Goal: Information Seeking & Learning: Learn about a topic

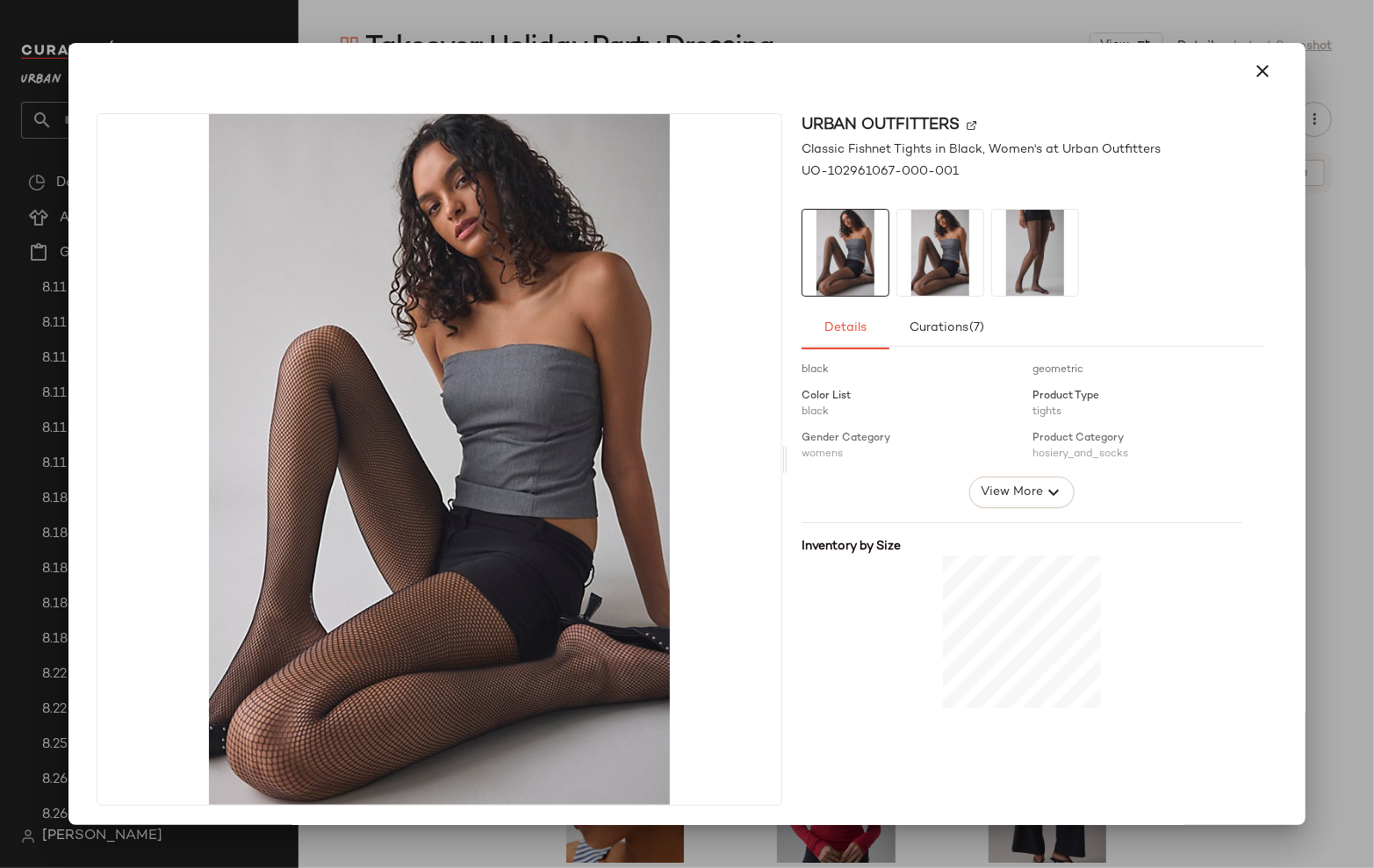
scroll to position [239, 0]
click at [1328, 526] on div at bounding box center [687, 434] width 1374 height 868
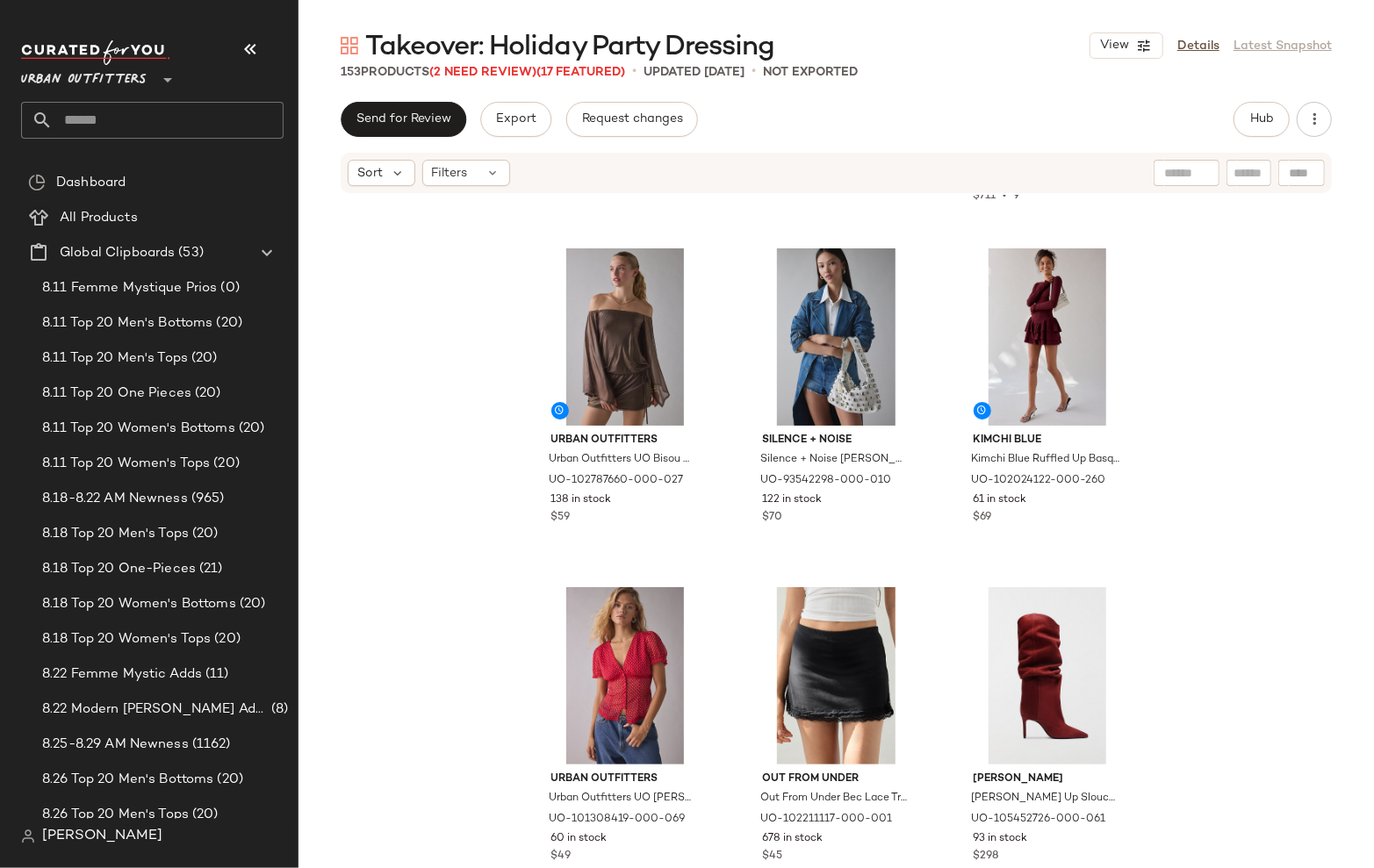
scroll to position [3750, 0]
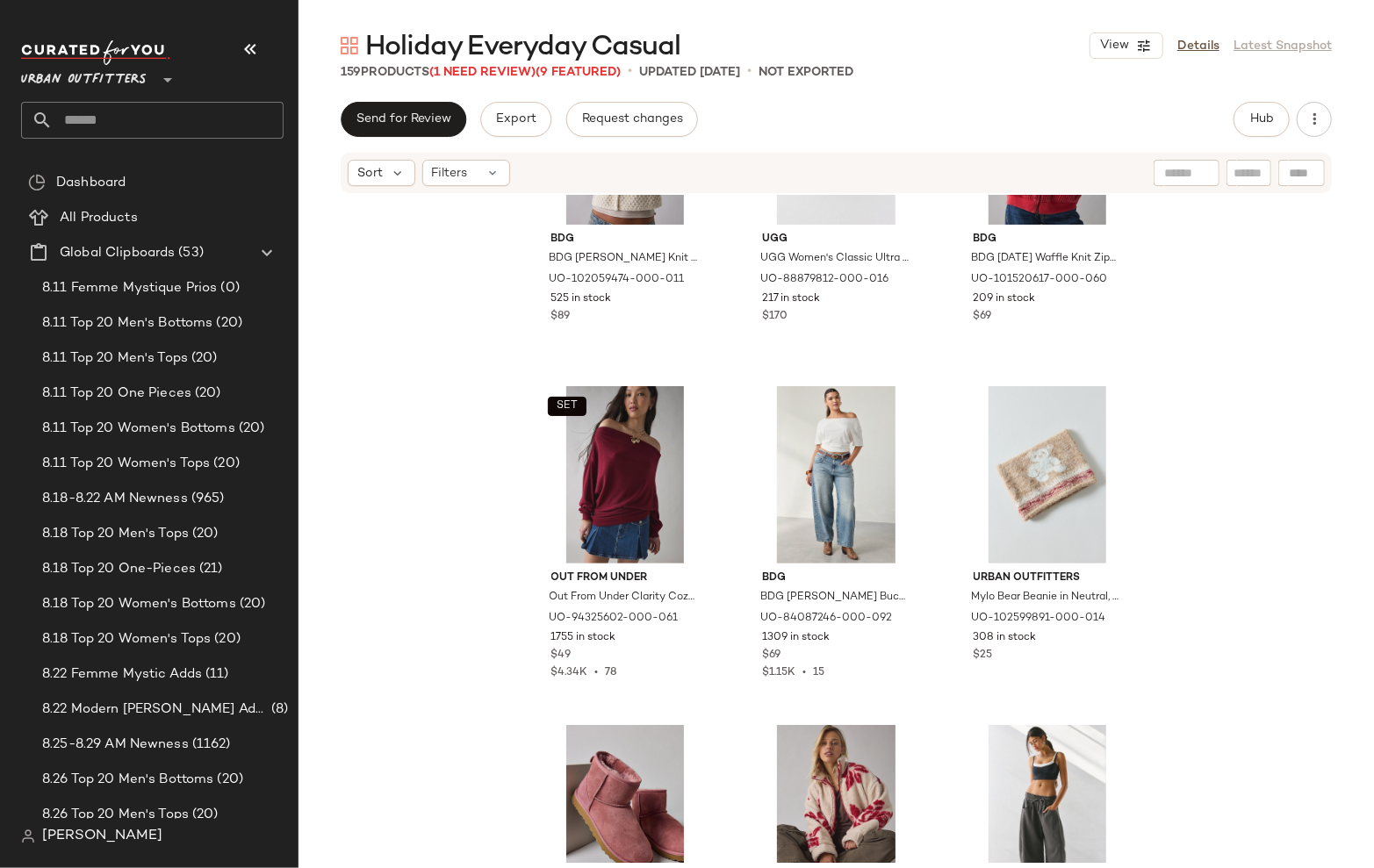
scroll to position [514, 0]
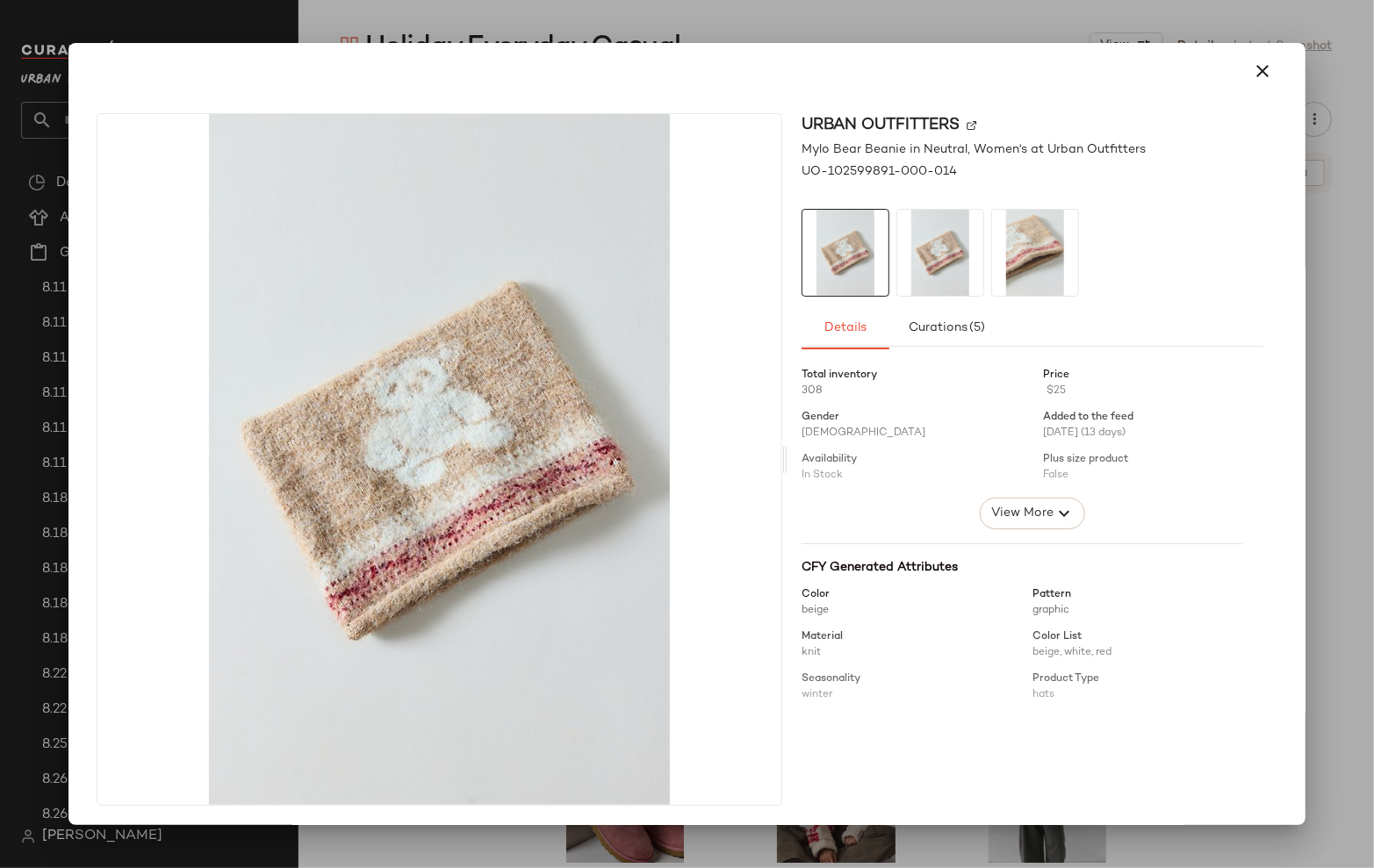
click at [1351, 422] on div at bounding box center [687, 434] width 1374 height 868
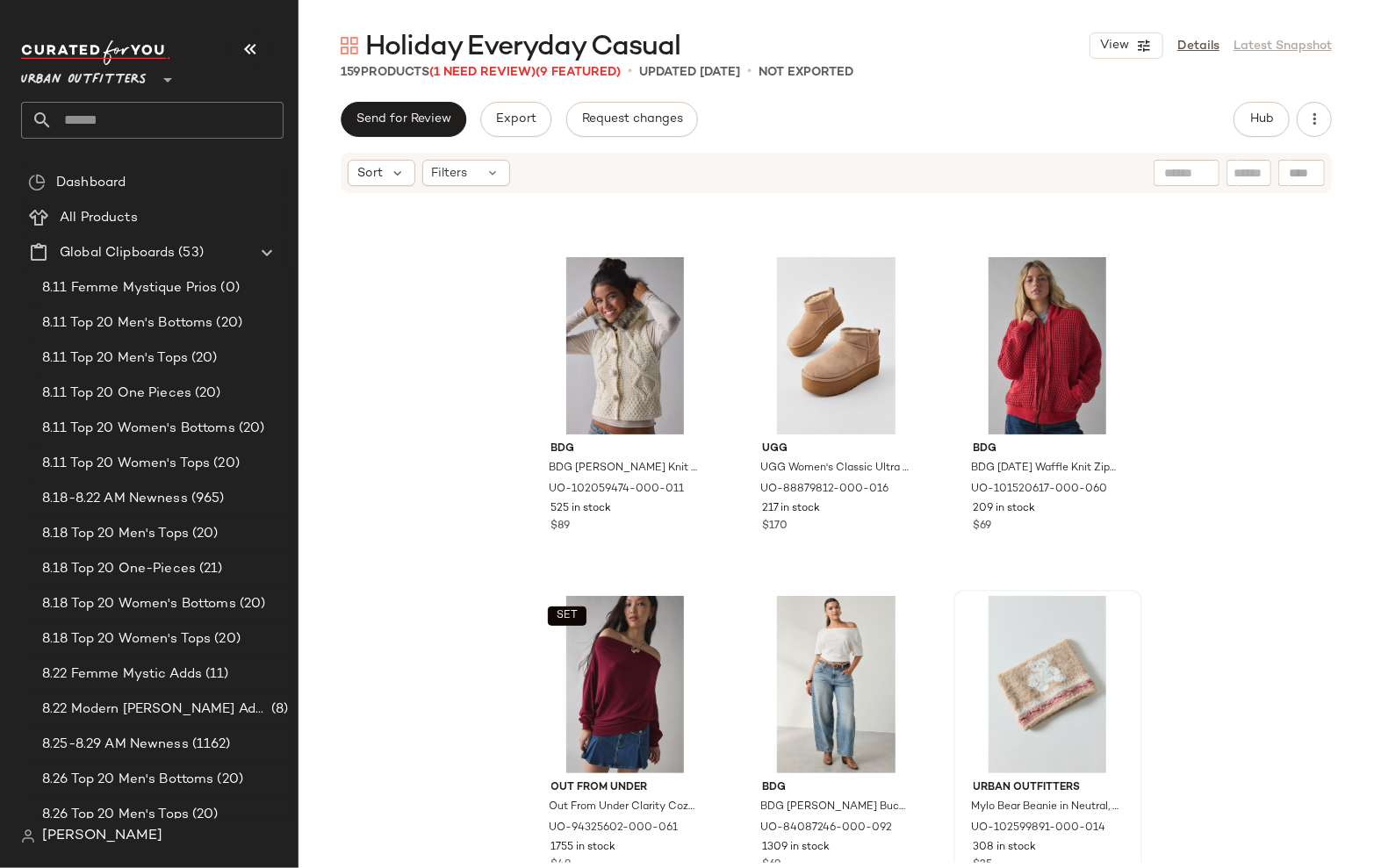
scroll to position [521, 0]
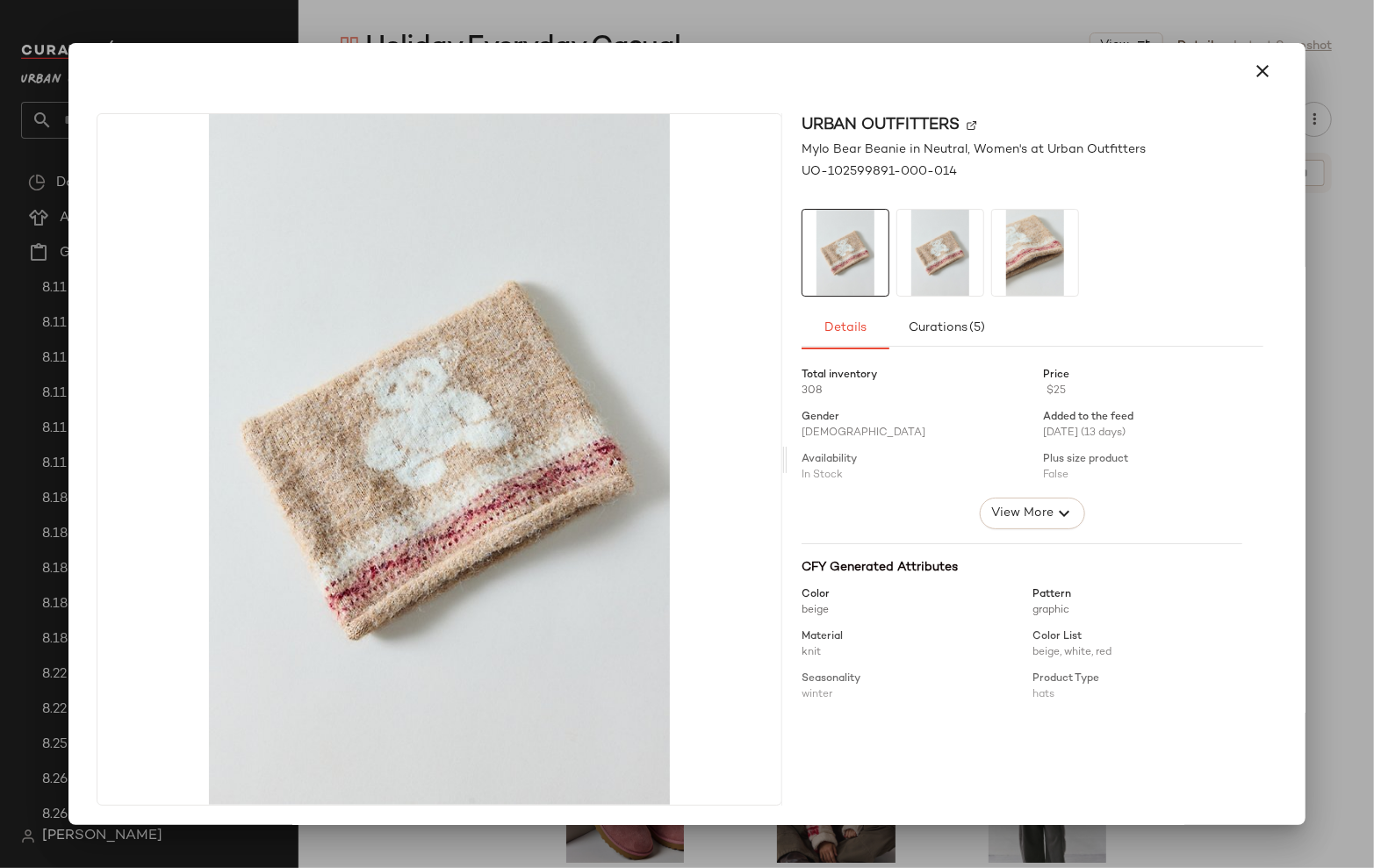
click at [1323, 417] on div at bounding box center [687, 434] width 1374 height 868
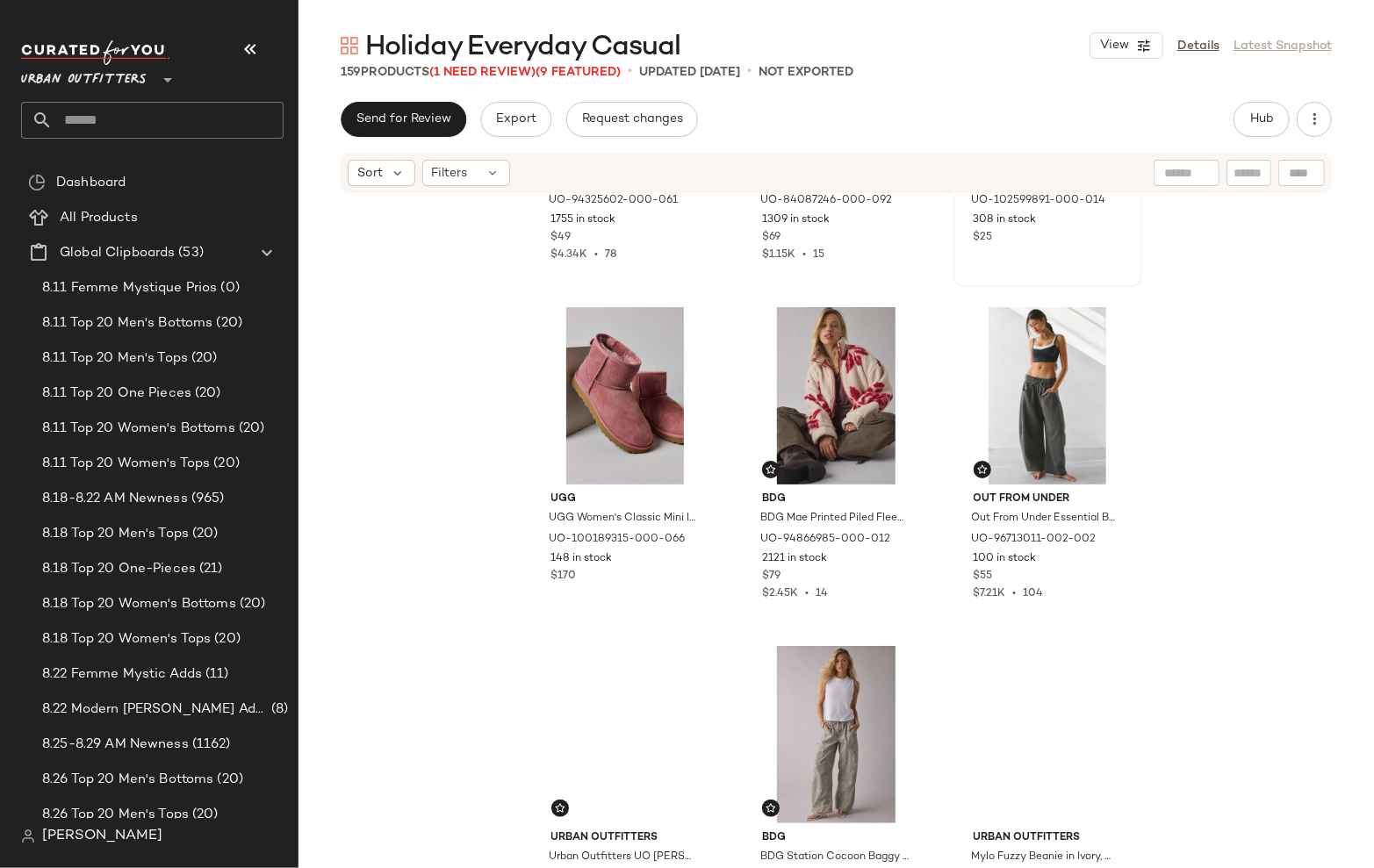
scroll to position [963, 0]
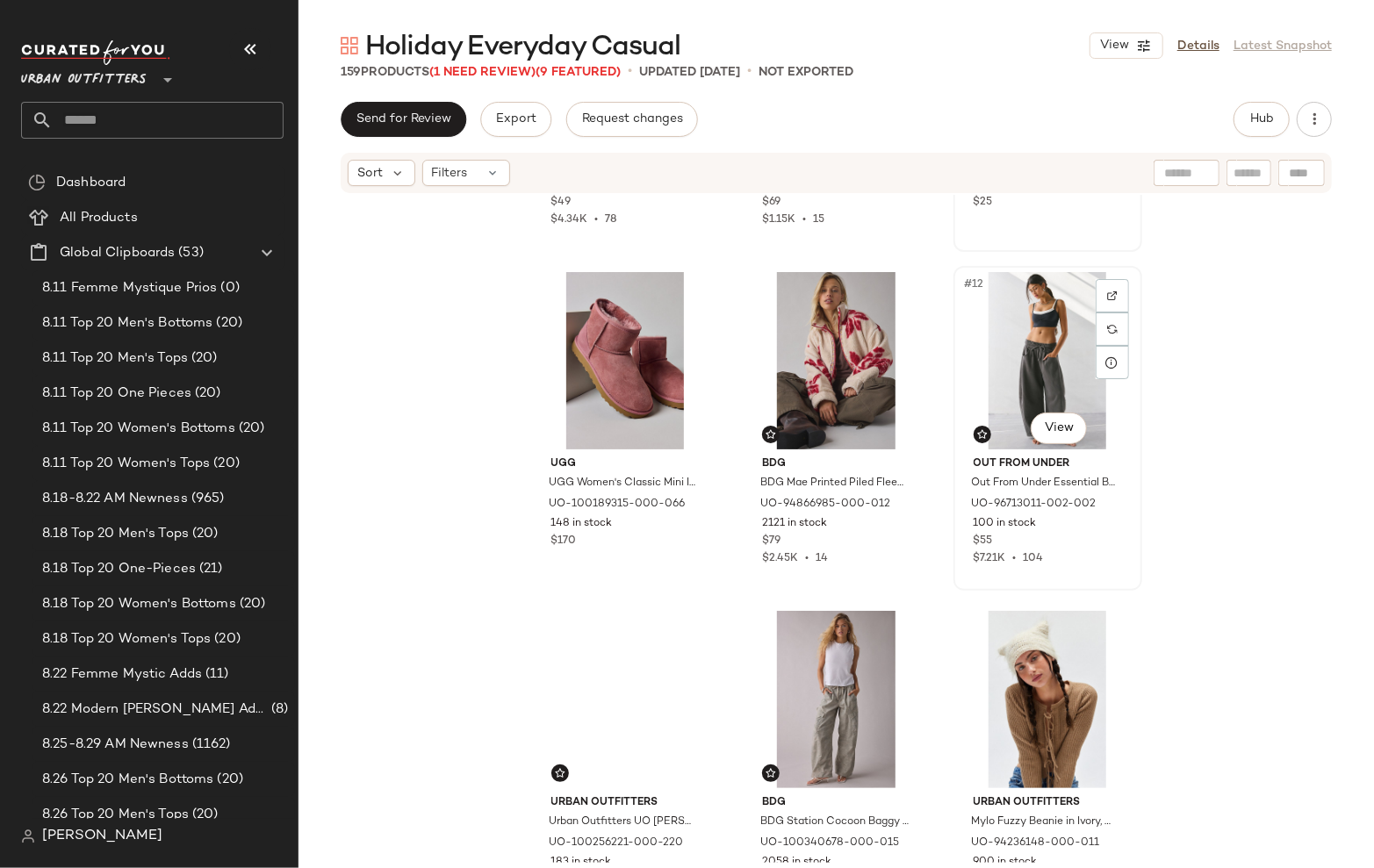
click at [1061, 444] on div "#12 View" at bounding box center [1047, 361] width 176 height 177
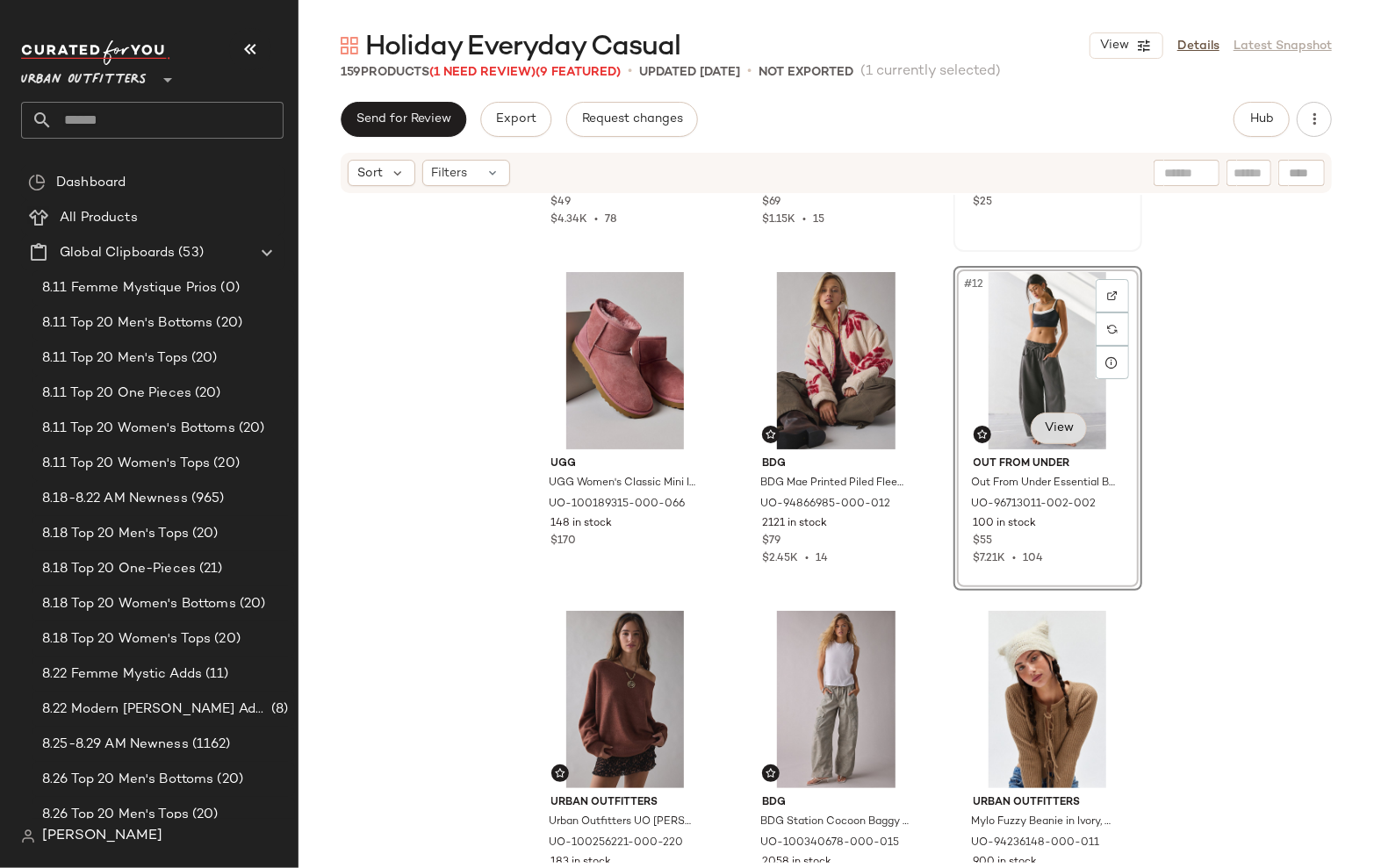
click at [1047, 433] on body "Urban Outfitters ** Dashboard All Products Global Clipboards (53) 8.11 Femme My…" at bounding box center [687, 434] width 1374 height 868
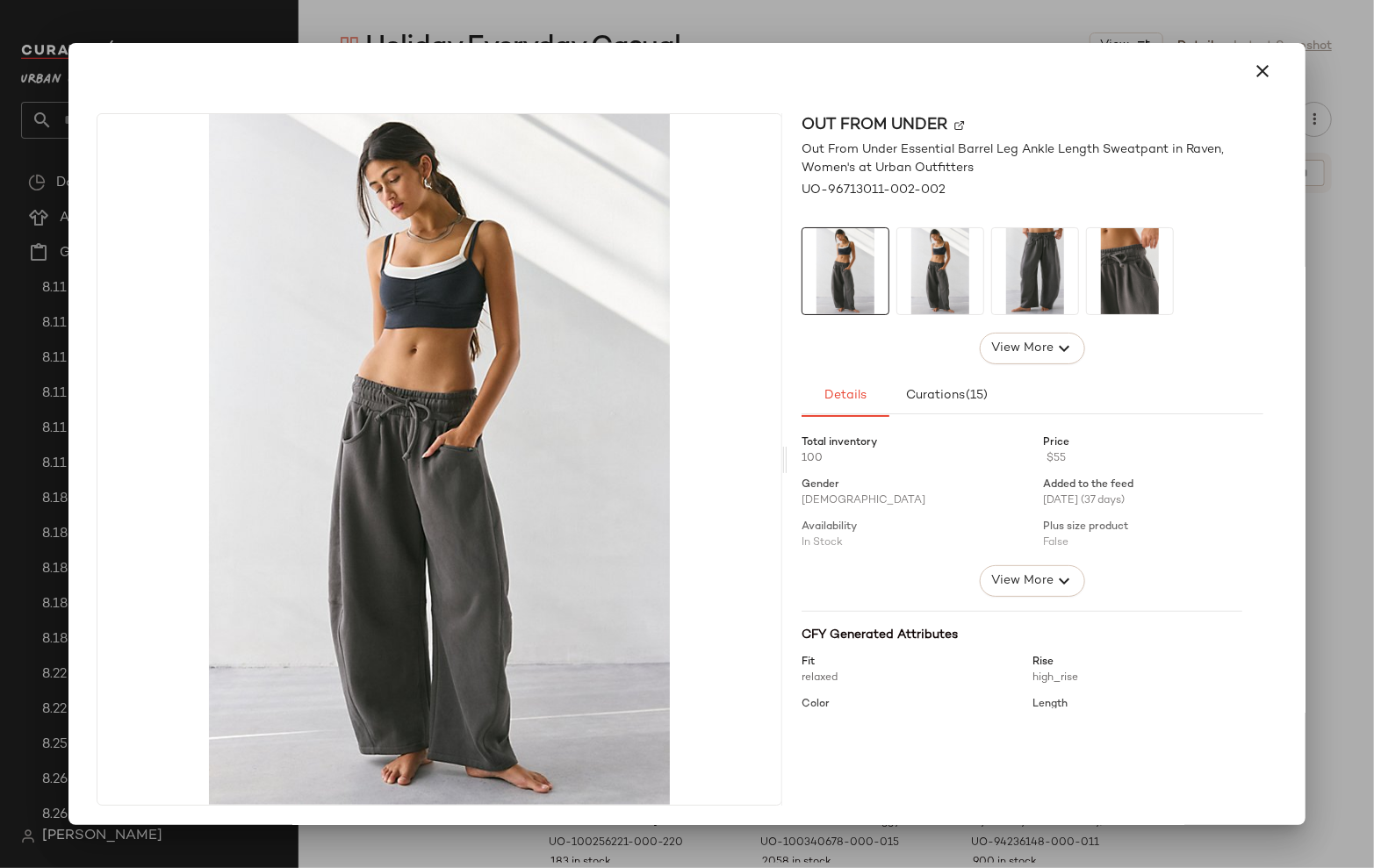
click at [1340, 381] on div at bounding box center [687, 434] width 1374 height 868
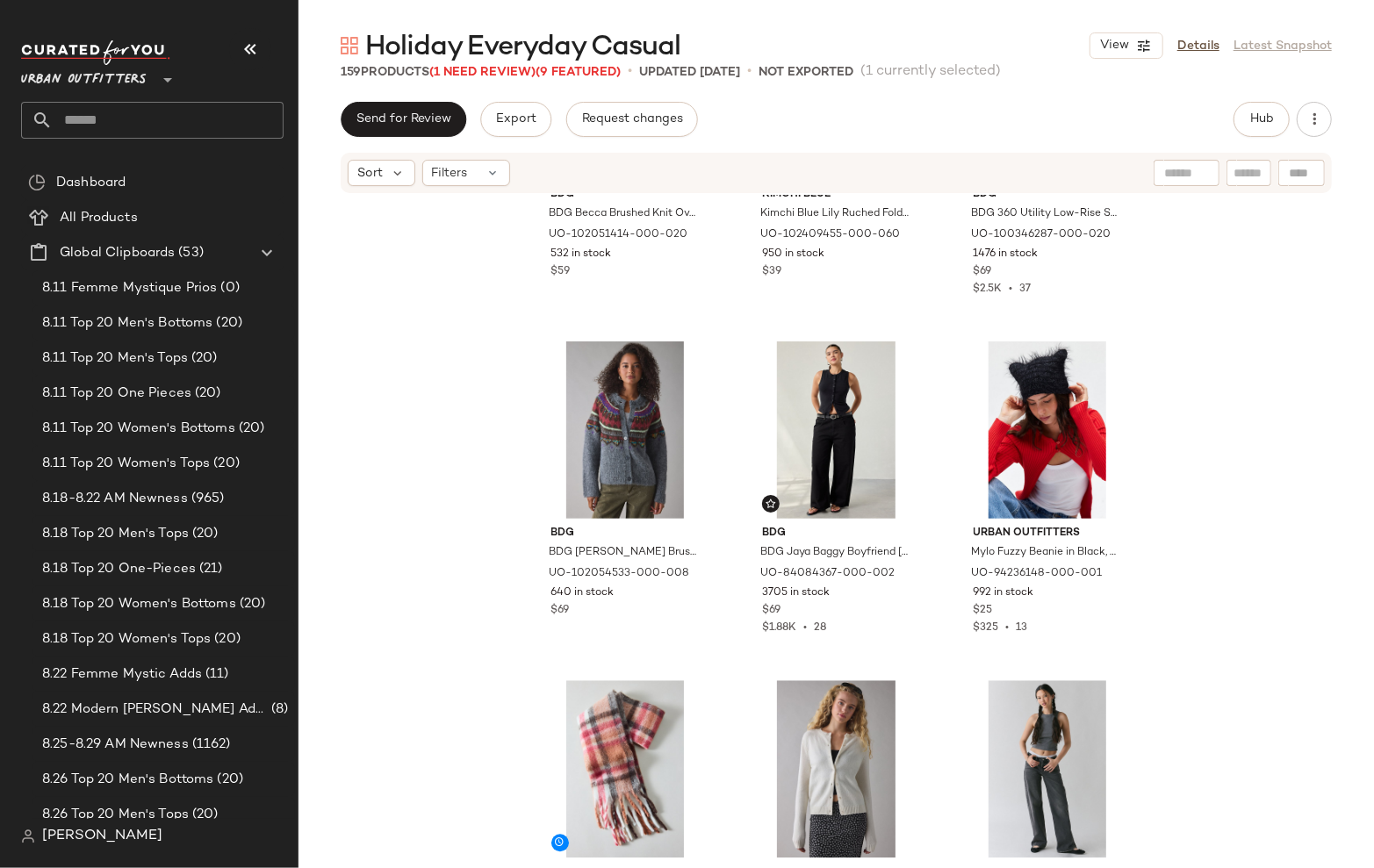
scroll to position [2589, 0]
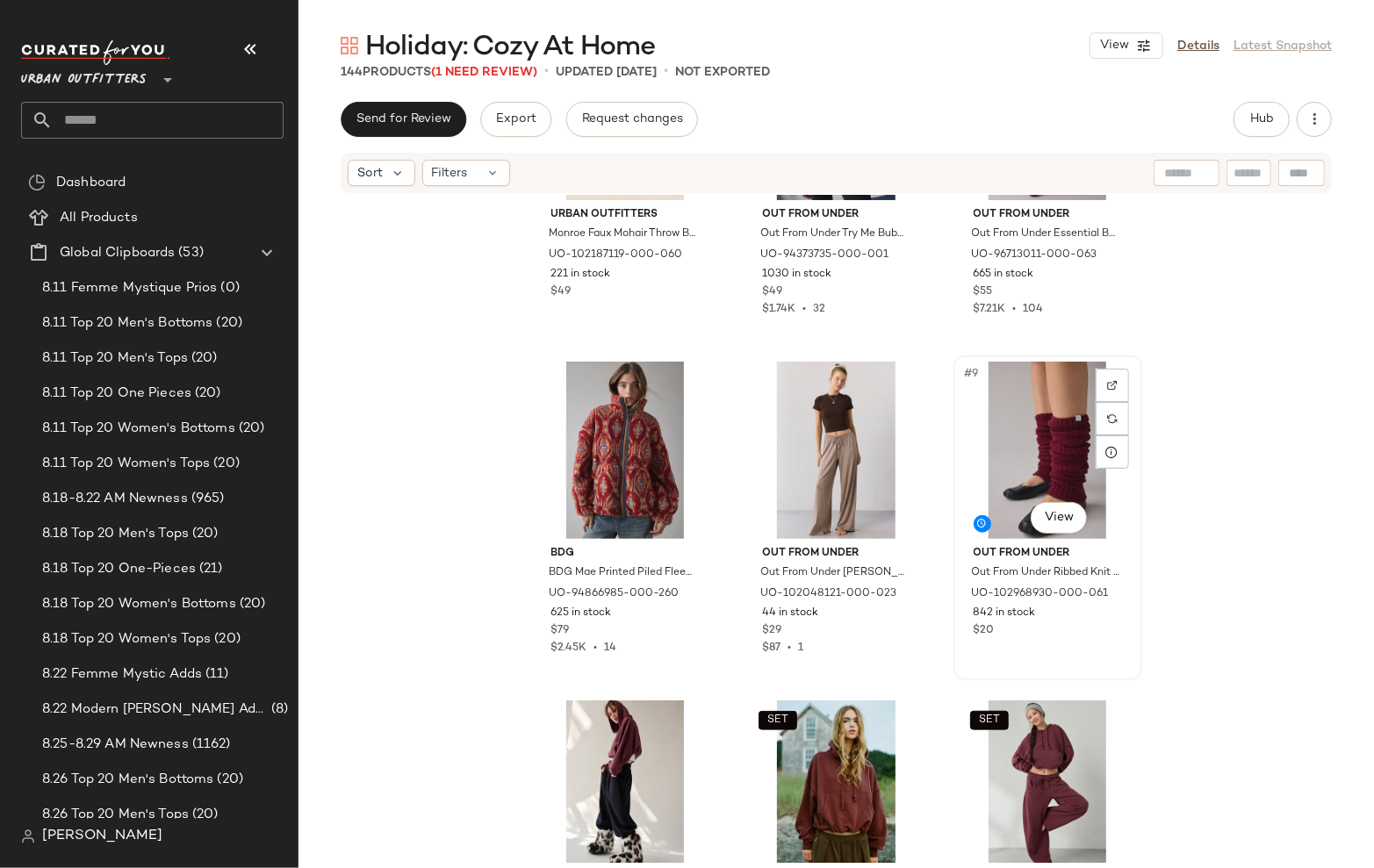
scroll to position [561, 0]
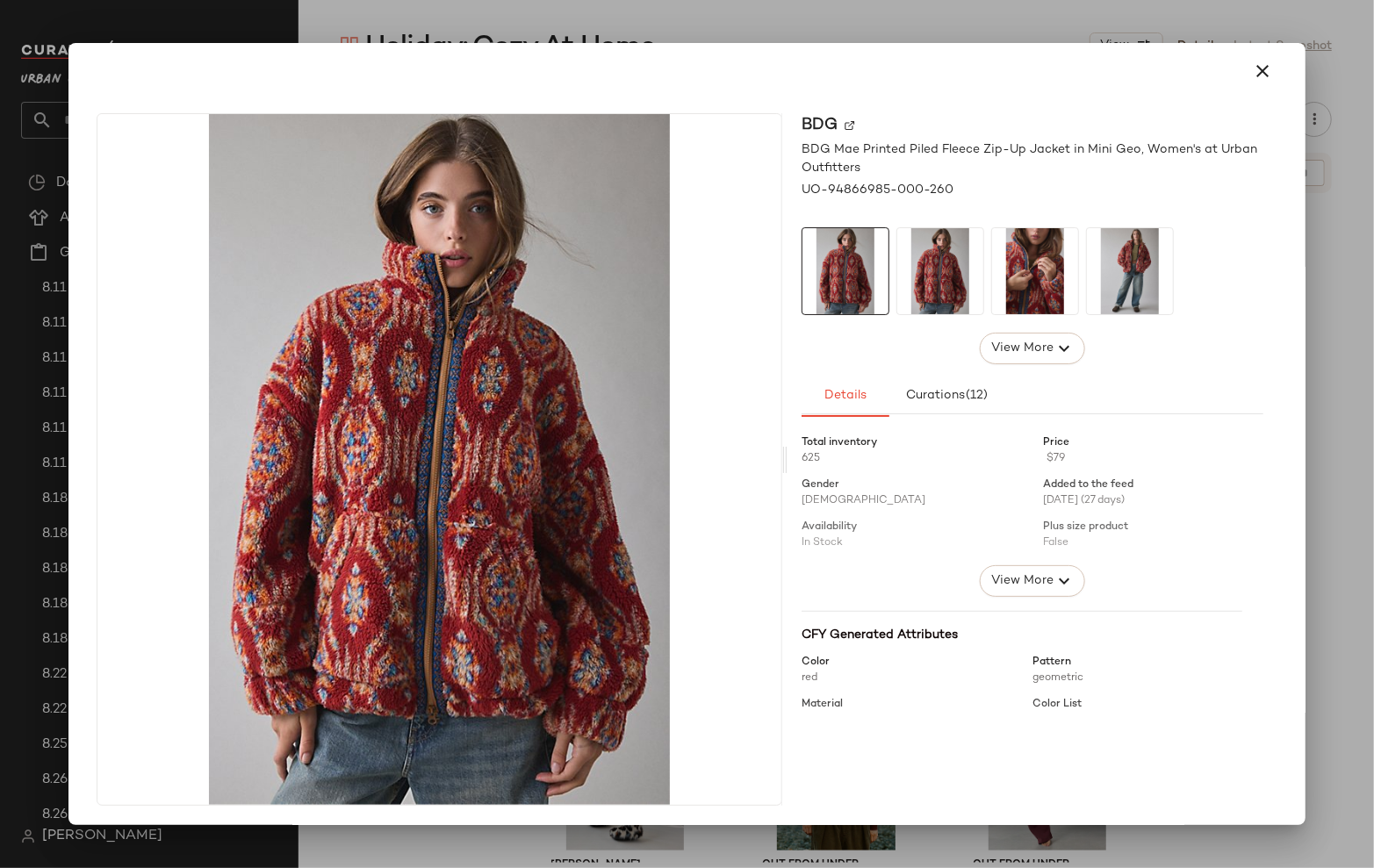
click at [795, 17] on div at bounding box center [687, 434] width 1374 height 868
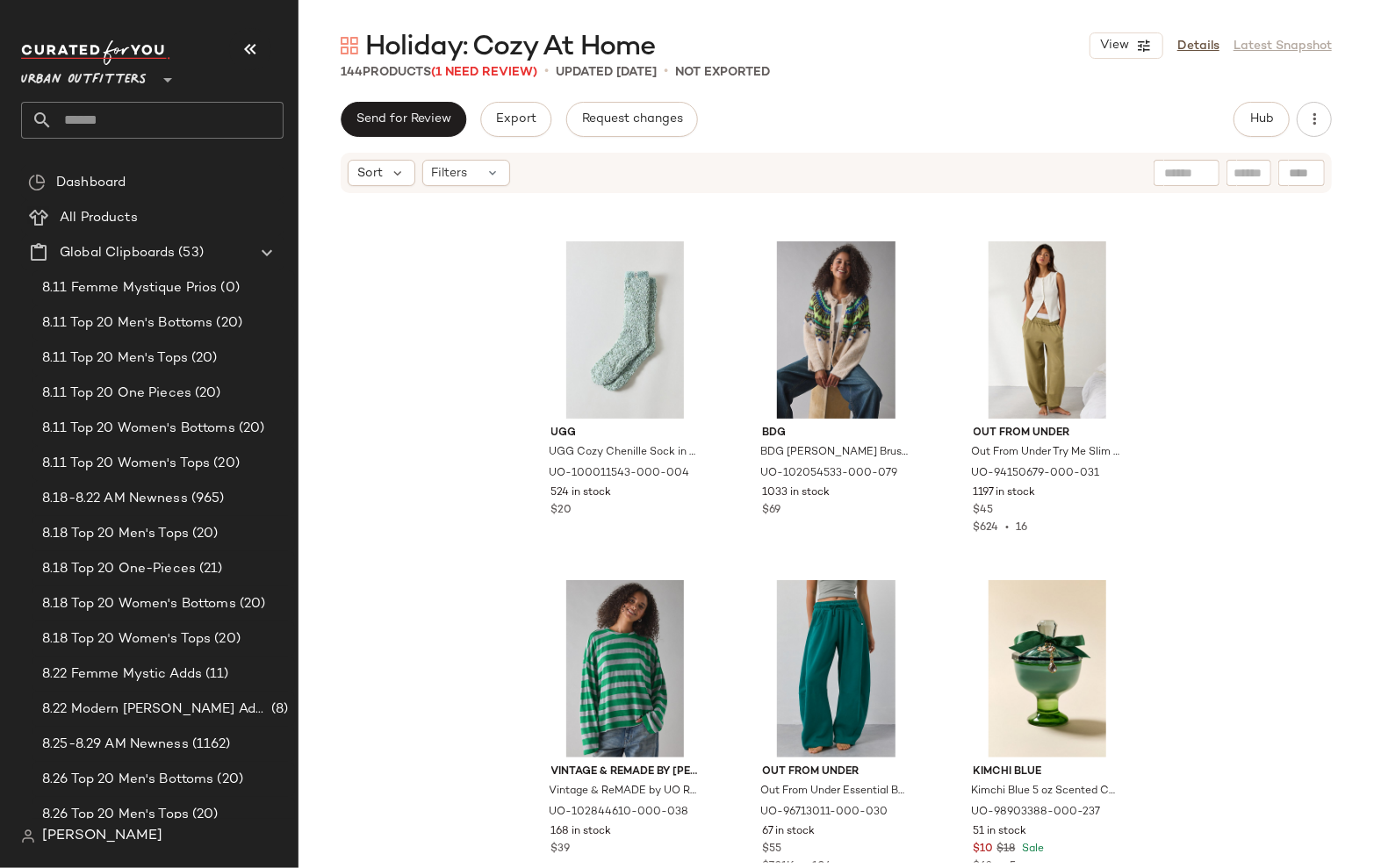
scroll to position [5818, 0]
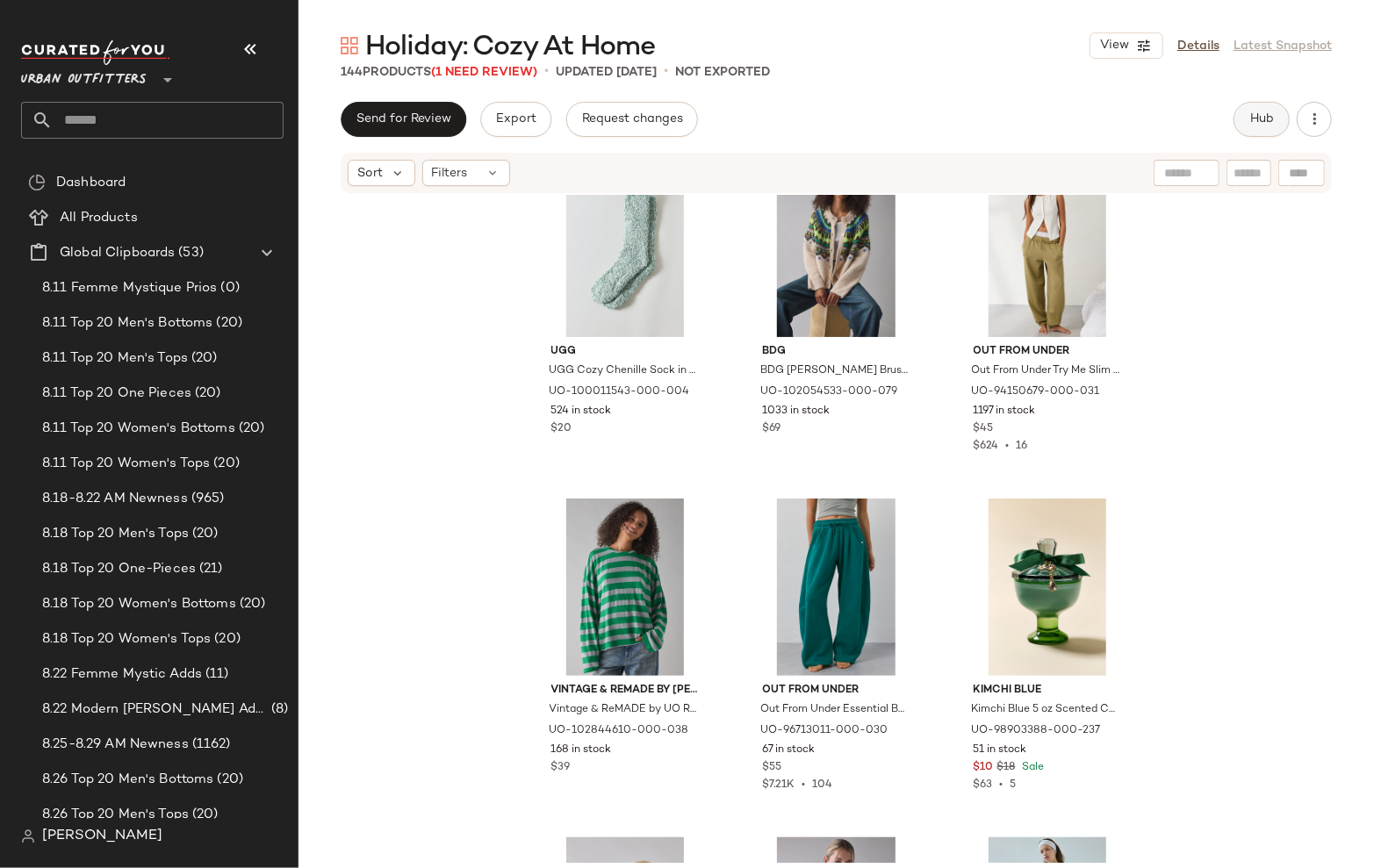
click at [1259, 110] on button "Hub" at bounding box center [1262, 120] width 56 height 35
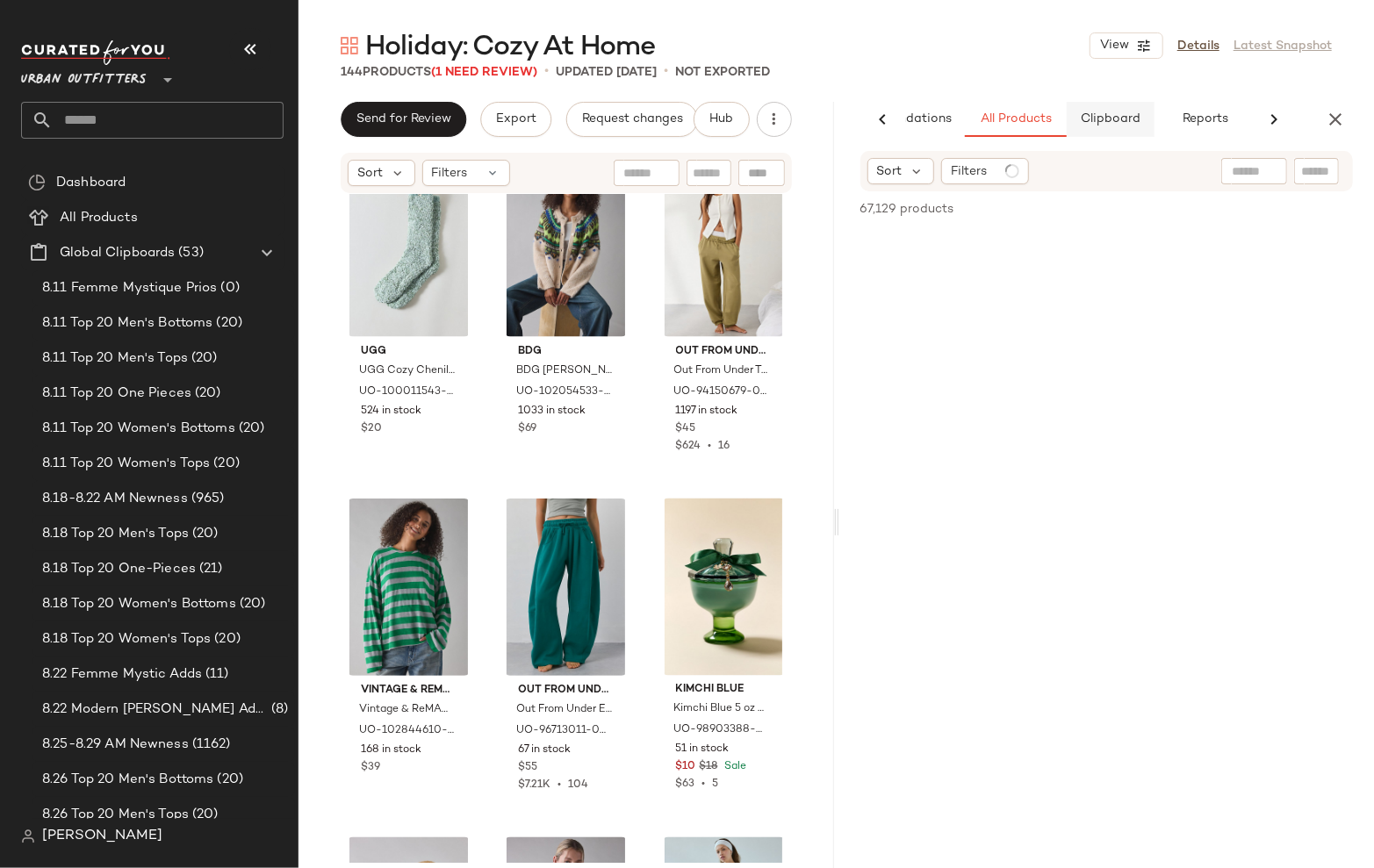
scroll to position [0, 100]
click at [1195, 128] on button "Reports" at bounding box center [1202, 120] width 102 height 35
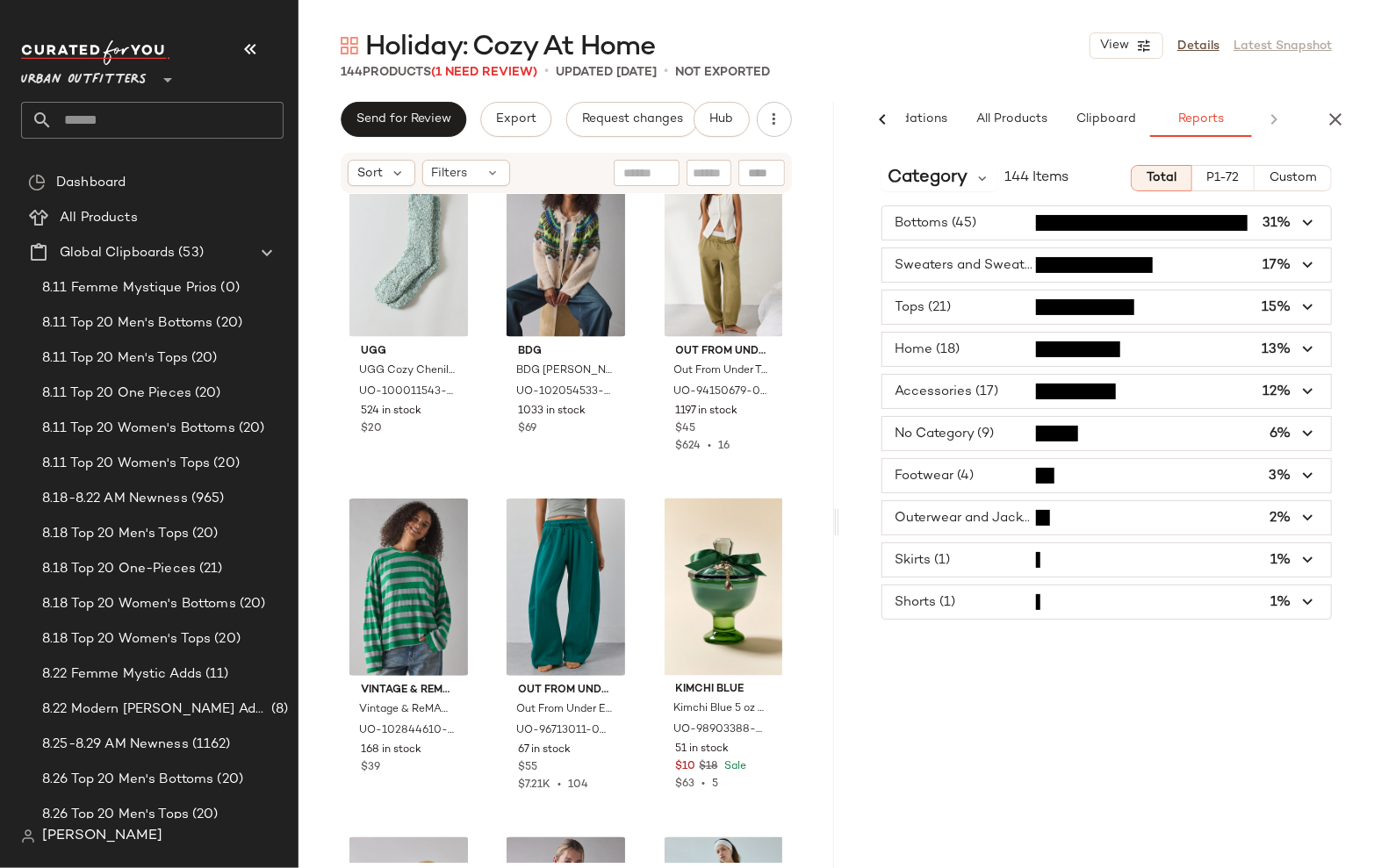
click at [988, 348] on span "button" at bounding box center [1106, 349] width 449 height 33
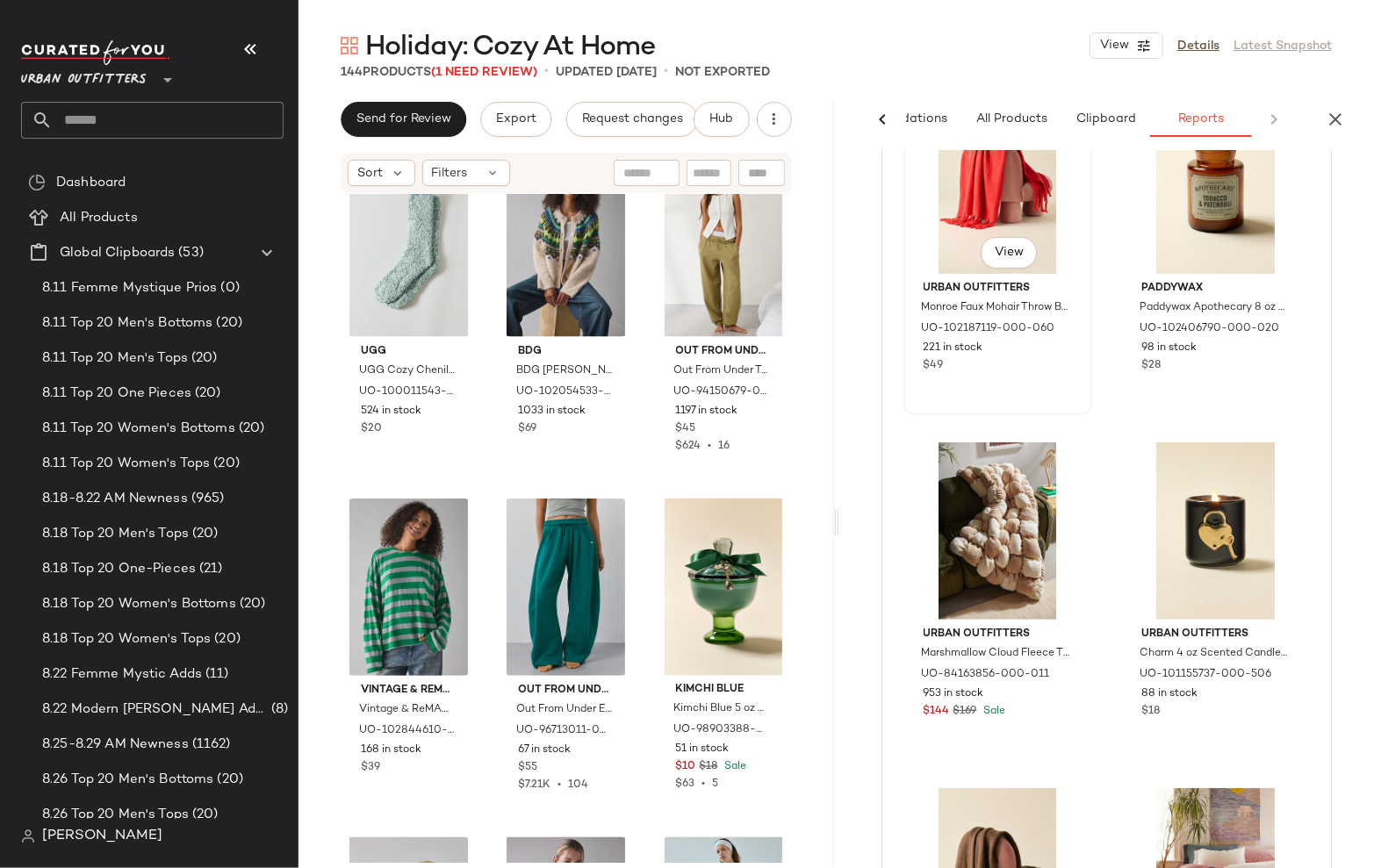
scroll to position [0, 0]
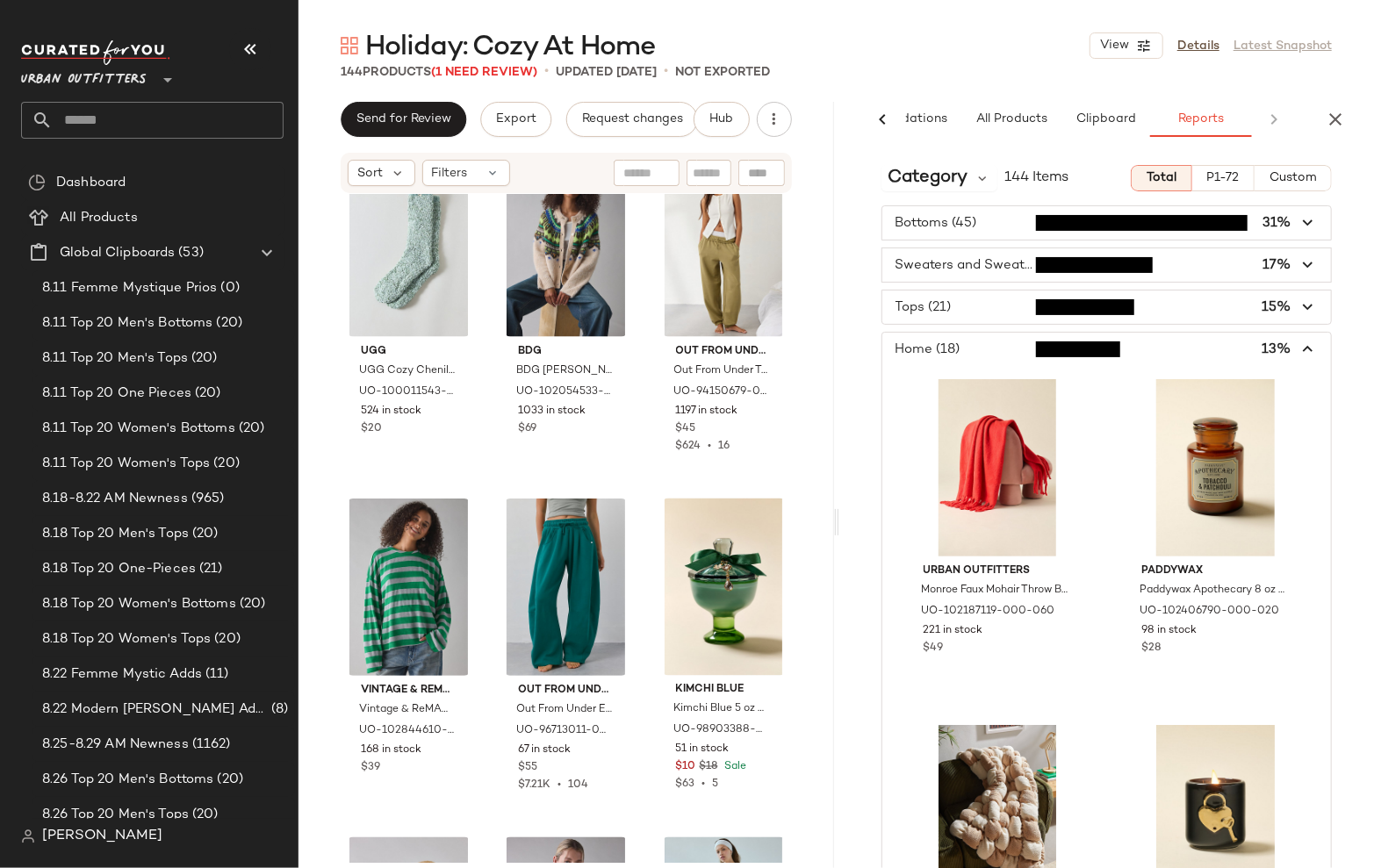
click at [1097, 357] on span "button" at bounding box center [1106, 349] width 449 height 33
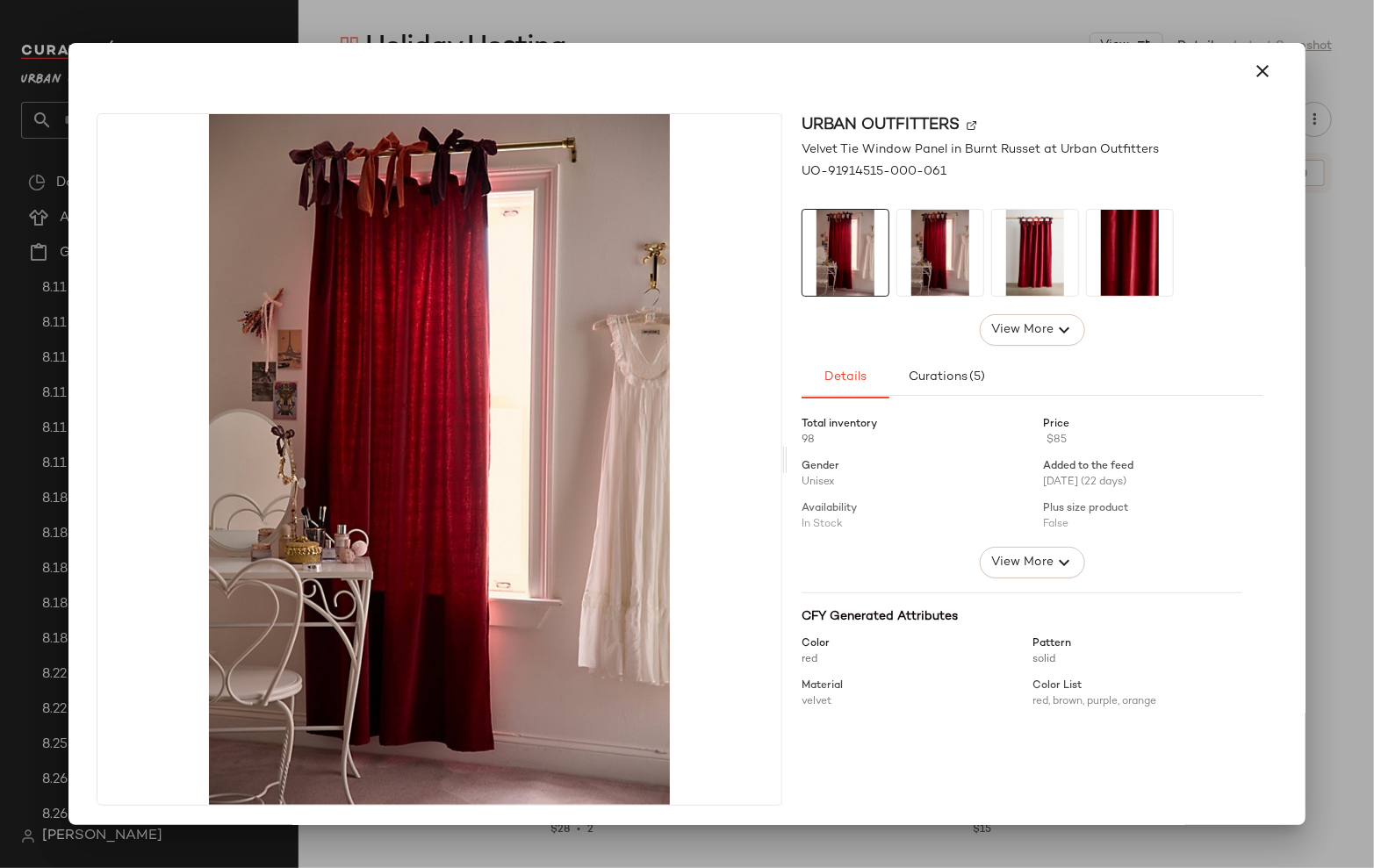
click at [1102, 18] on div at bounding box center [687, 434] width 1374 height 868
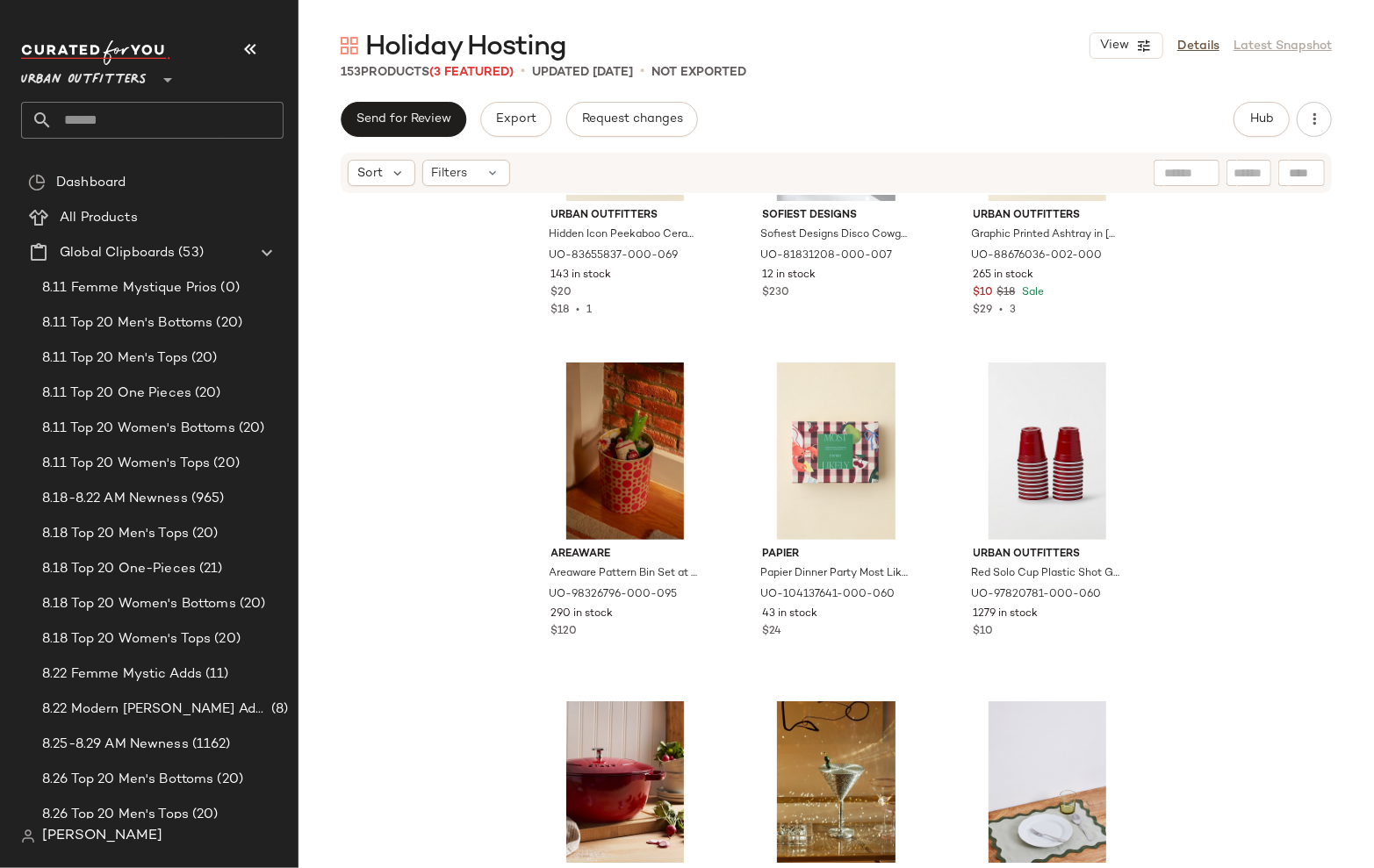
scroll to position [5290, 0]
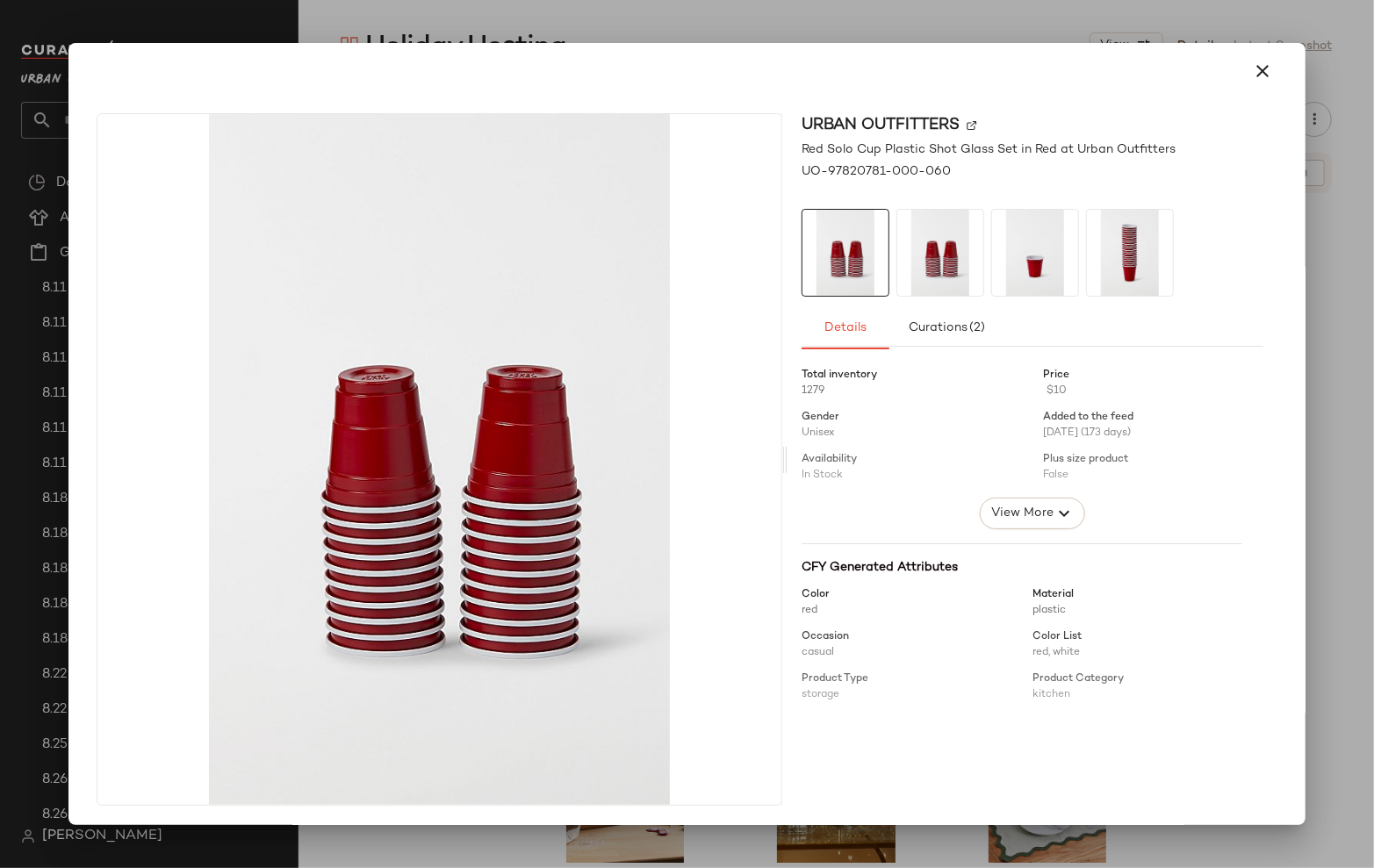
click at [959, 273] on img at bounding box center [941, 253] width 87 height 87
click at [1007, 269] on img at bounding box center [1036, 253] width 87 height 87
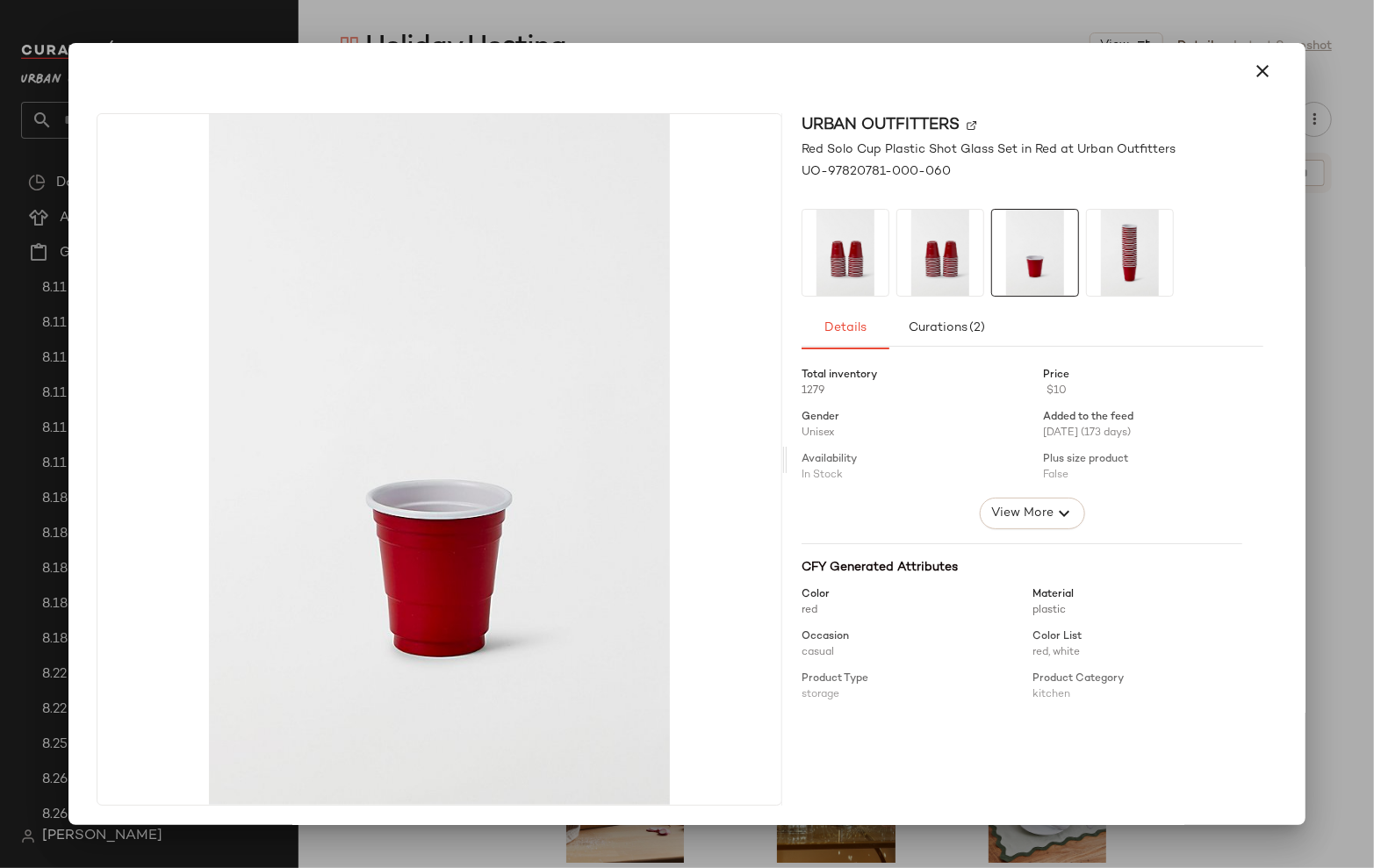
click at [1047, 29] on div at bounding box center [687, 434] width 1374 height 868
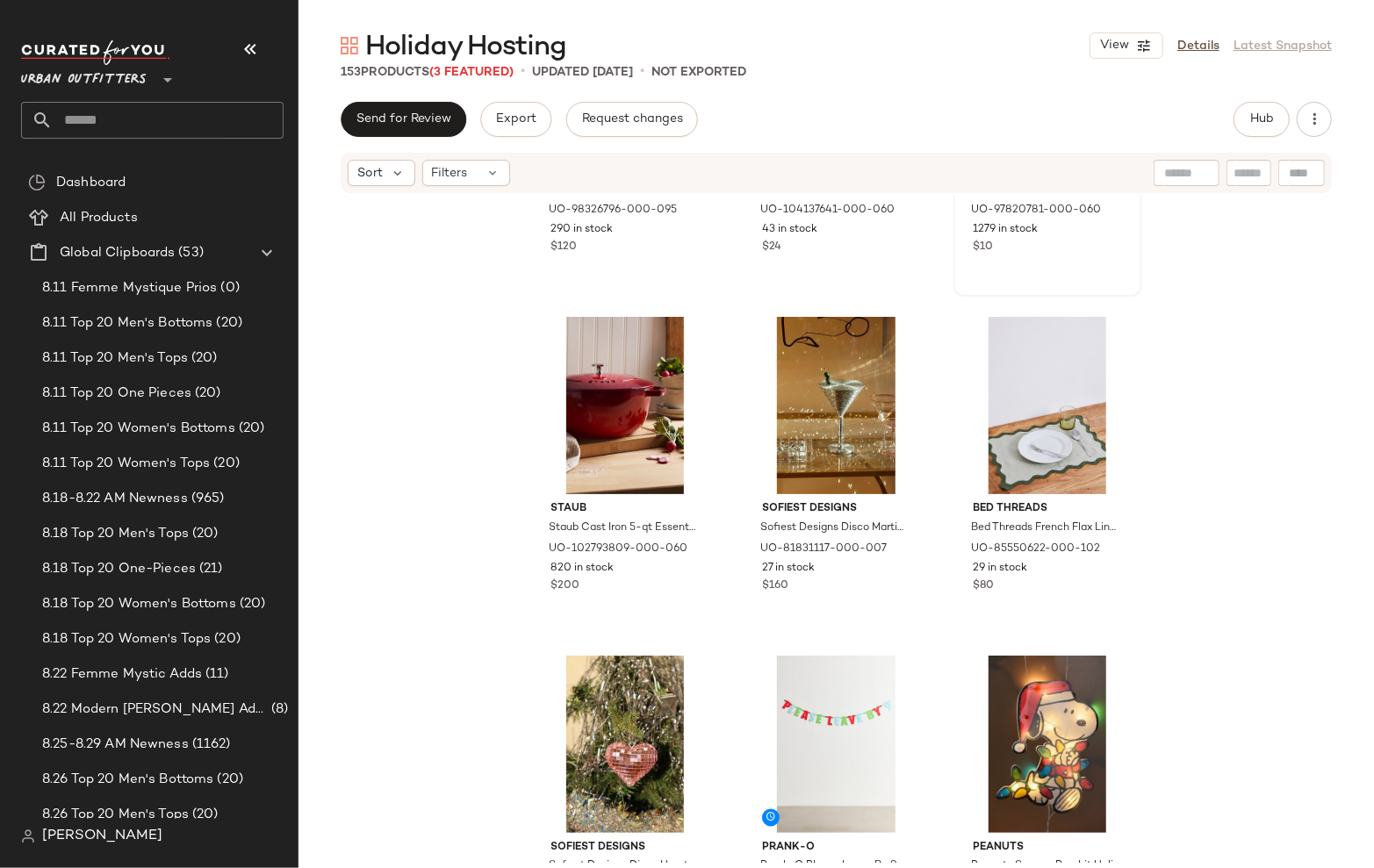
scroll to position [5665, 0]
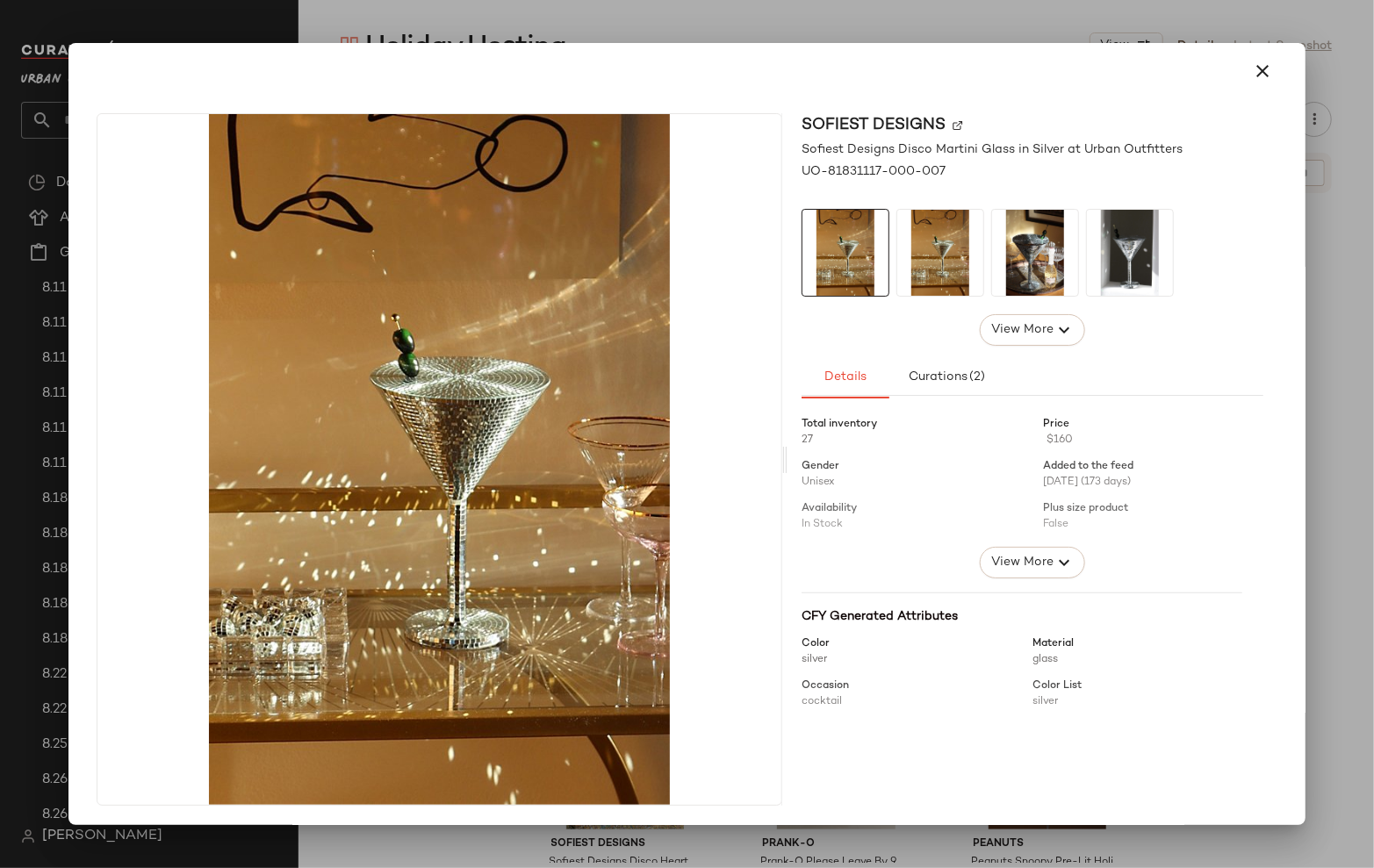
click at [956, 43] on div at bounding box center [687, 71] width 1224 height 56
click at [988, 48] on div at bounding box center [687, 71] width 1224 height 56
click at [1253, 73] on icon "button" at bounding box center [1263, 71] width 21 height 21
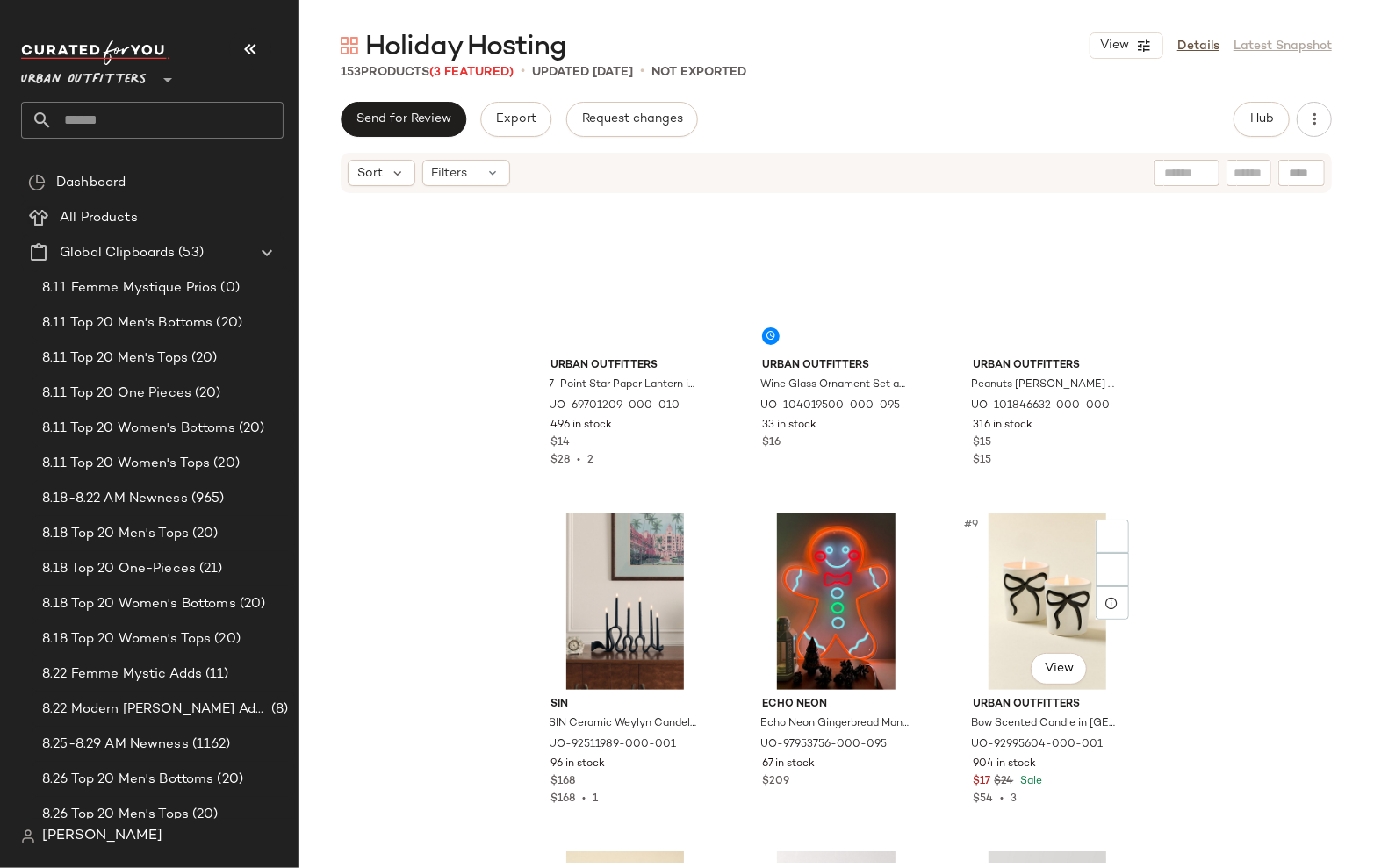
scroll to position [0, 0]
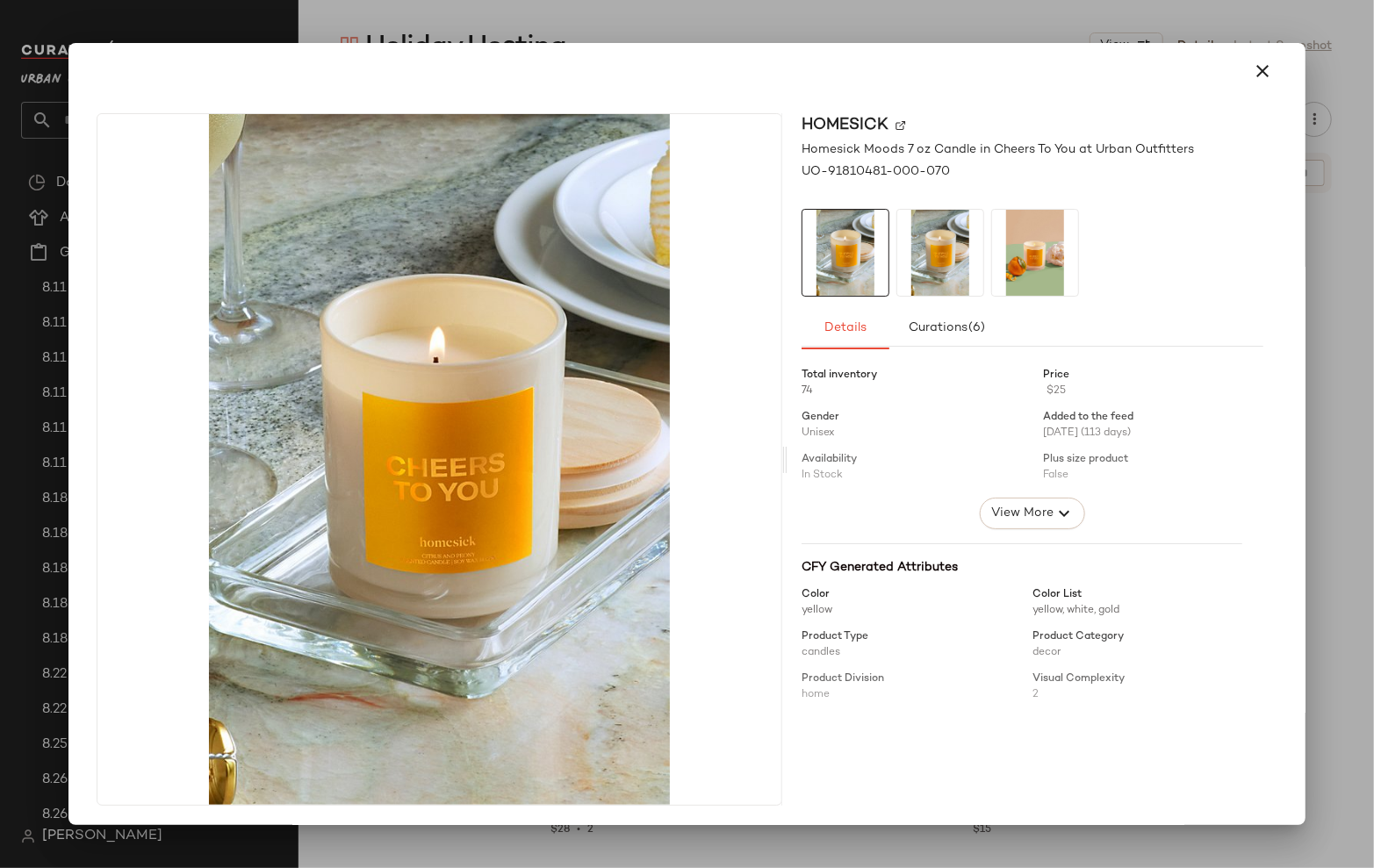
click at [939, 24] on div at bounding box center [687, 434] width 1374 height 868
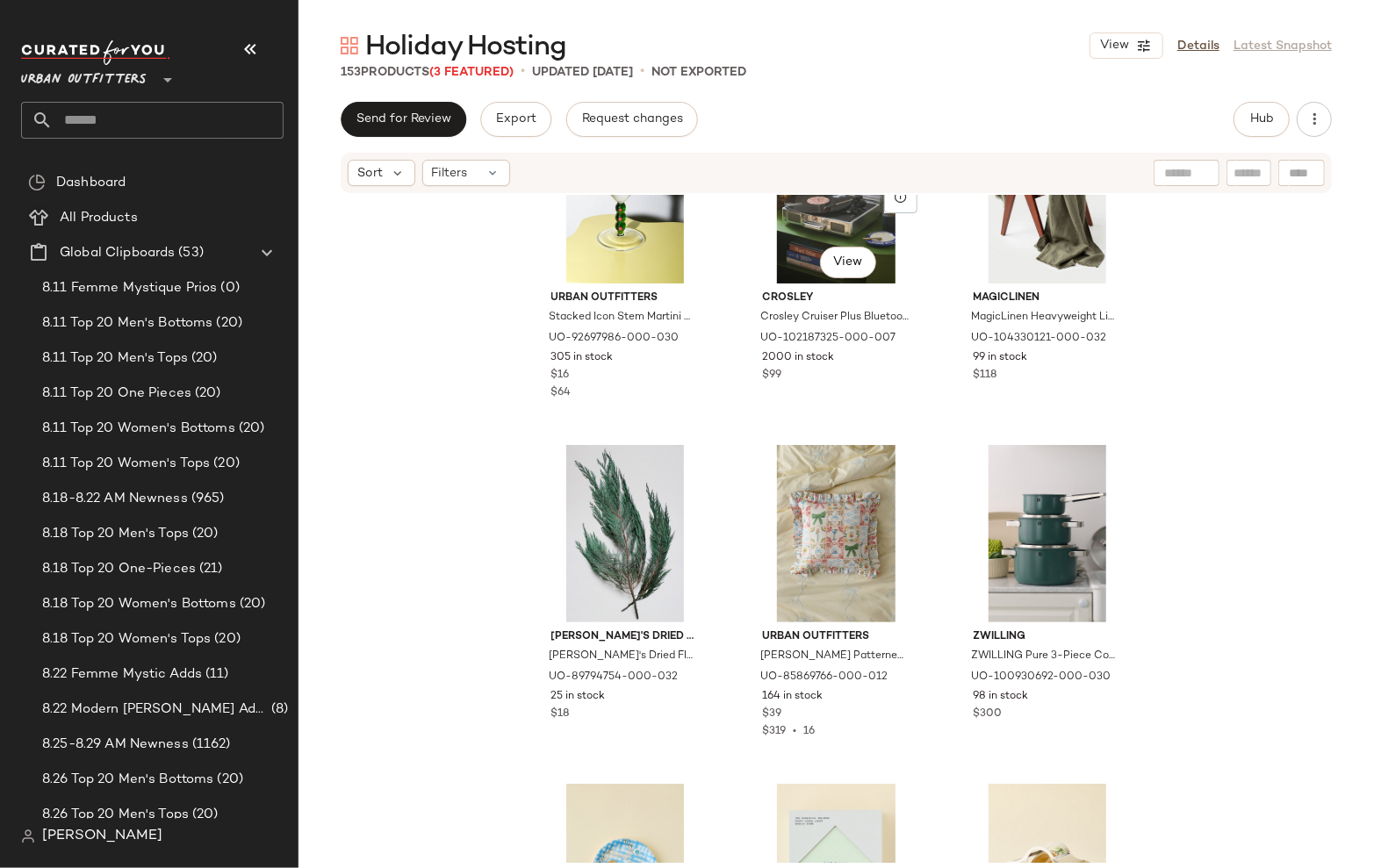
scroll to position [8923, 0]
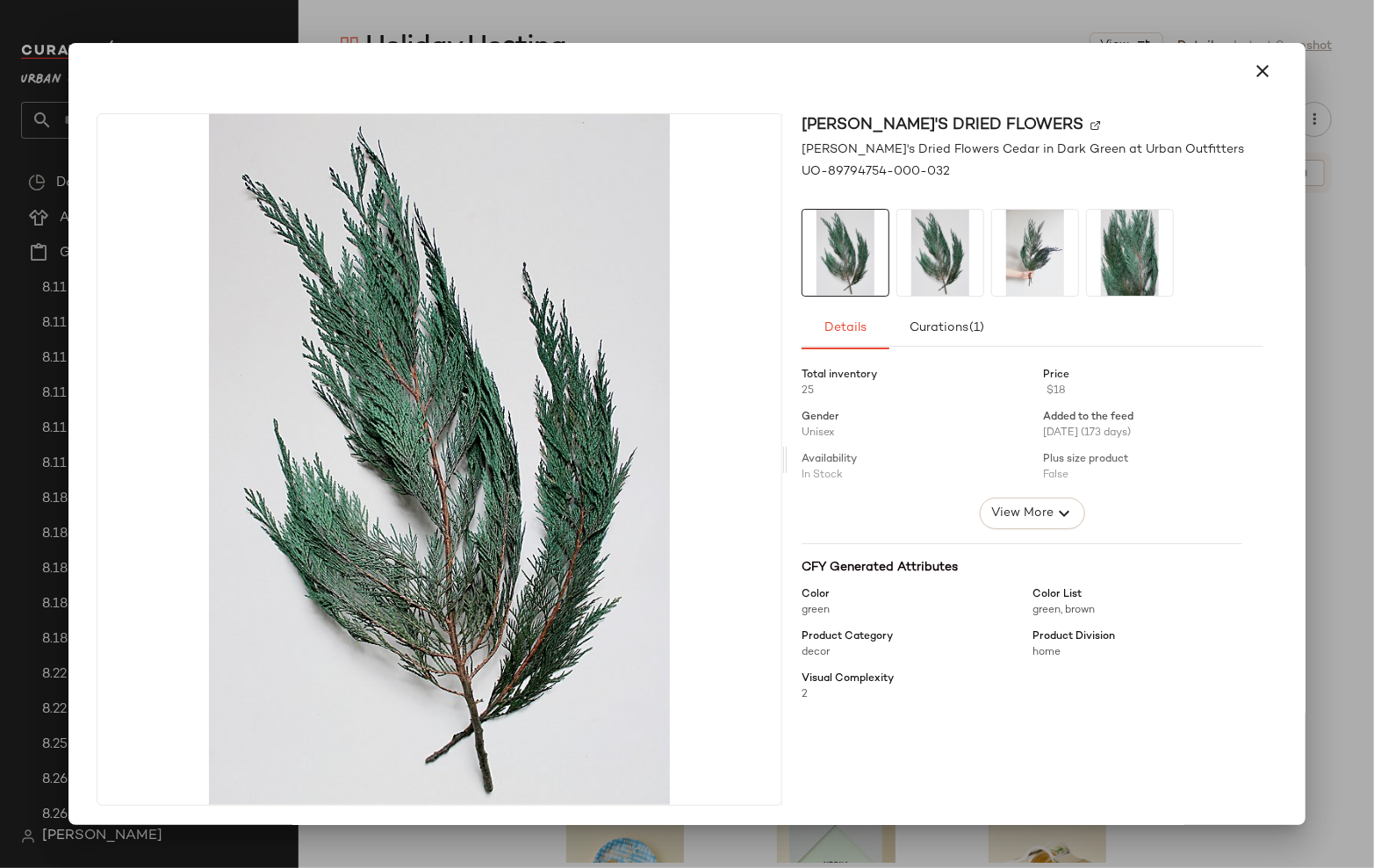
click at [856, 24] on div at bounding box center [687, 434] width 1374 height 868
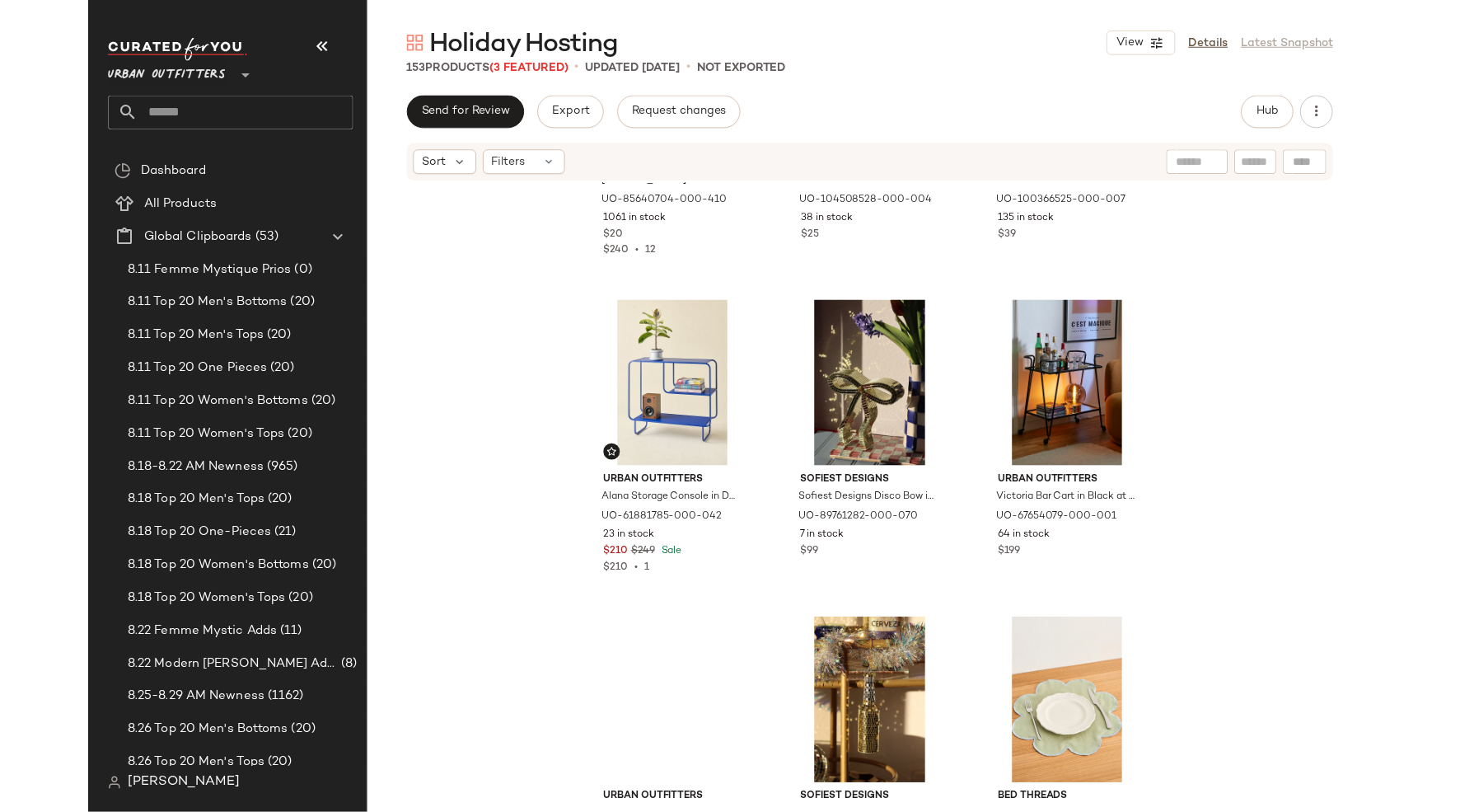
scroll to position [9140, 0]
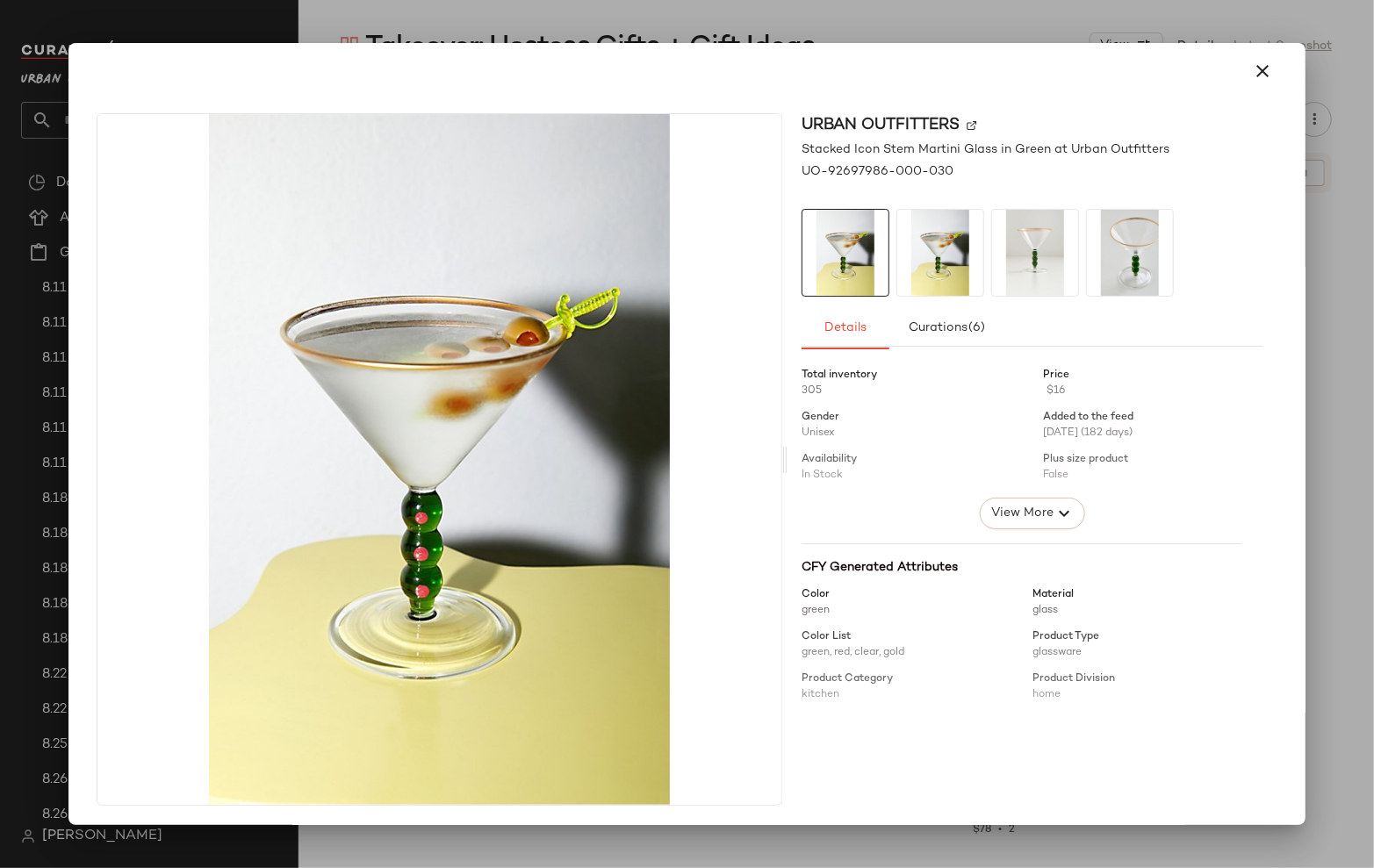
click at [970, 17] on div at bounding box center [687, 434] width 1374 height 868
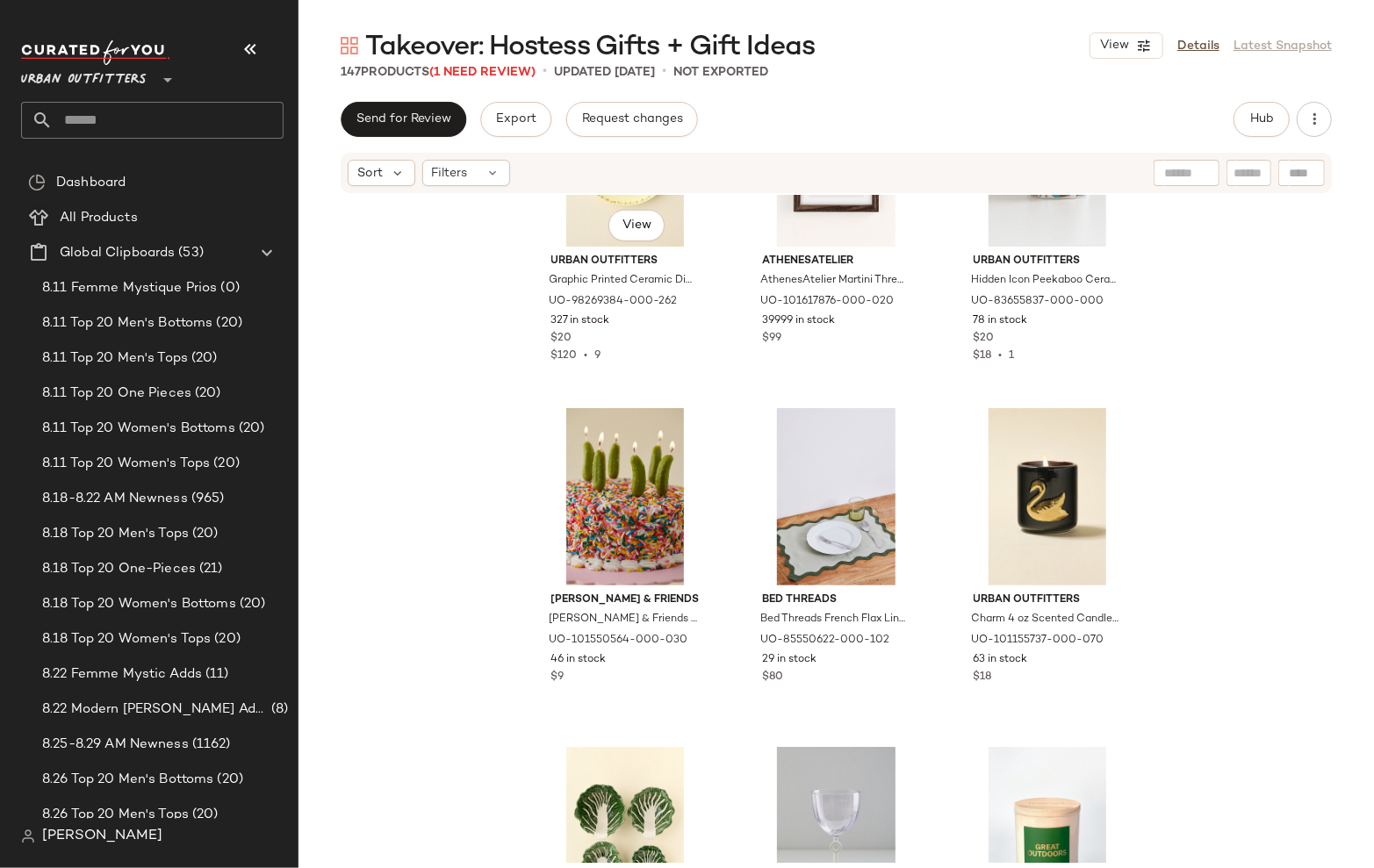
scroll to position [4909, 0]
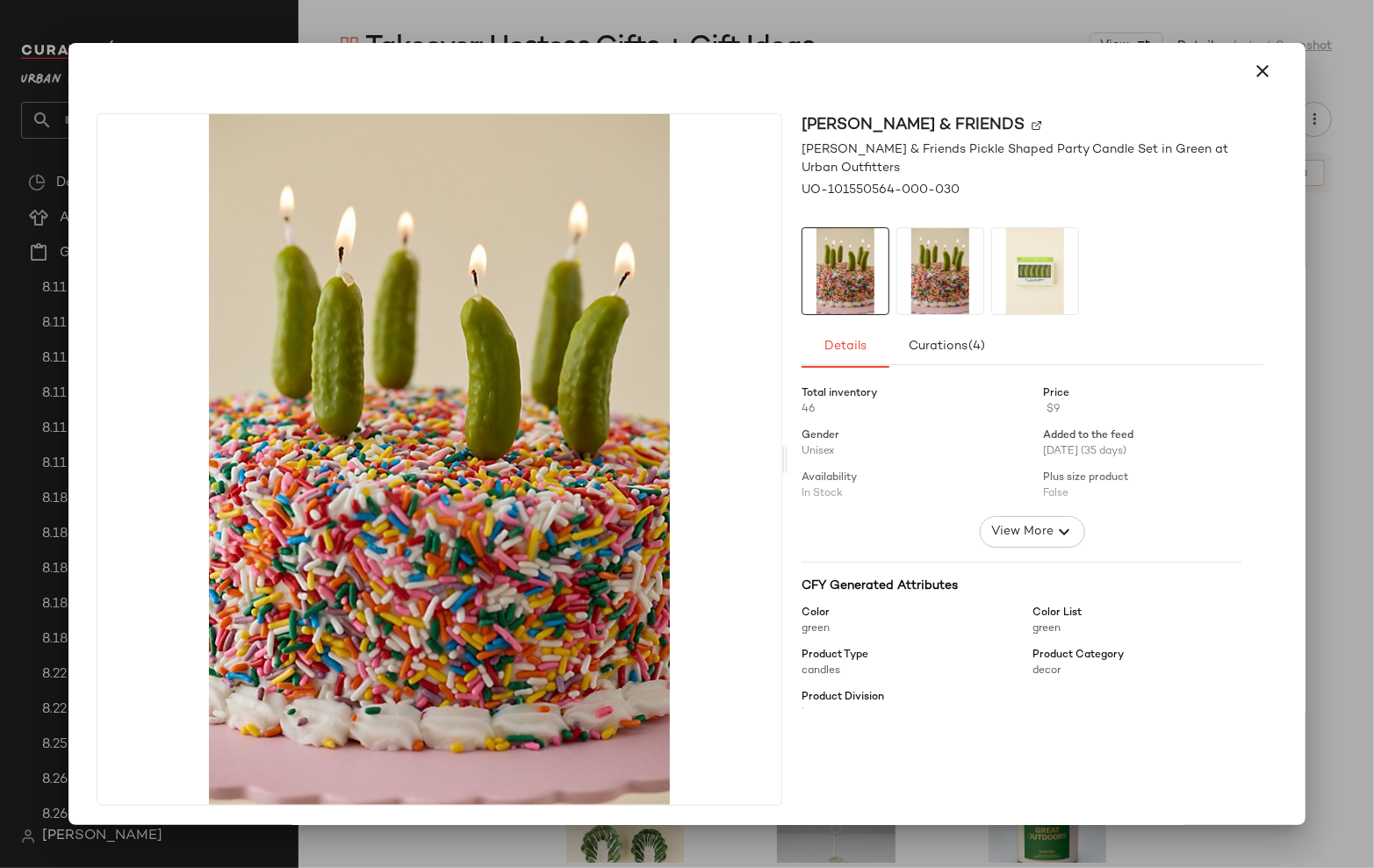
click at [711, 27] on div at bounding box center [687, 434] width 1374 height 868
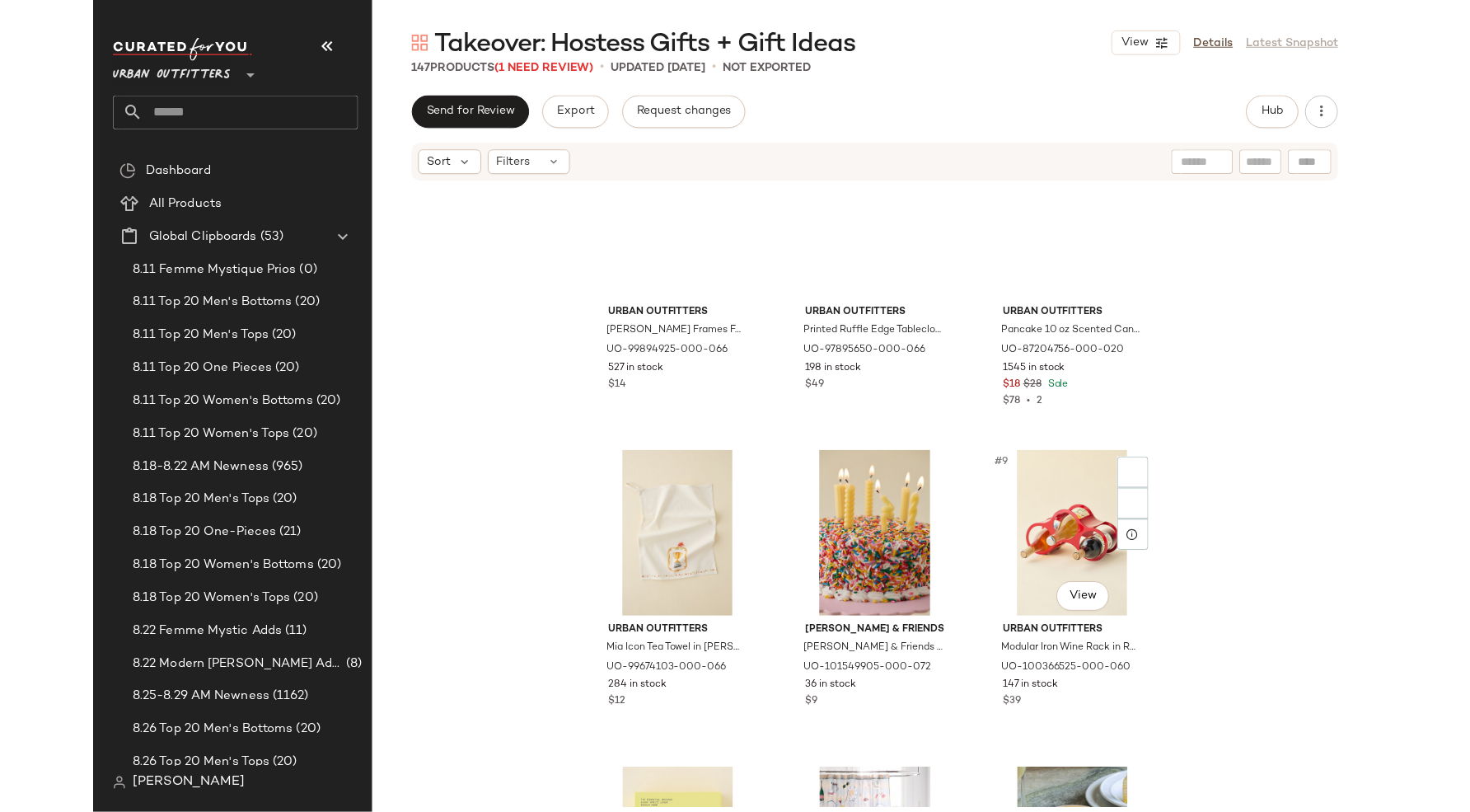
scroll to position [359, 0]
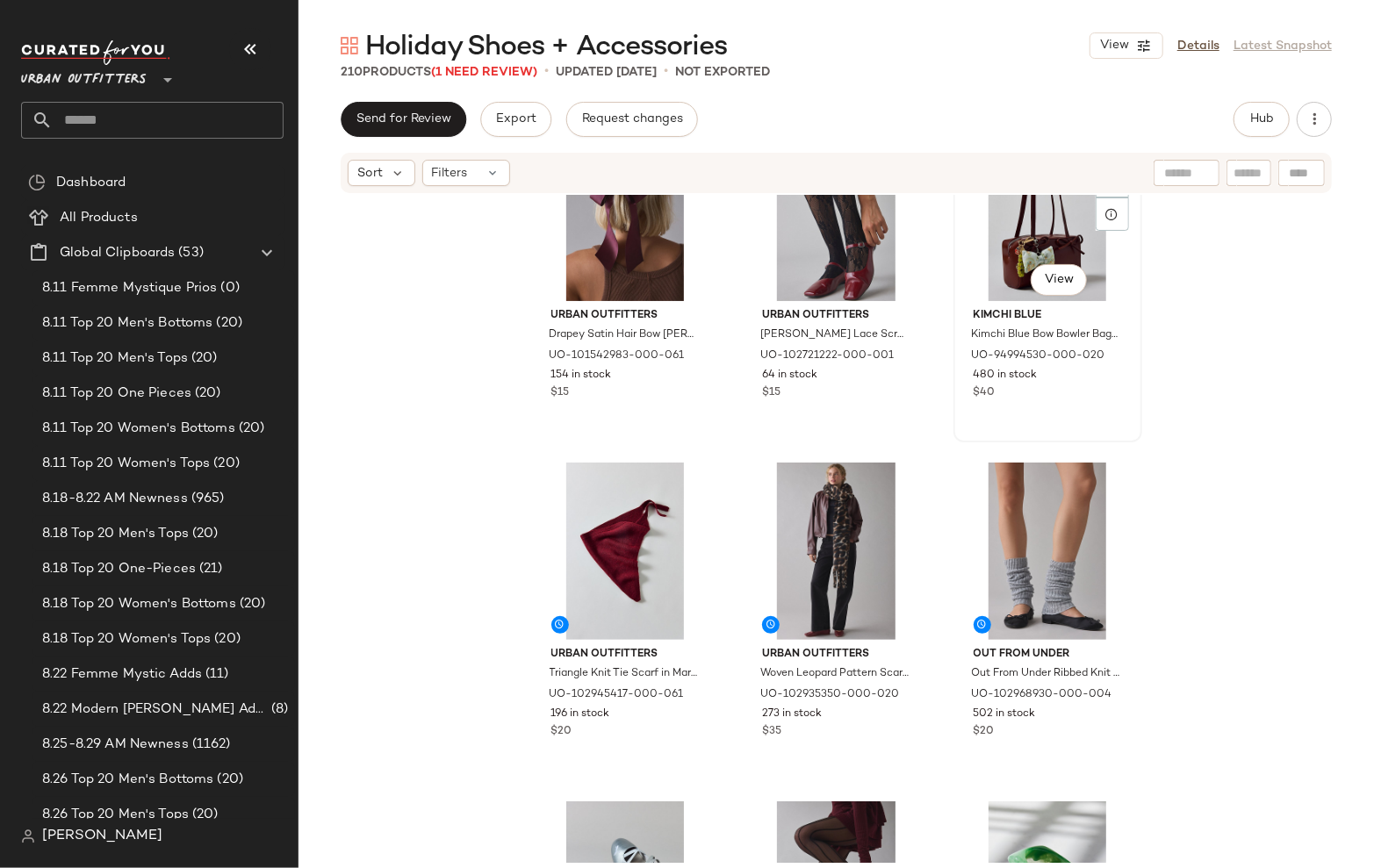
scroll to position [161, 0]
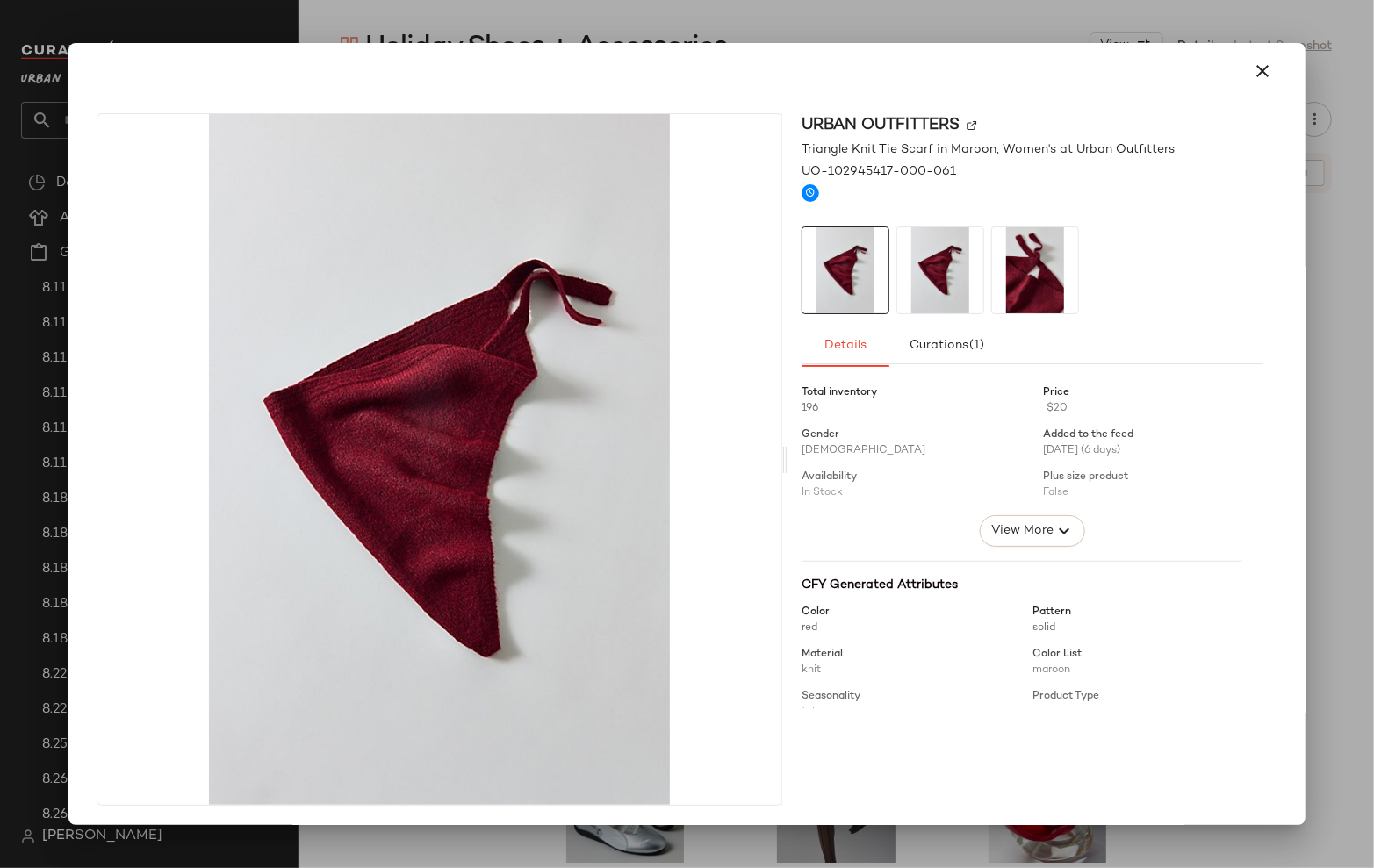
click at [929, 304] on img at bounding box center [941, 270] width 87 height 87
click at [1030, 281] on img at bounding box center [1036, 270] width 87 height 87
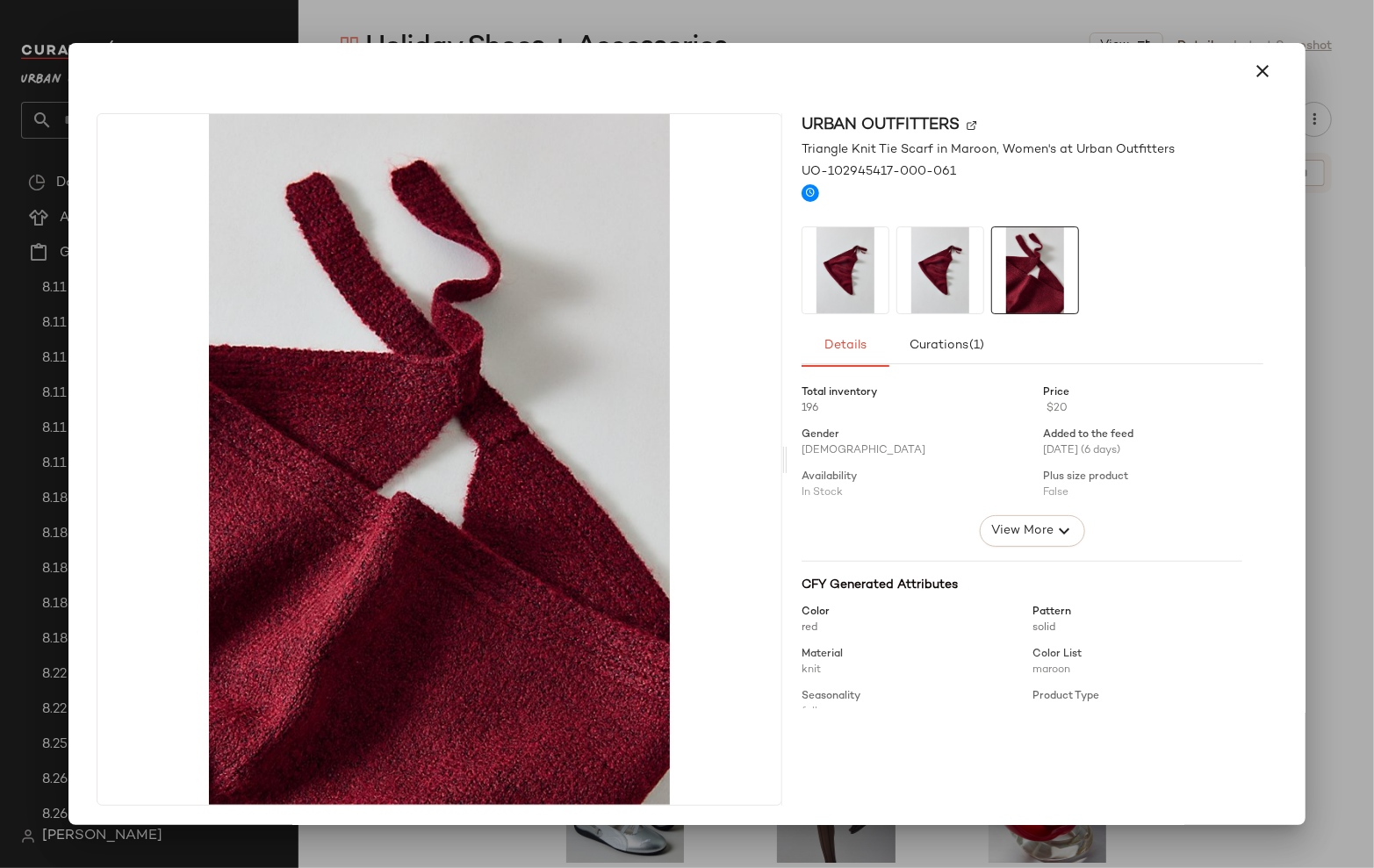
click at [1038, 12] on div at bounding box center [687, 434] width 1374 height 868
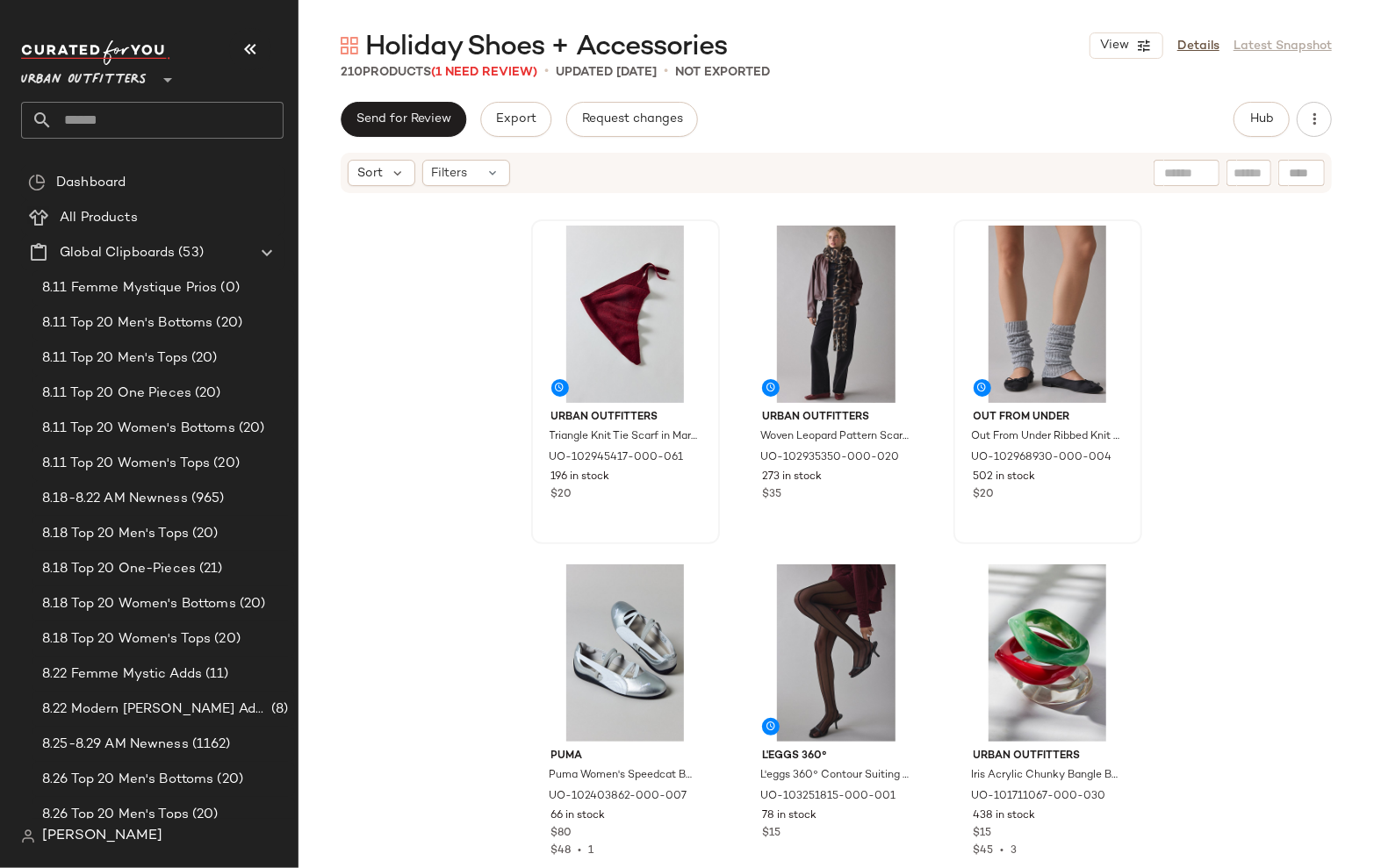
scroll to position [324, 0]
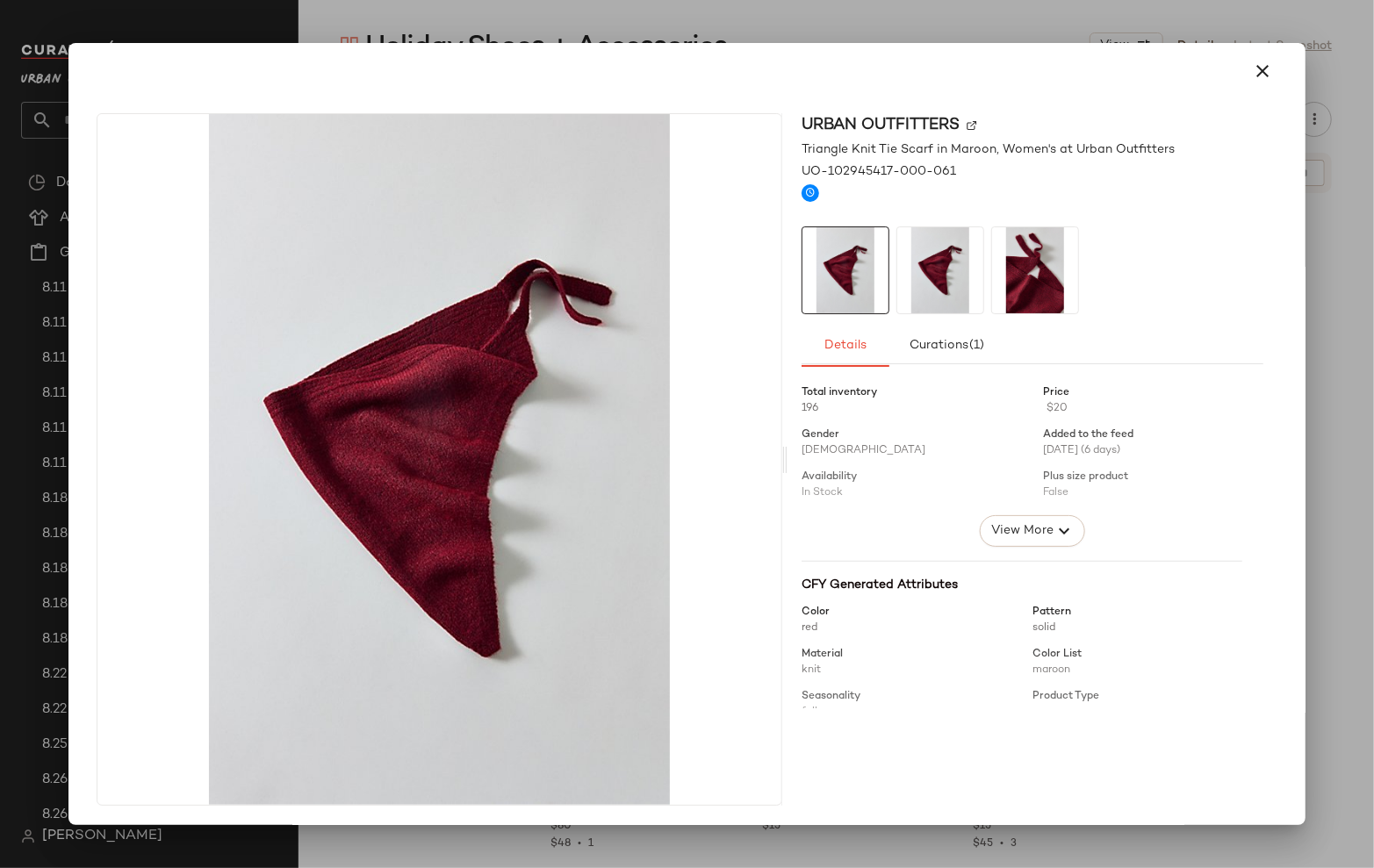
click at [783, 15] on div at bounding box center [687, 434] width 1374 height 868
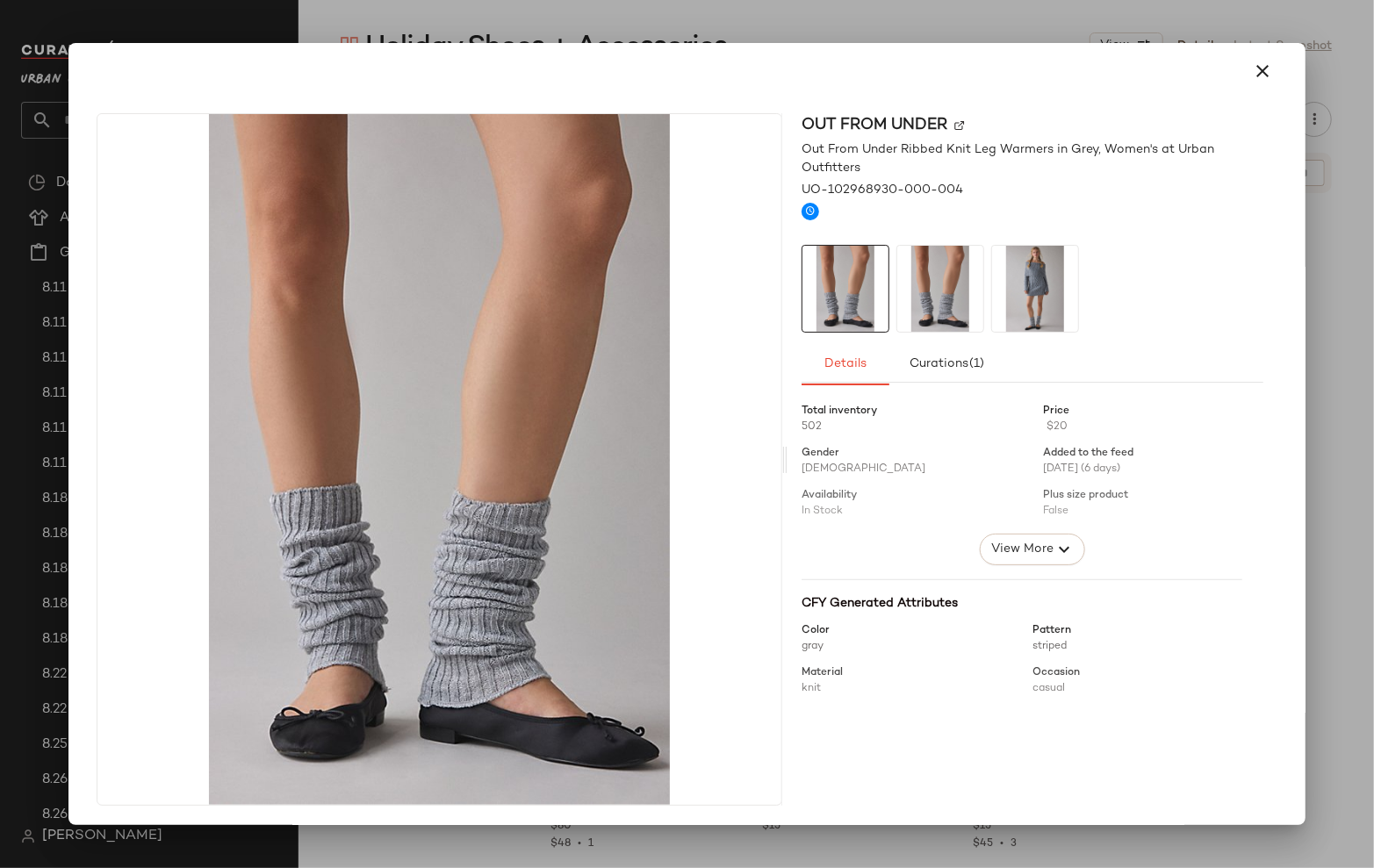
click at [1104, 32] on div at bounding box center [687, 434] width 1374 height 868
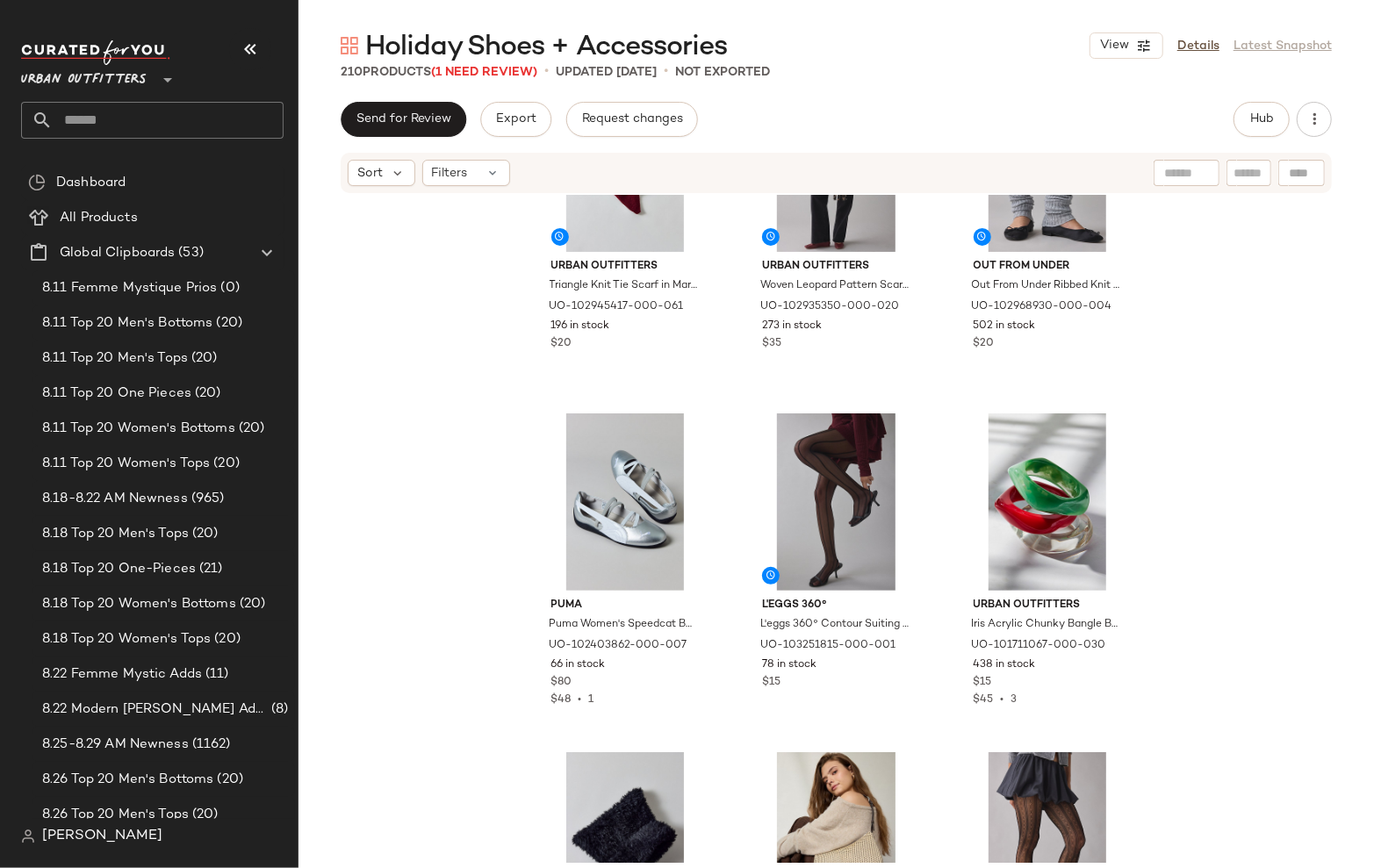
scroll to position [532, 0]
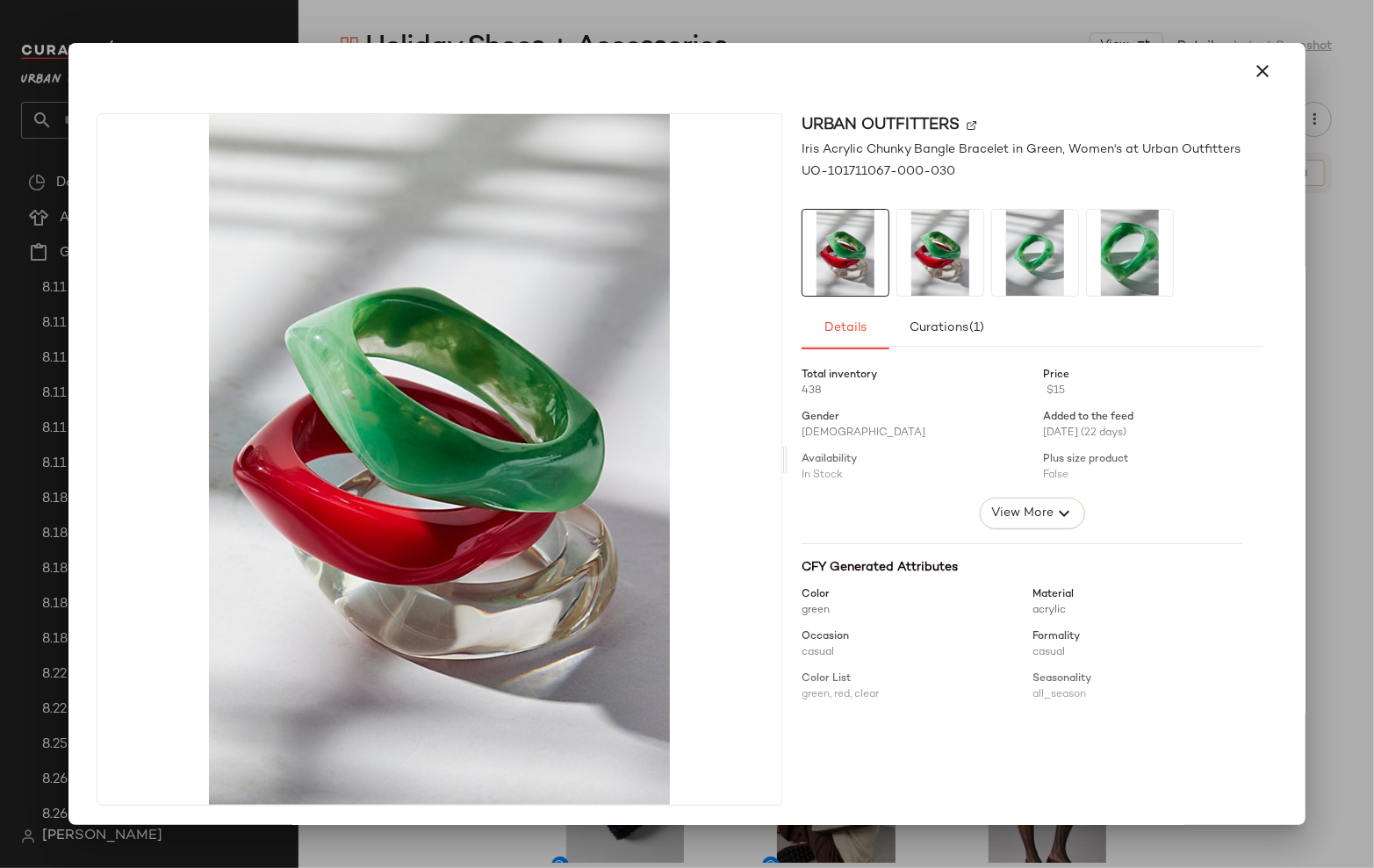
click at [1321, 471] on div at bounding box center [687, 434] width 1374 height 868
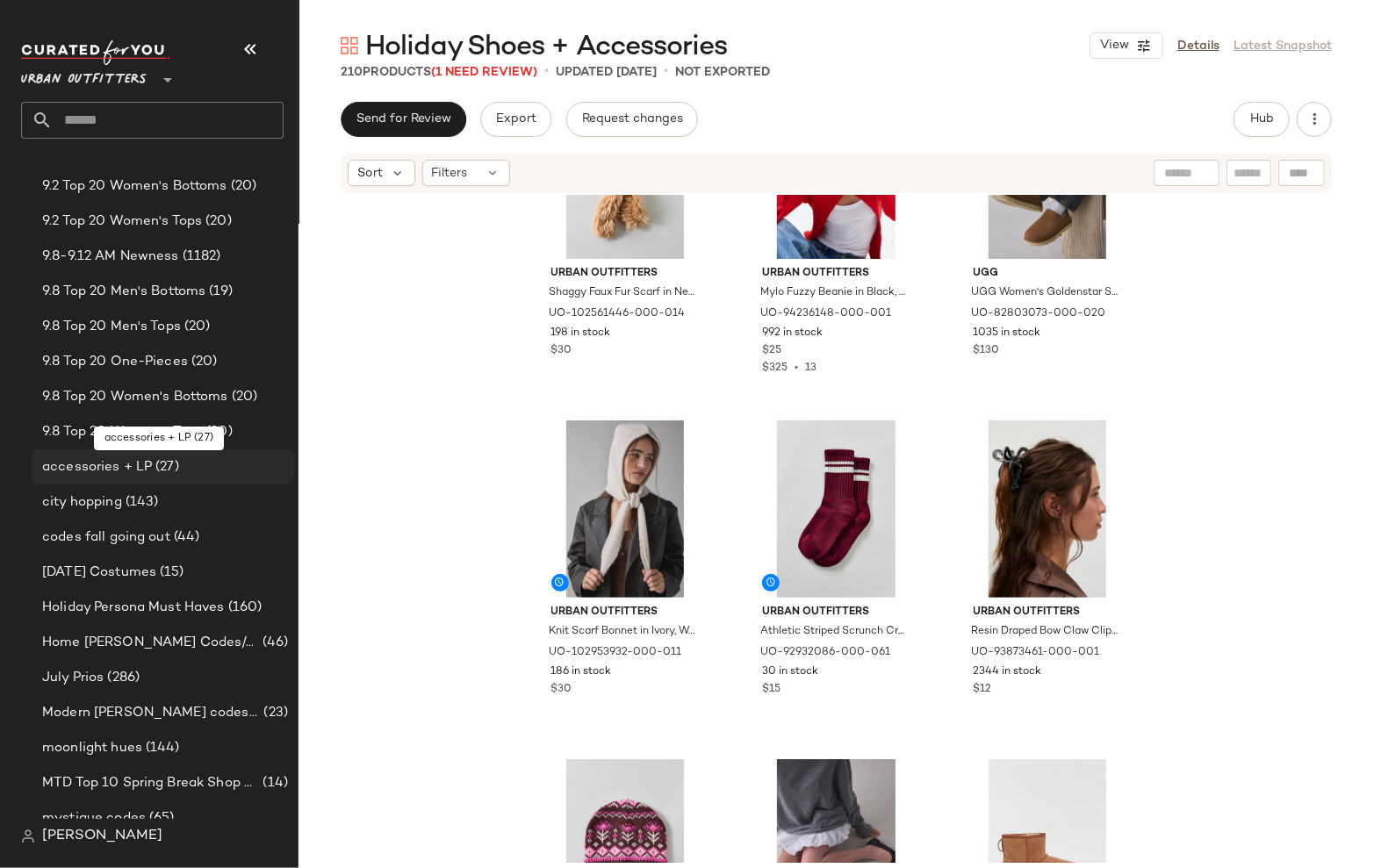
scroll to position [1150, 0]
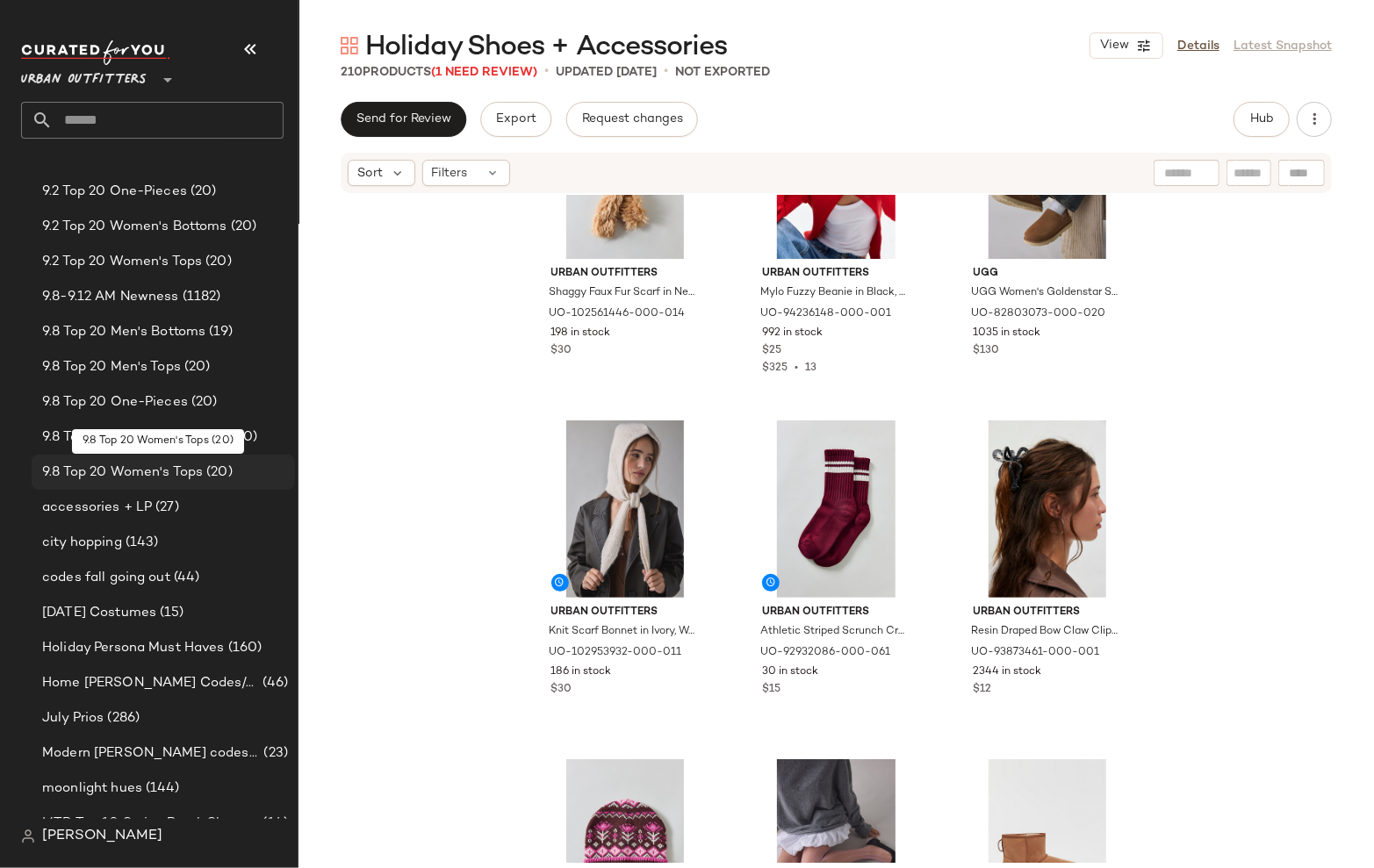
click at [191, 470] on span "9.8 Top 20 Women's Tops" at bounding box center [122, 473] width 160 height 21
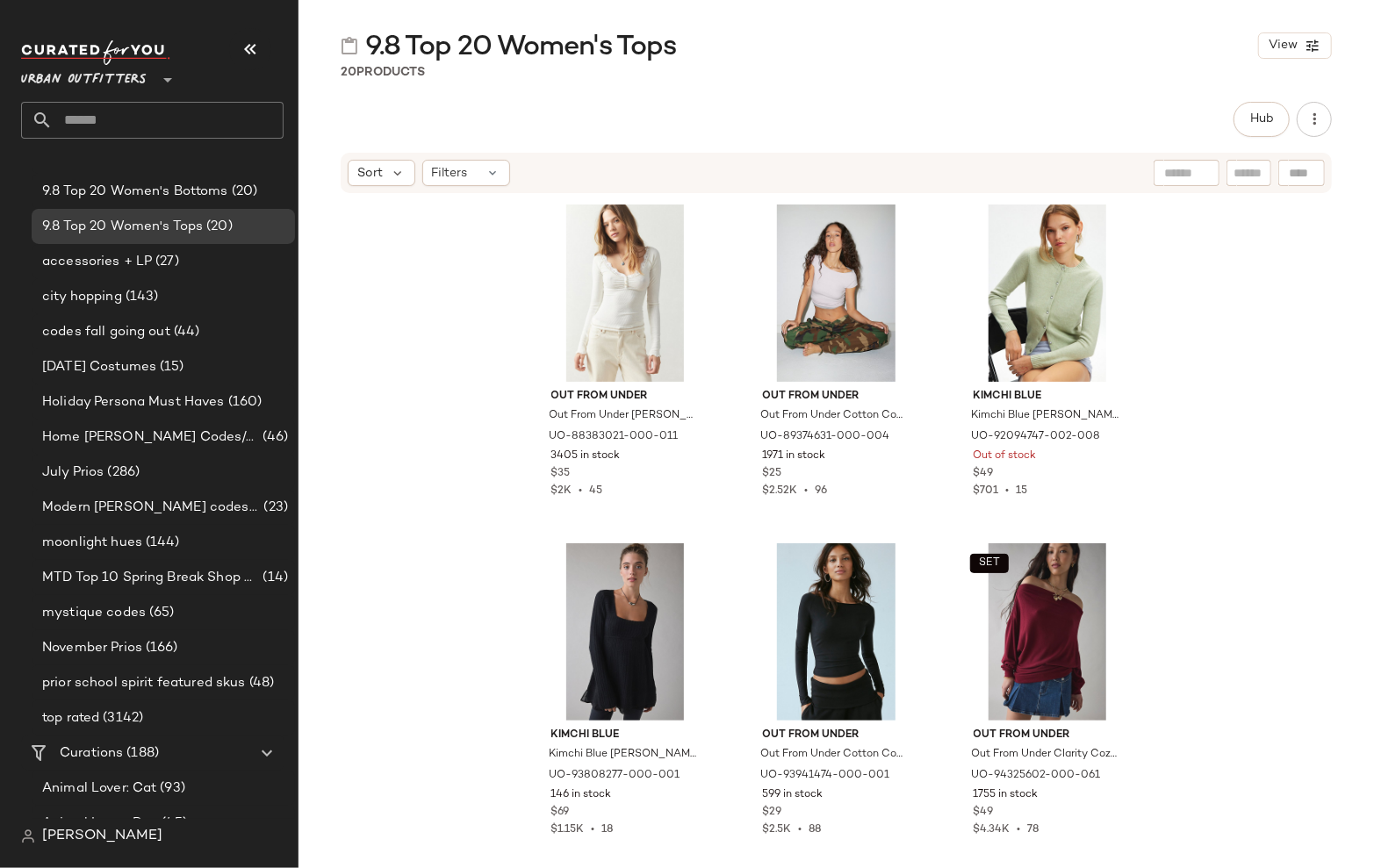
scroll to position [1383, 0]
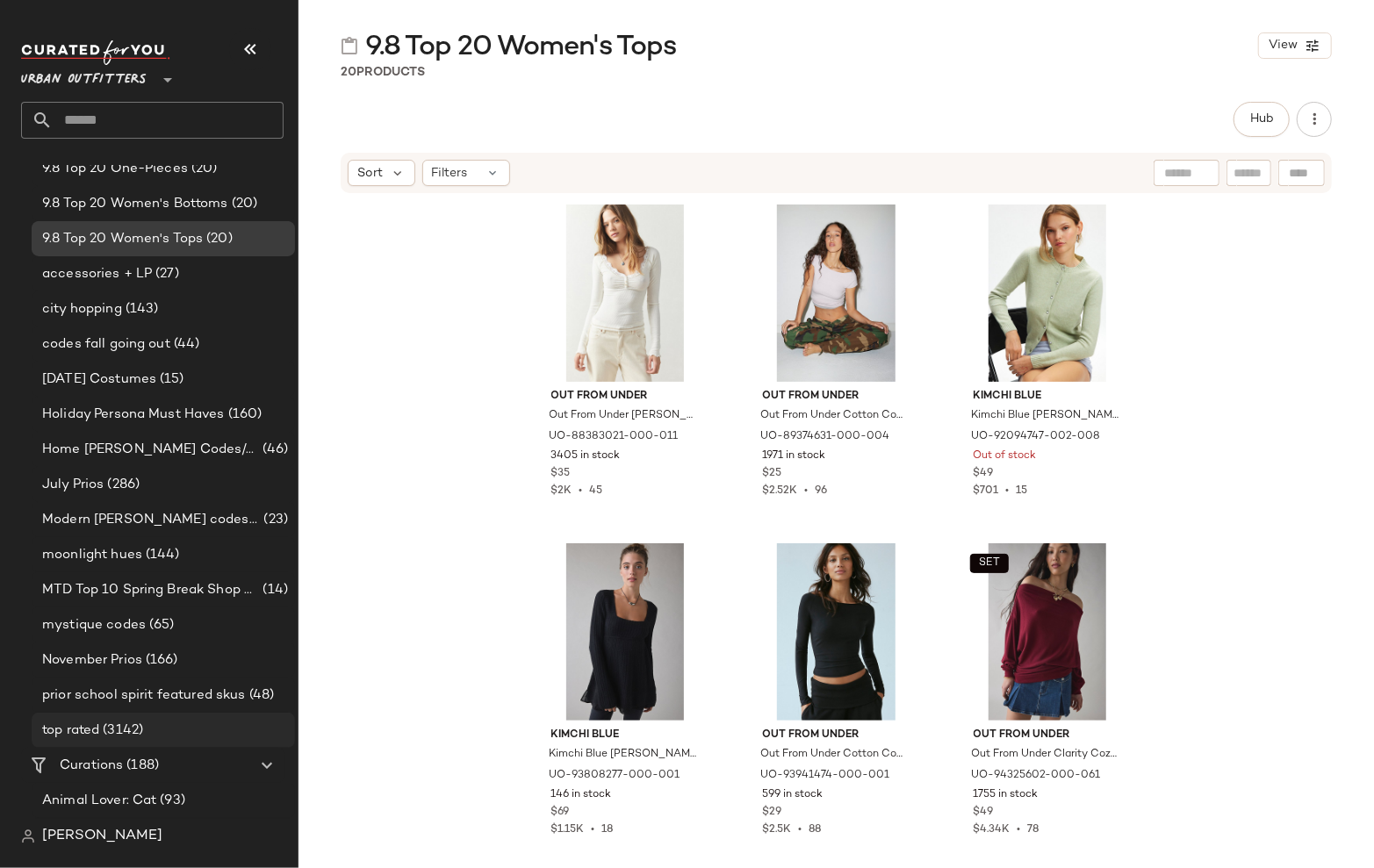
click at [168, 725] on div "top rated (3142)" at bounding box center [162, 730] width 251 height 21
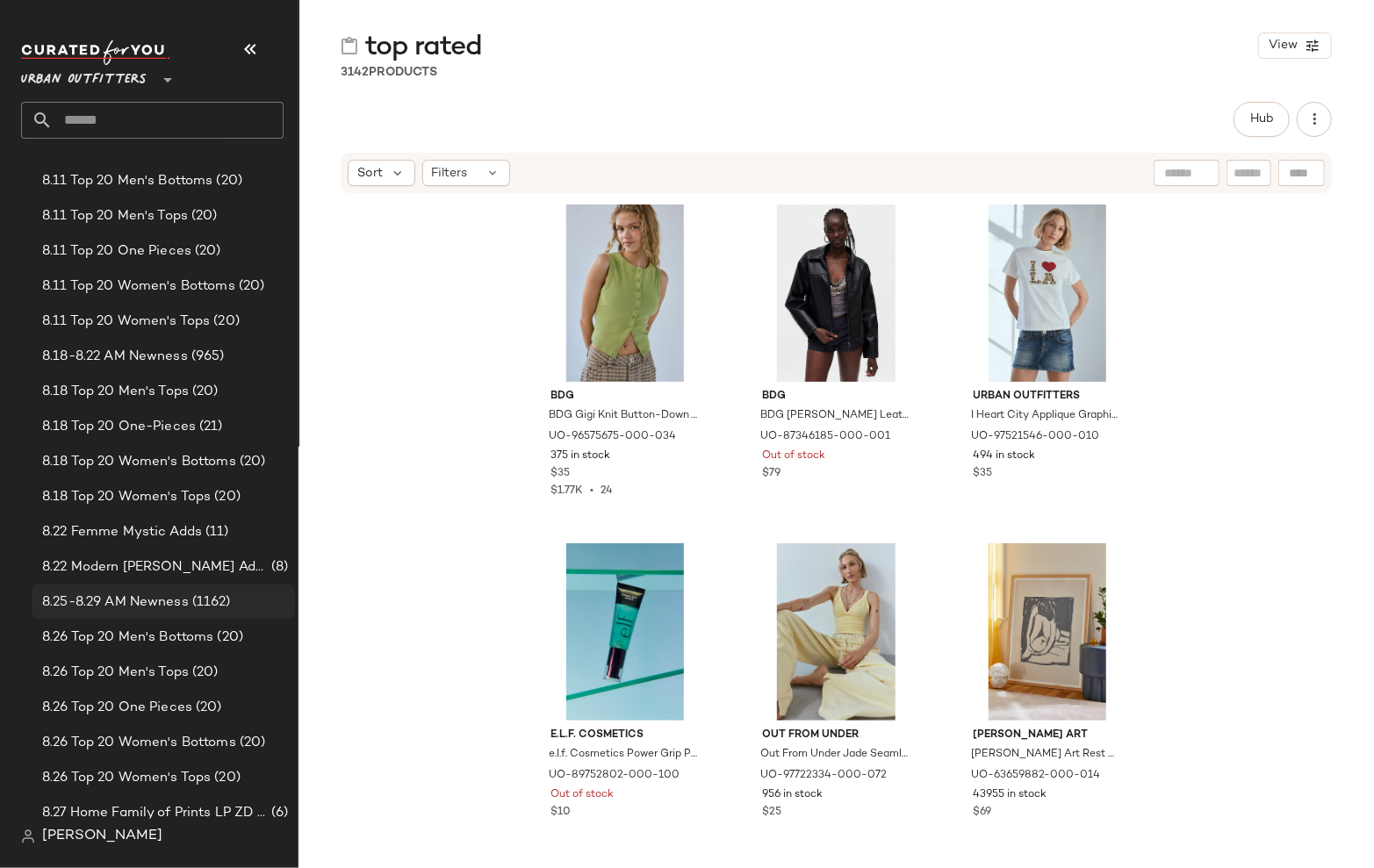
scroll to position [5, 0]
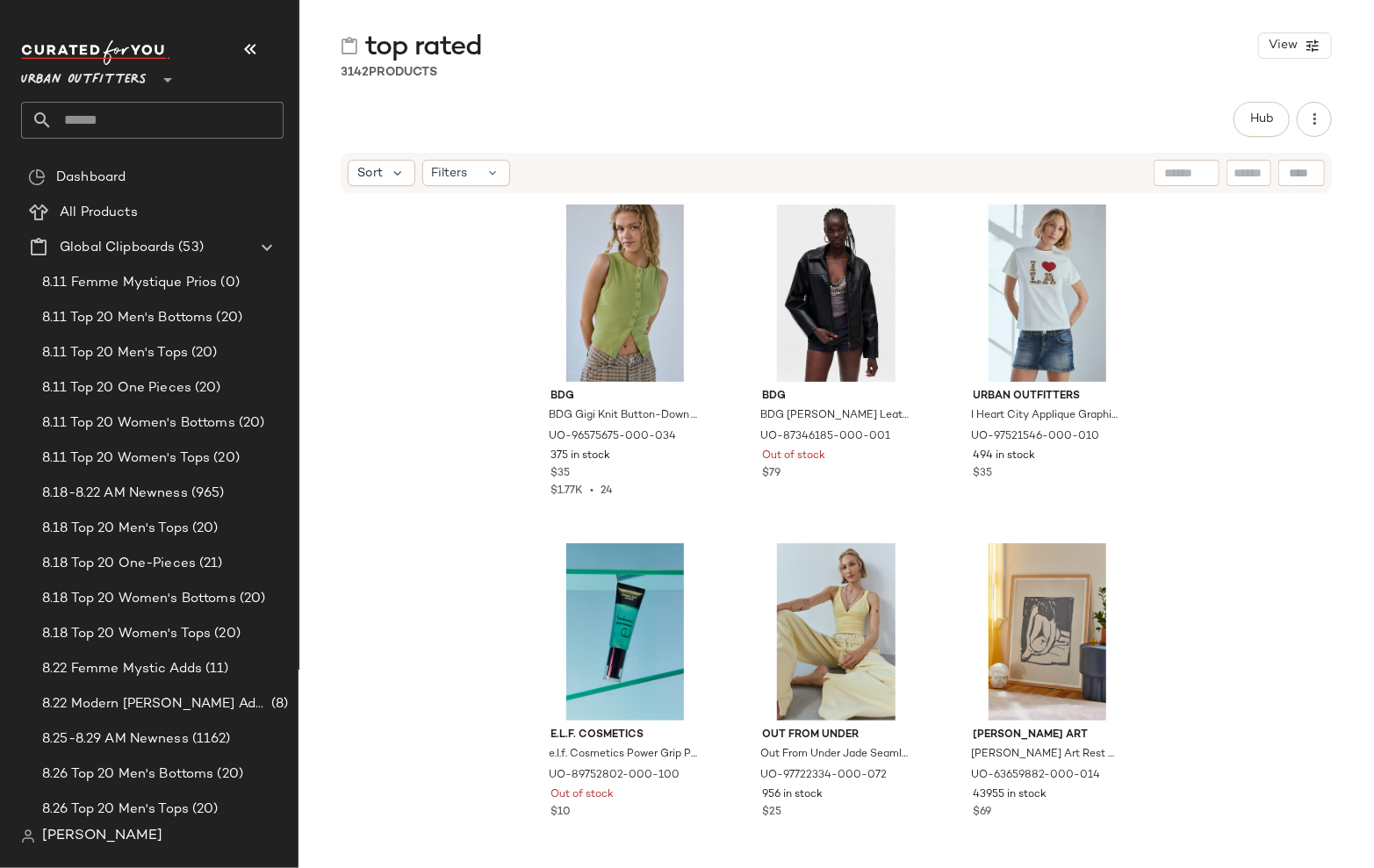
click at [194, 125] on input "text" at bounding box center [168, 121] width 231 height 37
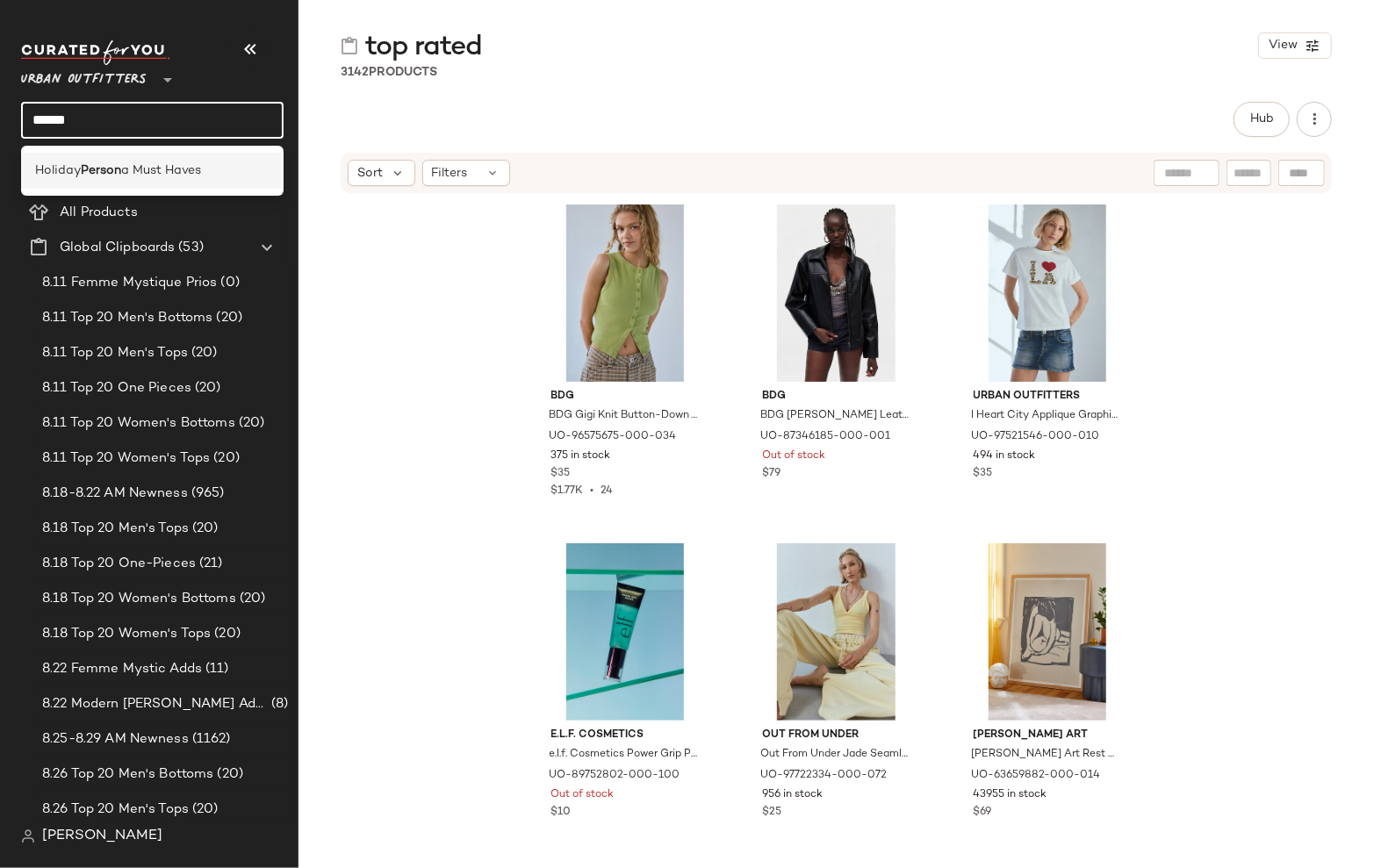
type input "******"
click at [191, 168] on span "a Must Haves" at bounding box center [160, 170] width 80 height 19
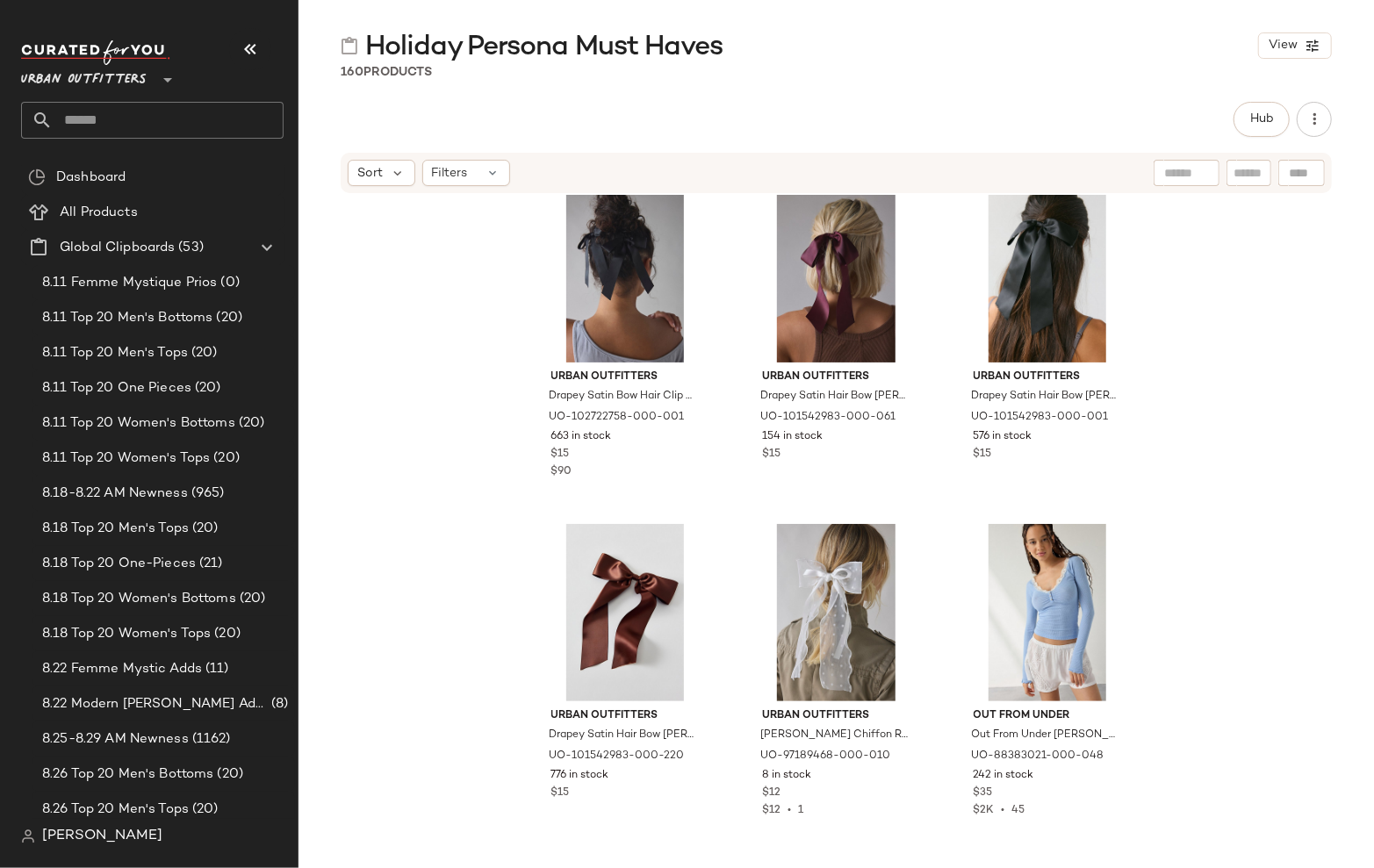
scroll to position [3765, 0]
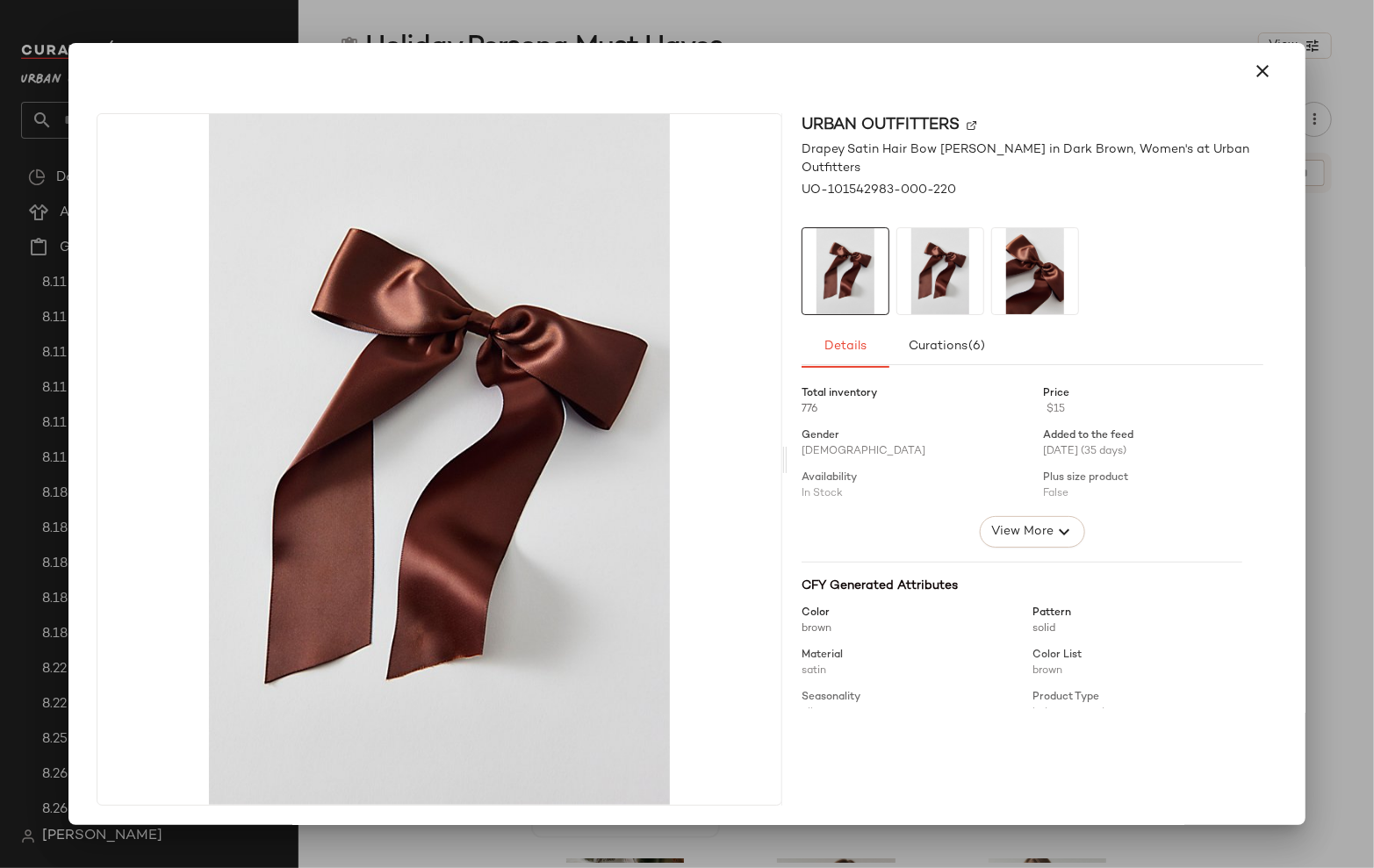
click at [1328, 507] on div at bounding box center [687, 434] width 1374 height 868
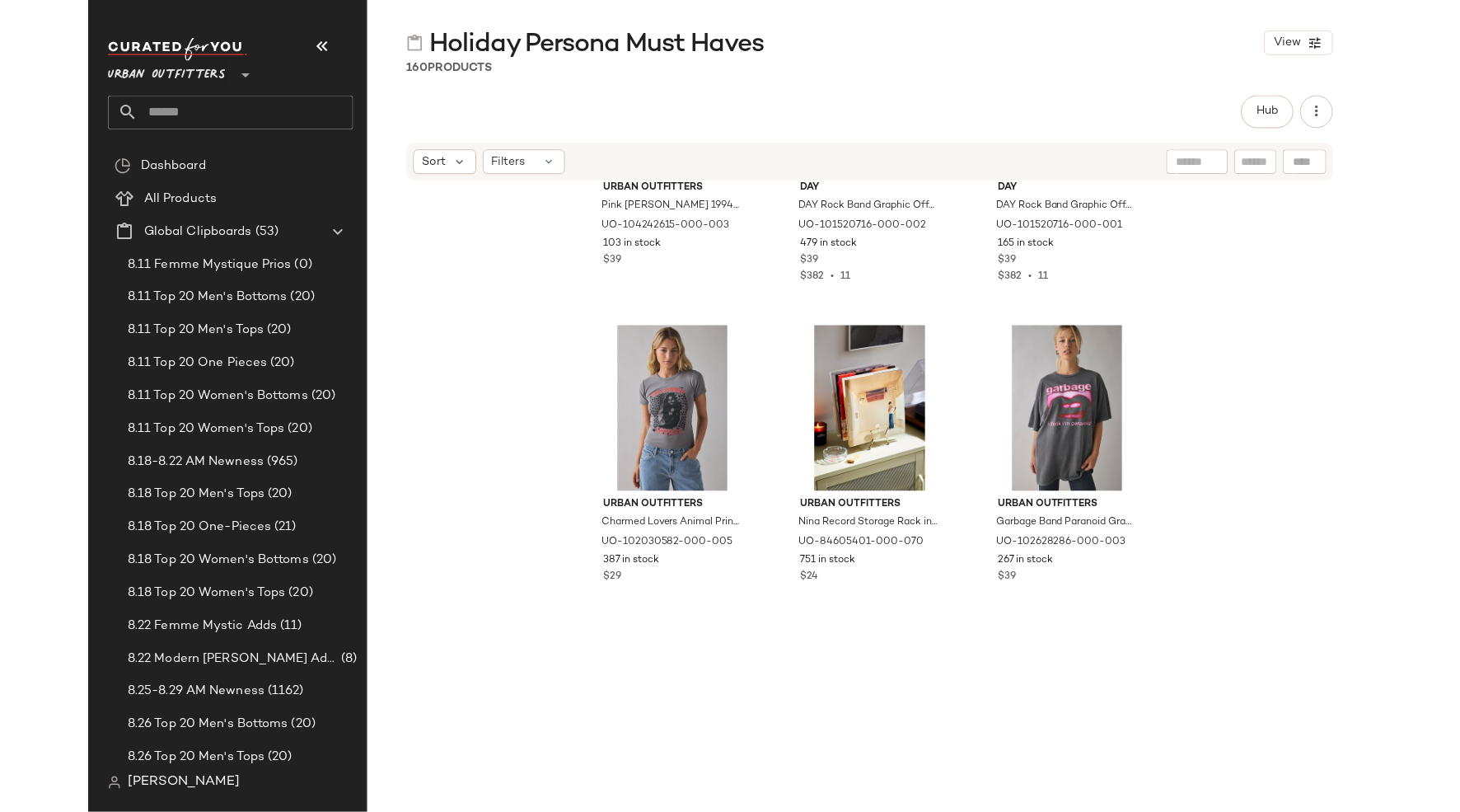
scroll to position [9060, 0]
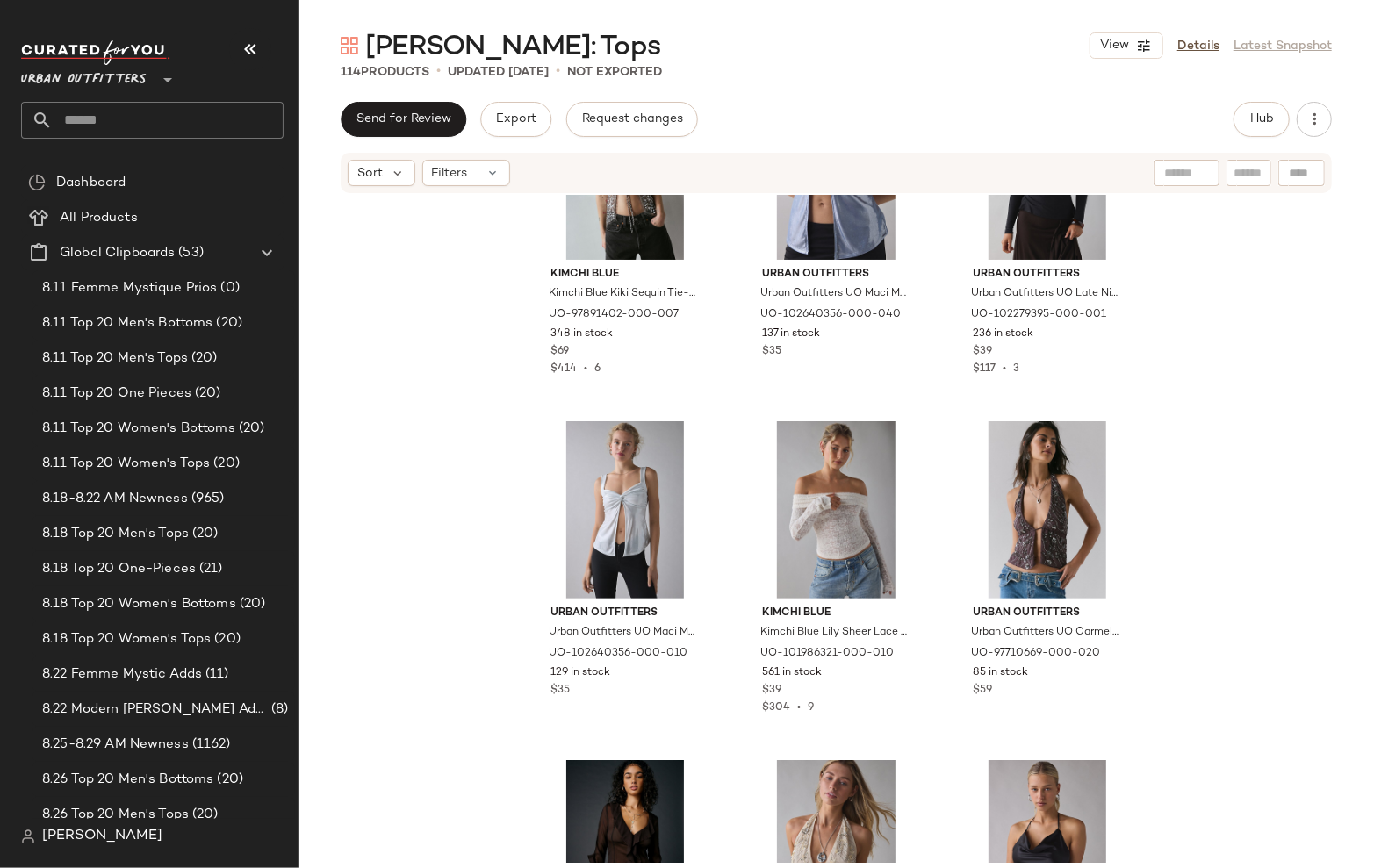
scroll to position [480, 0]
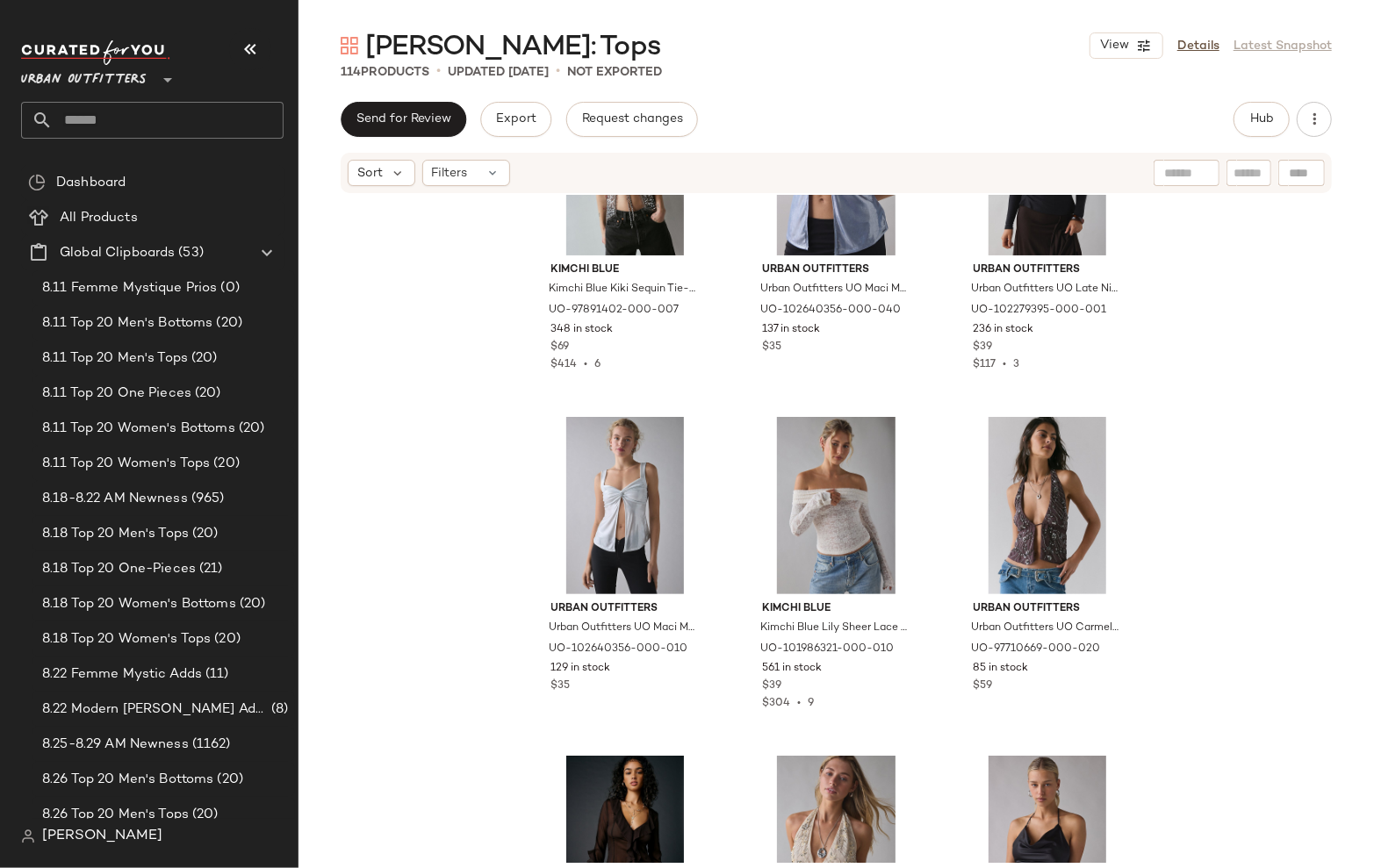
click at [1259, 381] on div "Kimchi Blue Kimchi Blue Kiki Sequin Tie-Front Vest Top Jacket in Silver Sequin,…" at bounding box center [837, 529] width 1076 height 668
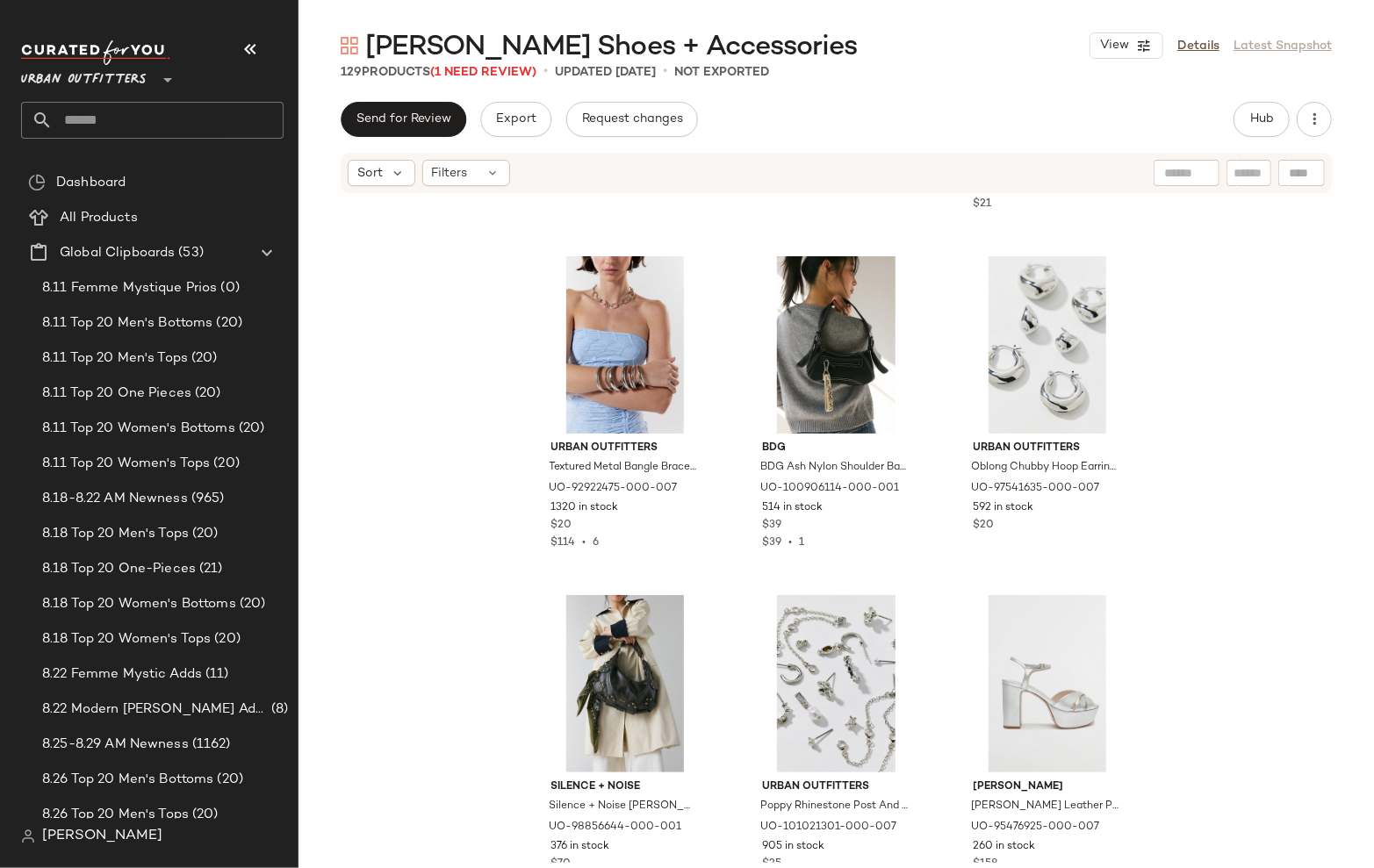
scroll to position [623, 0]
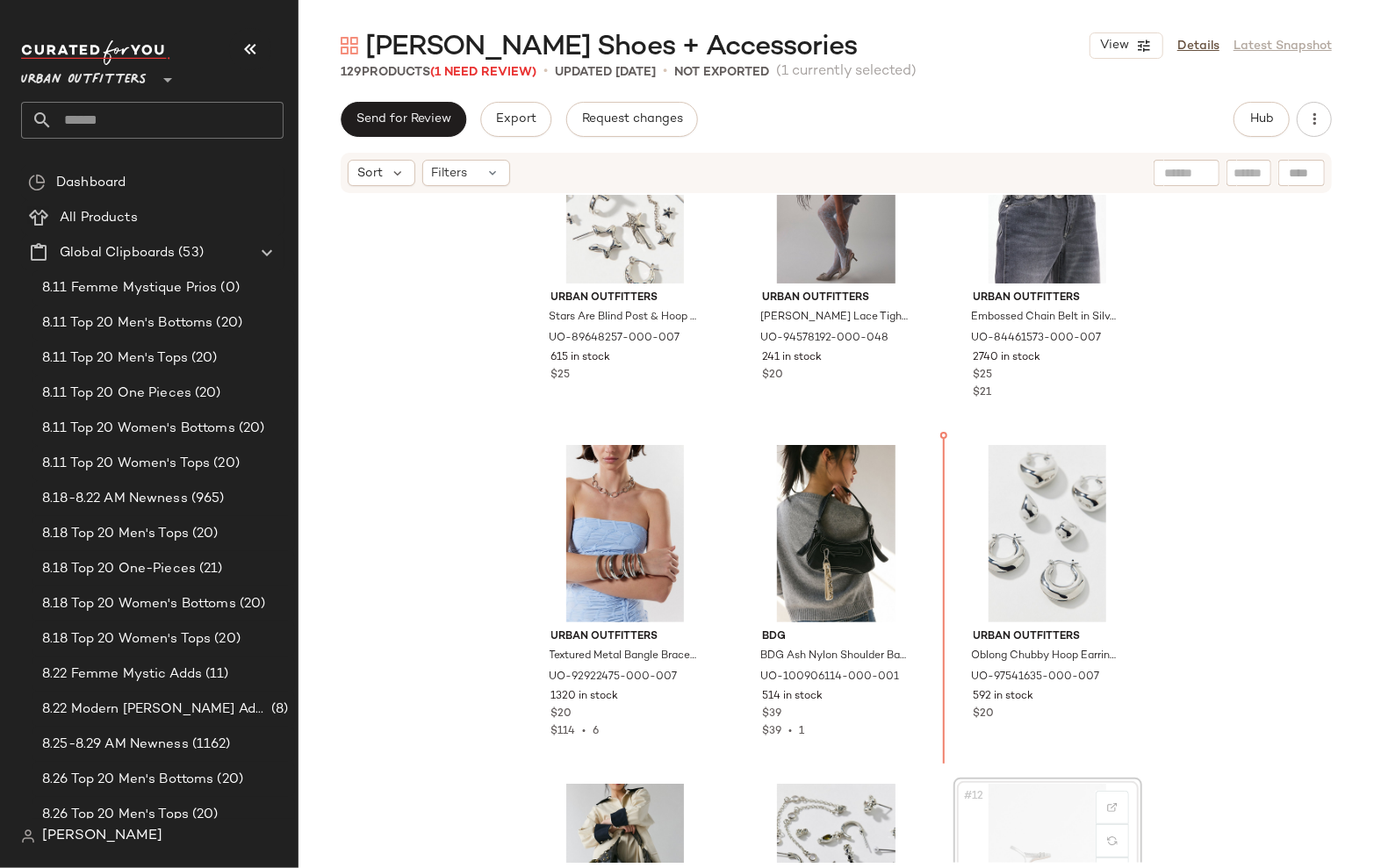
scroll to position [313, 0]
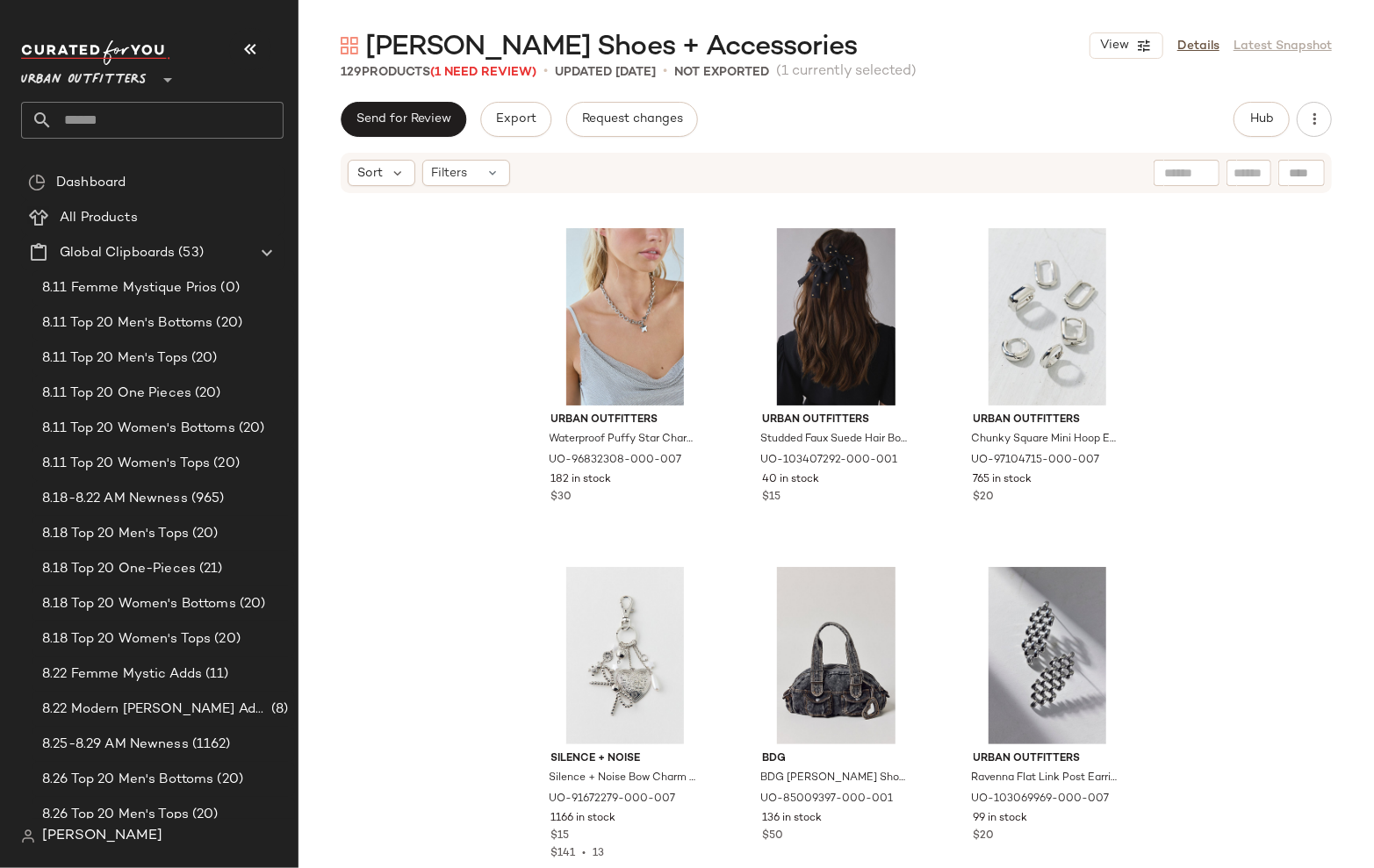
scroll to position [2026, 0]
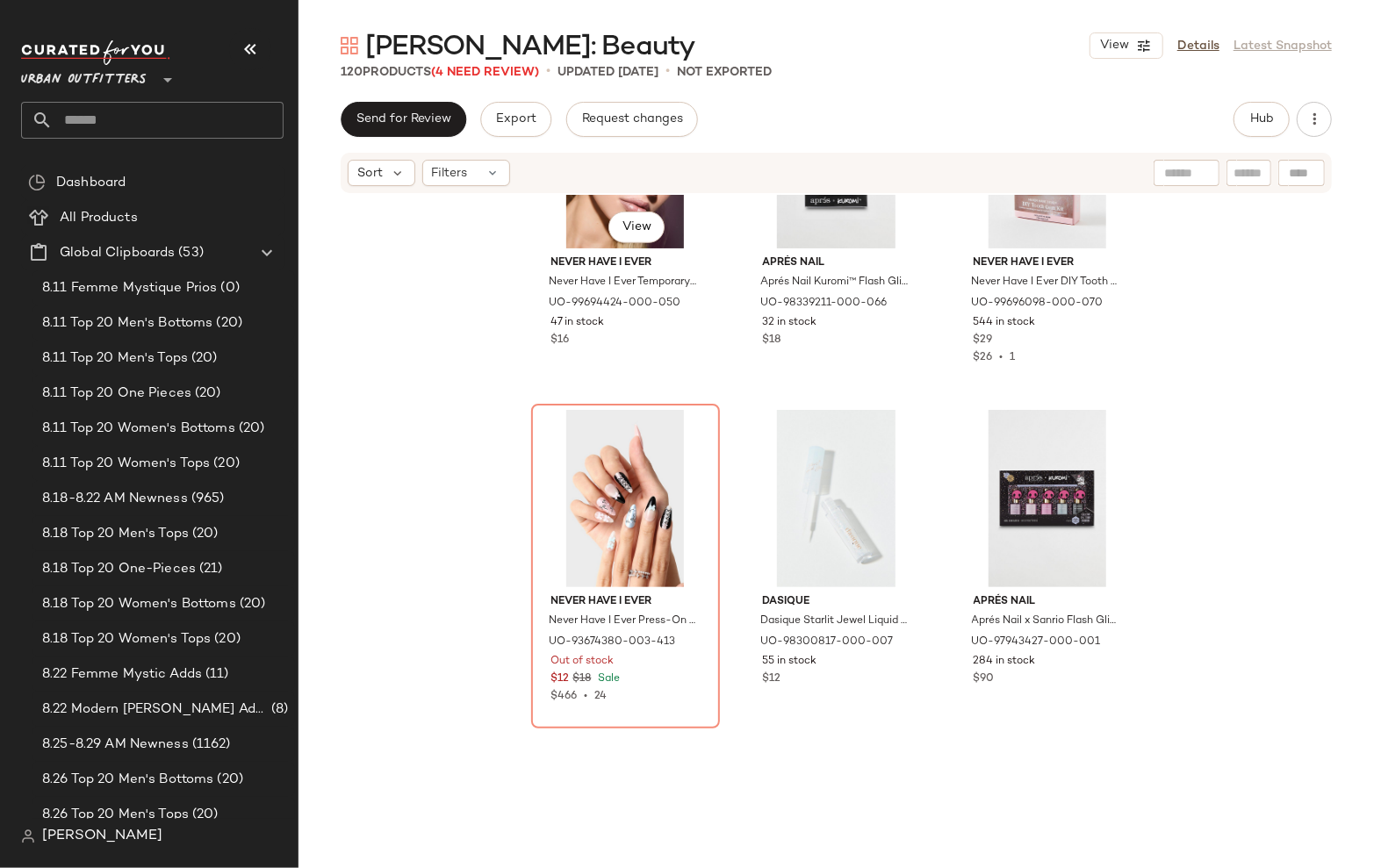
scroll to position [4923, 0]
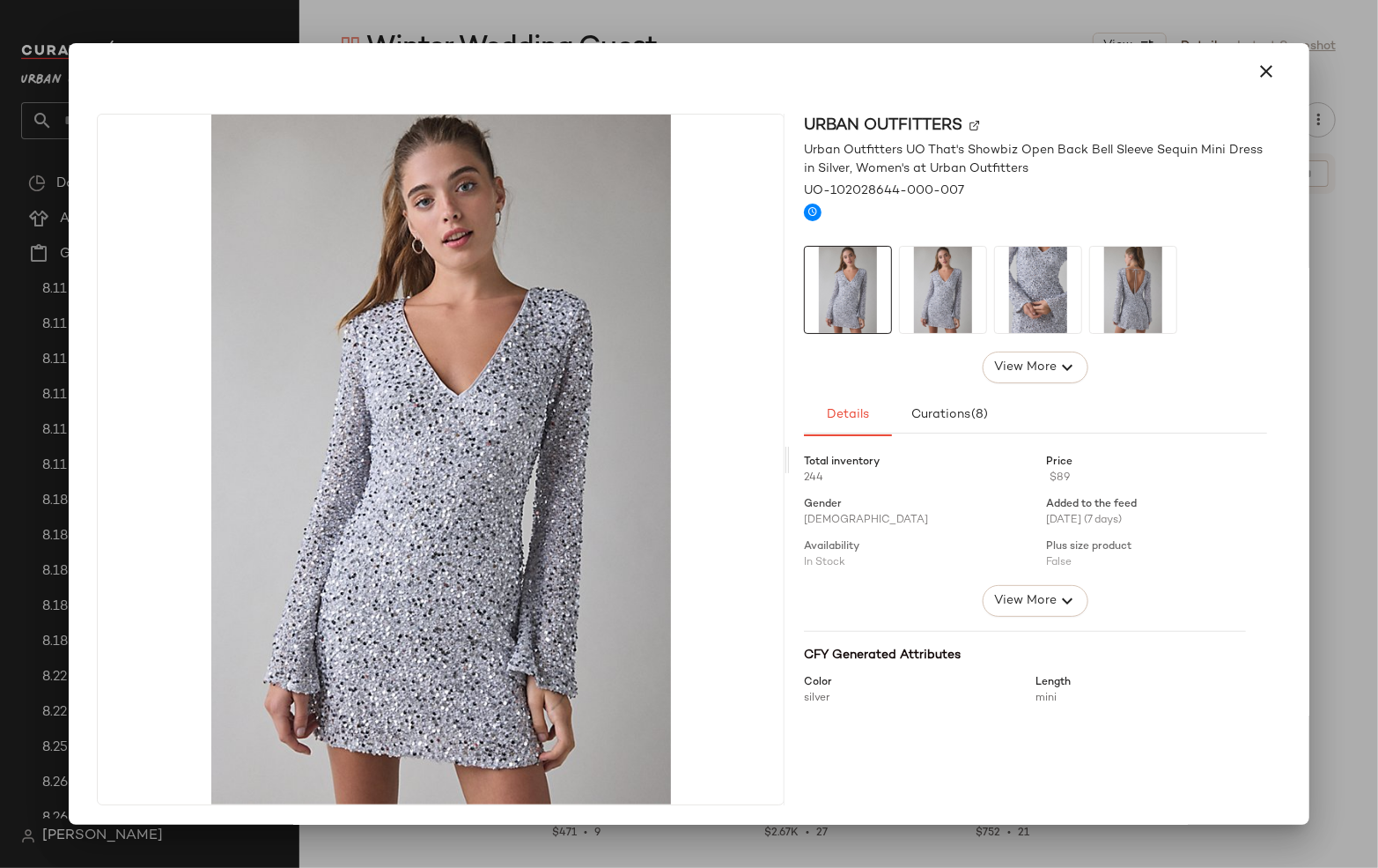
click at [908, 16] on div at bounding box center [689, 434] width 1378 height 868
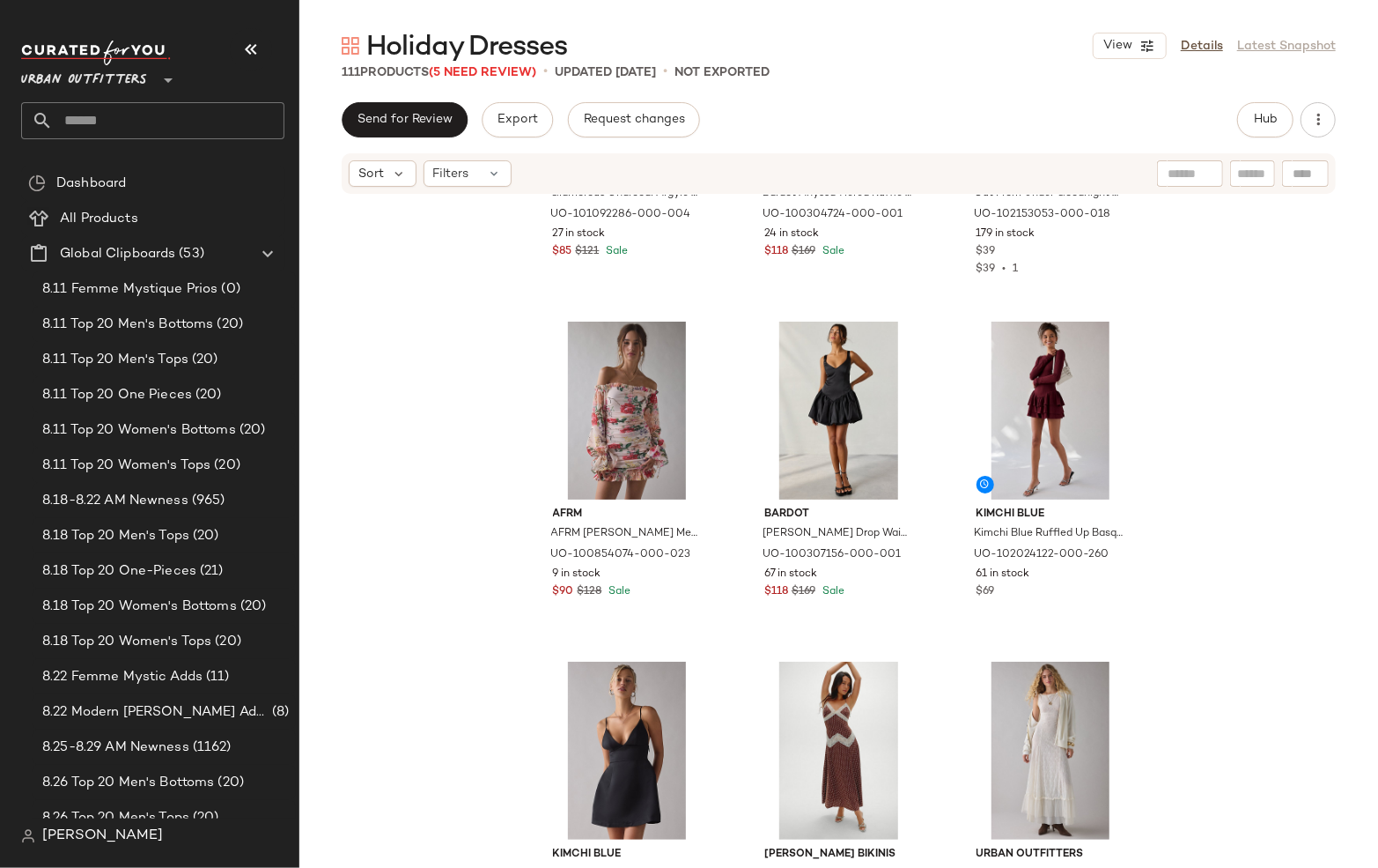
scroll to position [1956, 0]
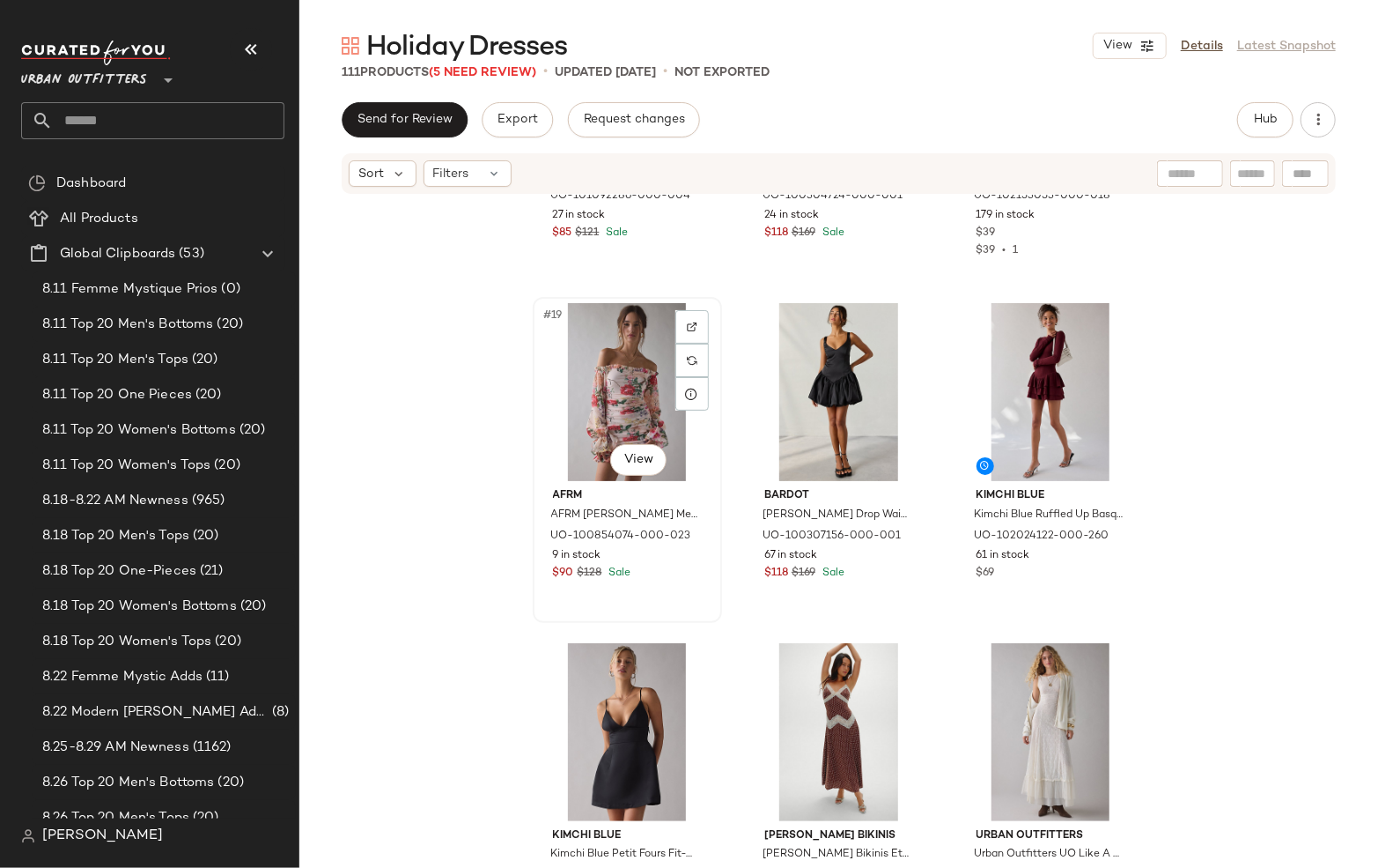
click at [630, 392] on div "#19 View" at bounding box center [626, 392] width 177 height 178
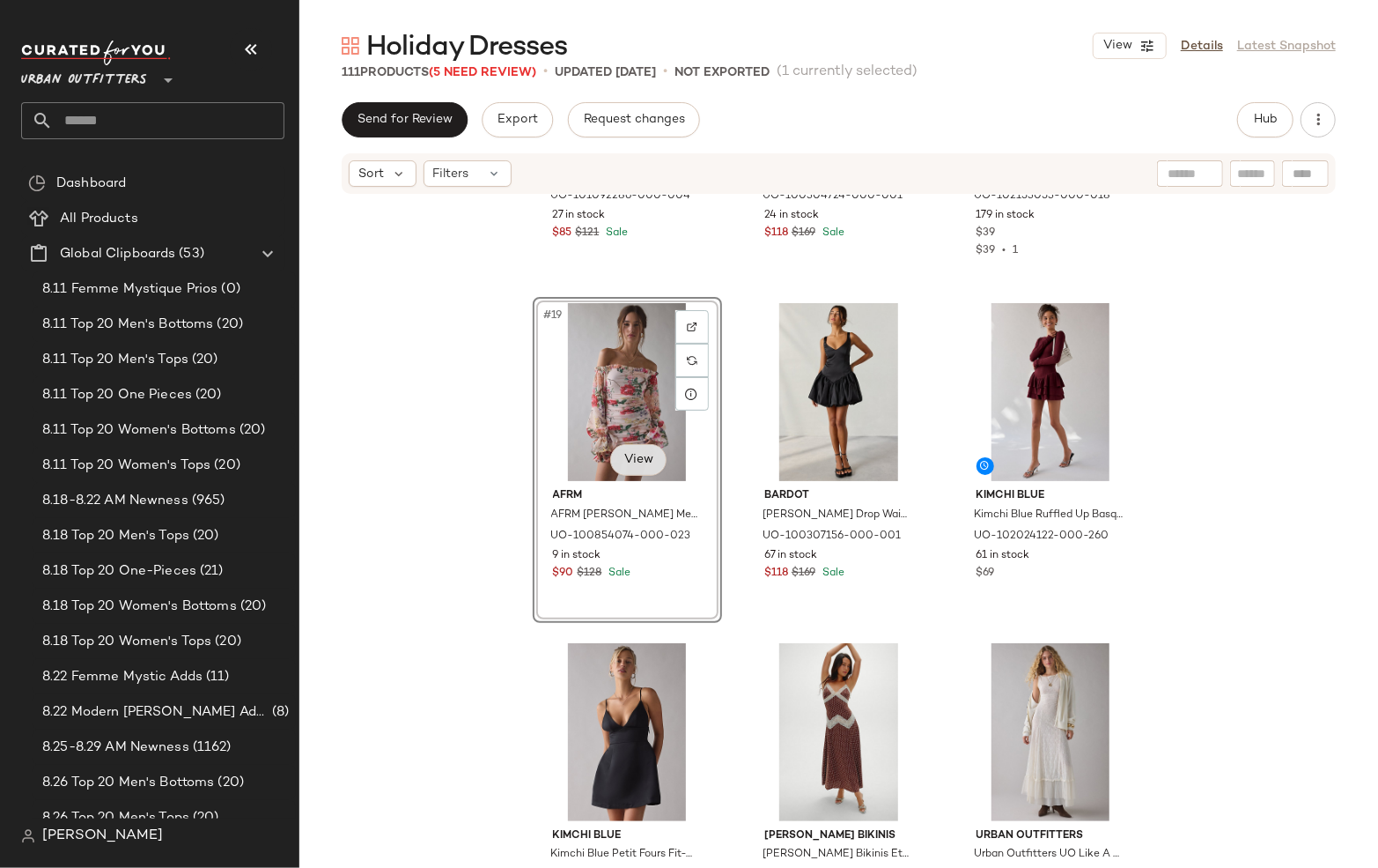
click at [632, 457] on body "Urban Outfitters ** Dashboard All Products Global Clipboards (53) 8.11 Femme My…" at bounding box center [689, 434] width 1378 height 868
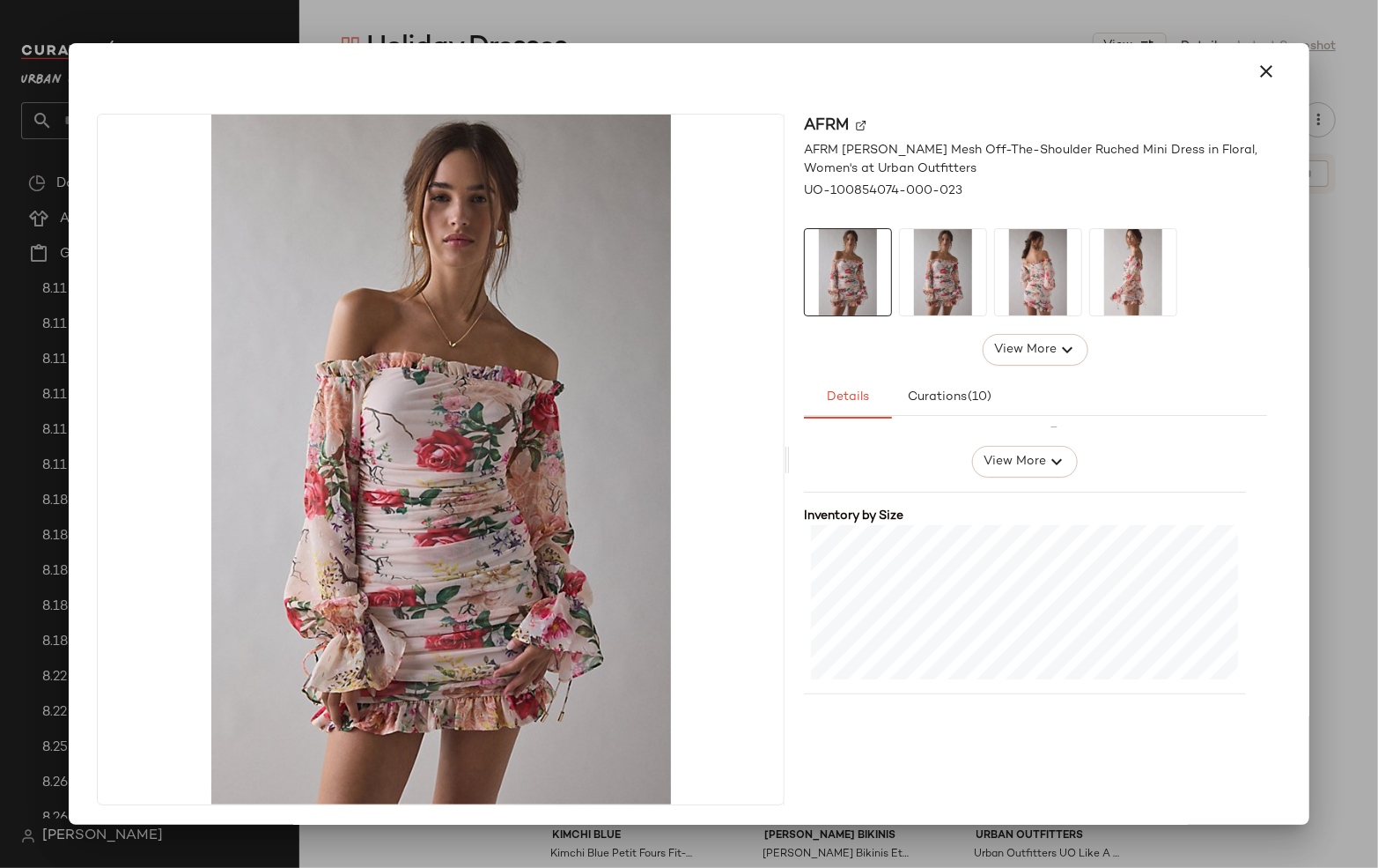
scroll to position [245, 0]
click at [939, 15] on div at bounding box center [689, 434] width 1378 height 868
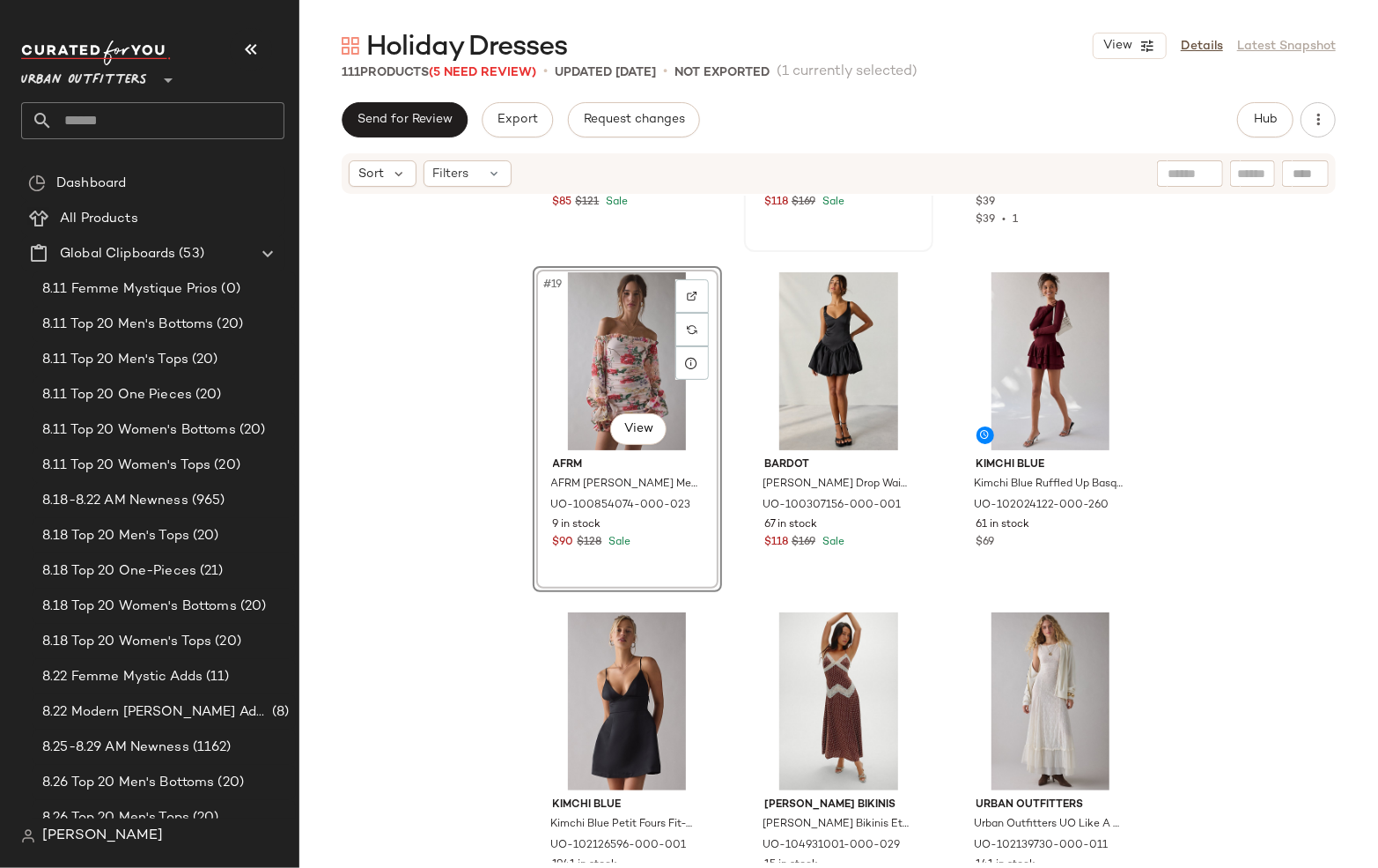
scroll to position [2005, 0]
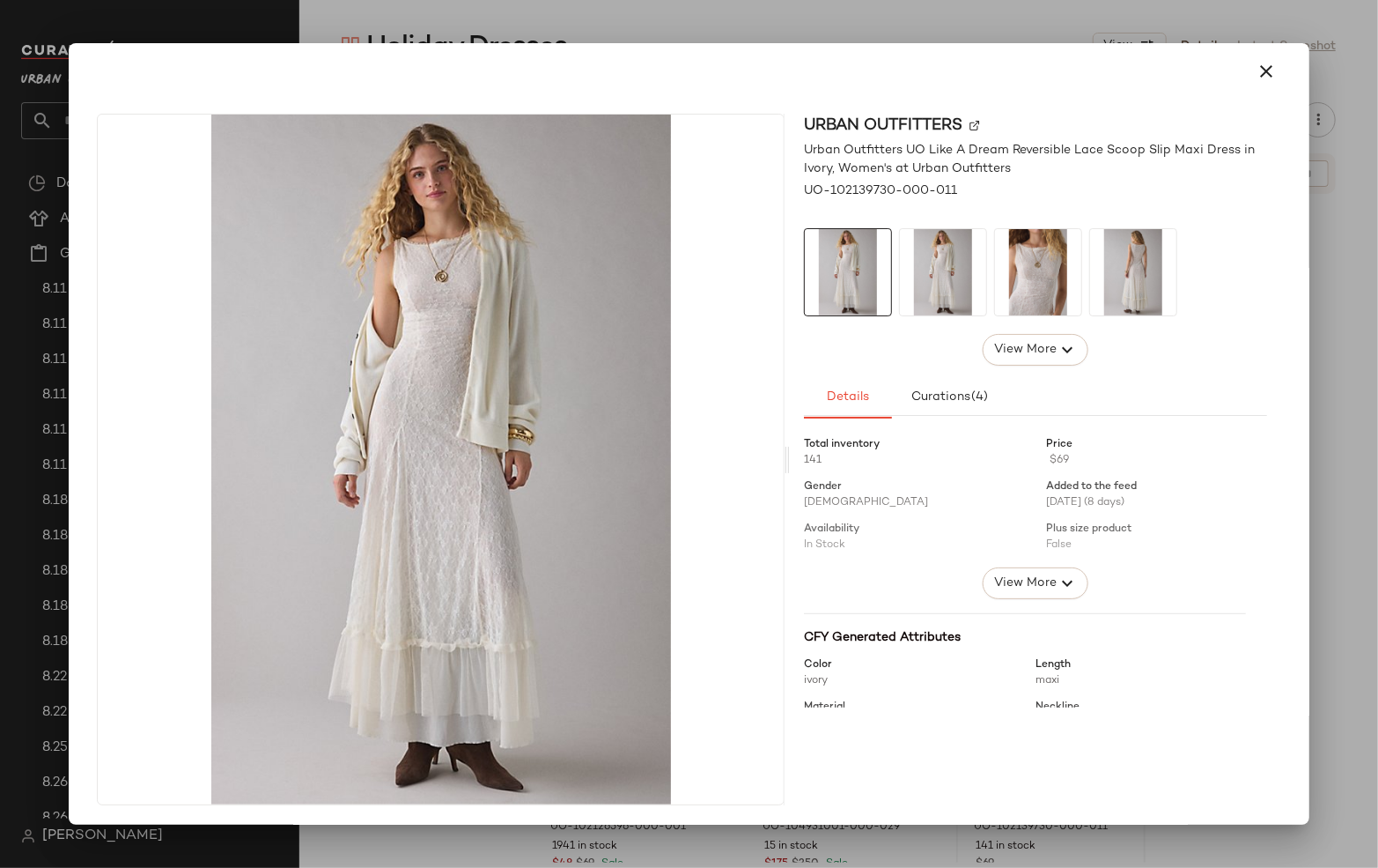
click at [1340, 301] on div at bounding box center [689, 434] width 1378 height 868
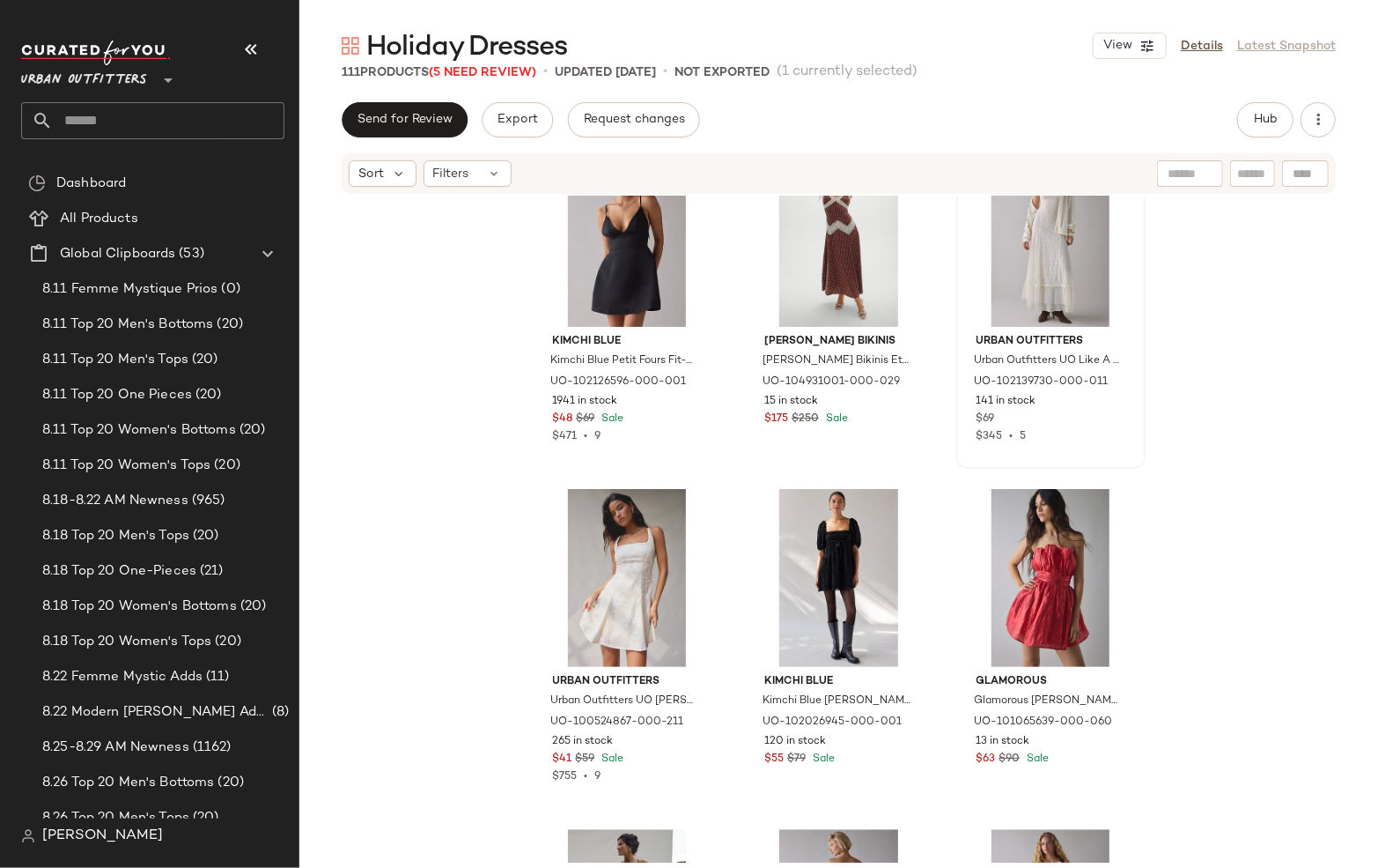
scroll to position [2181, 0]
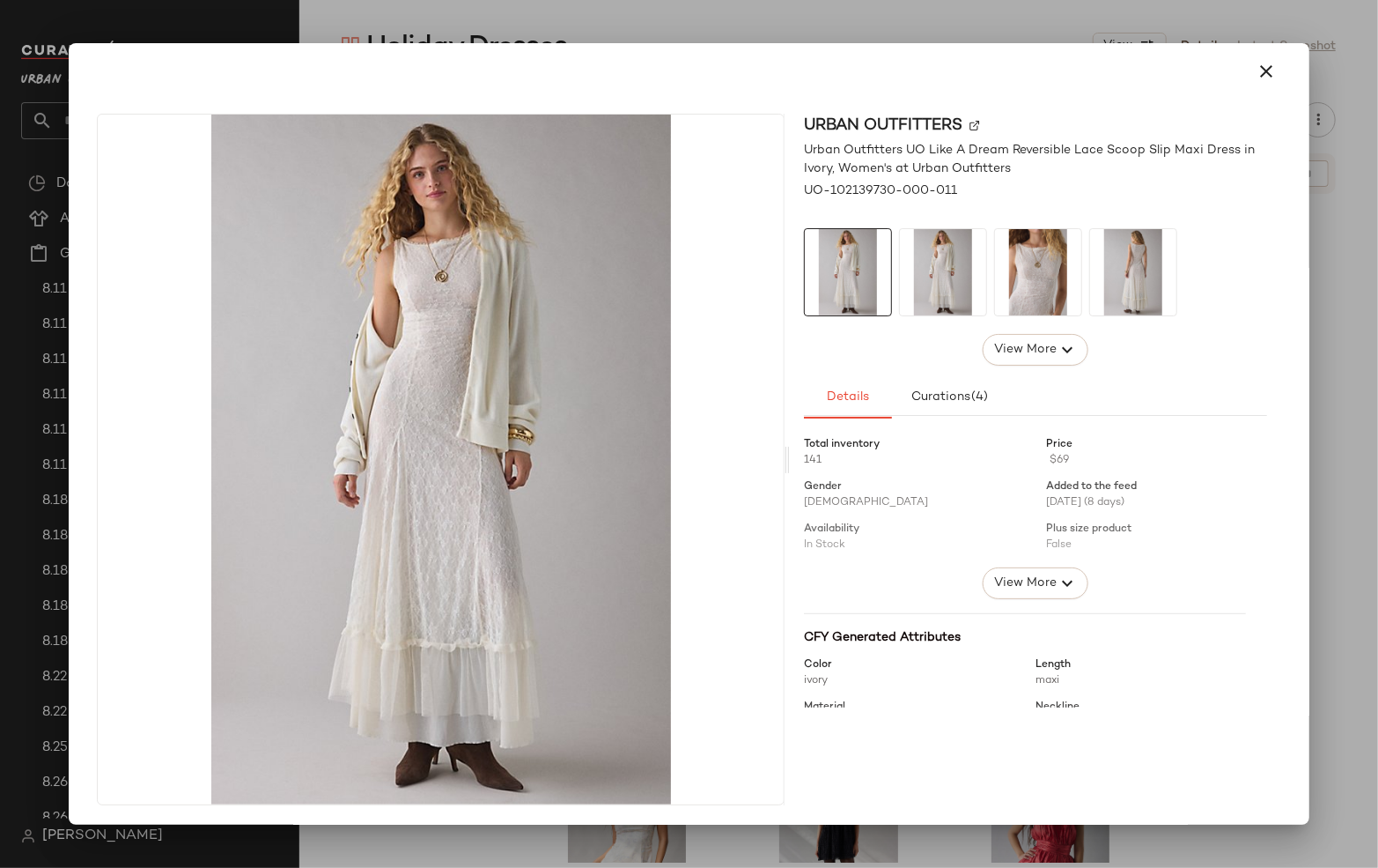
click at [1335, 452] on div at bounding box center [689, 434] width 1378 height 868
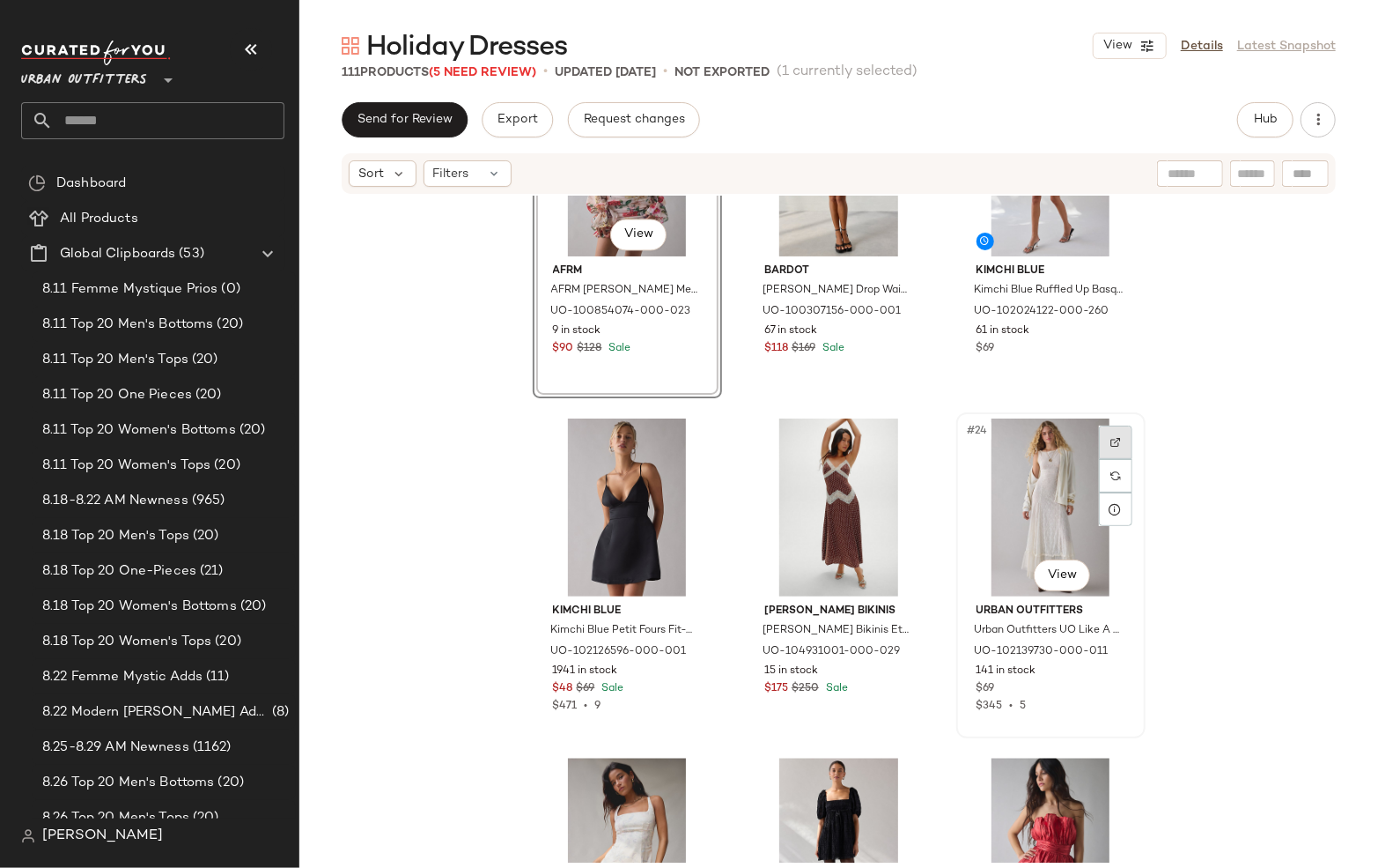
click at [1112, 449] on div at bounding box center [1116, 442] width 34 height 34
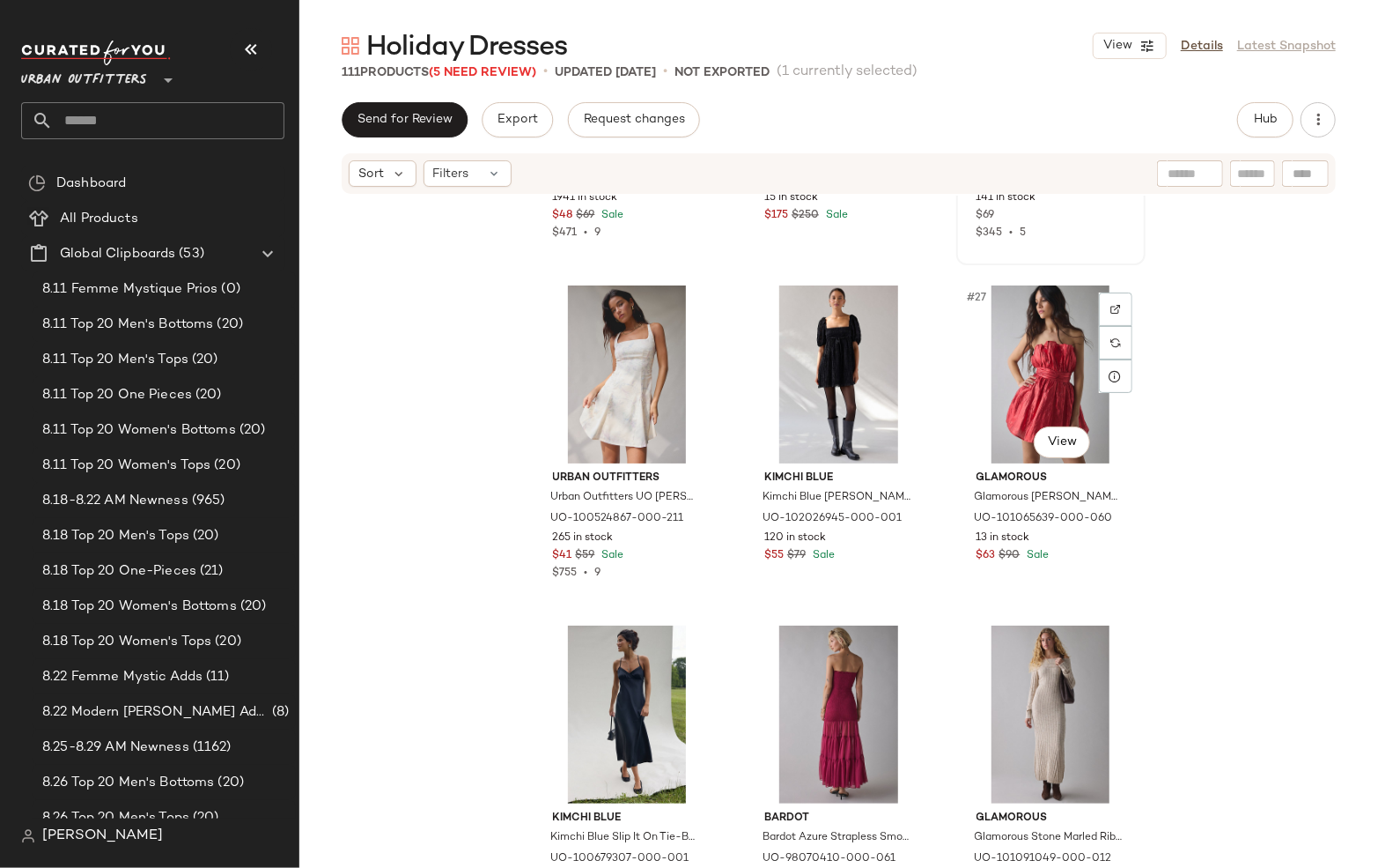
scroll to position [2665, 0]
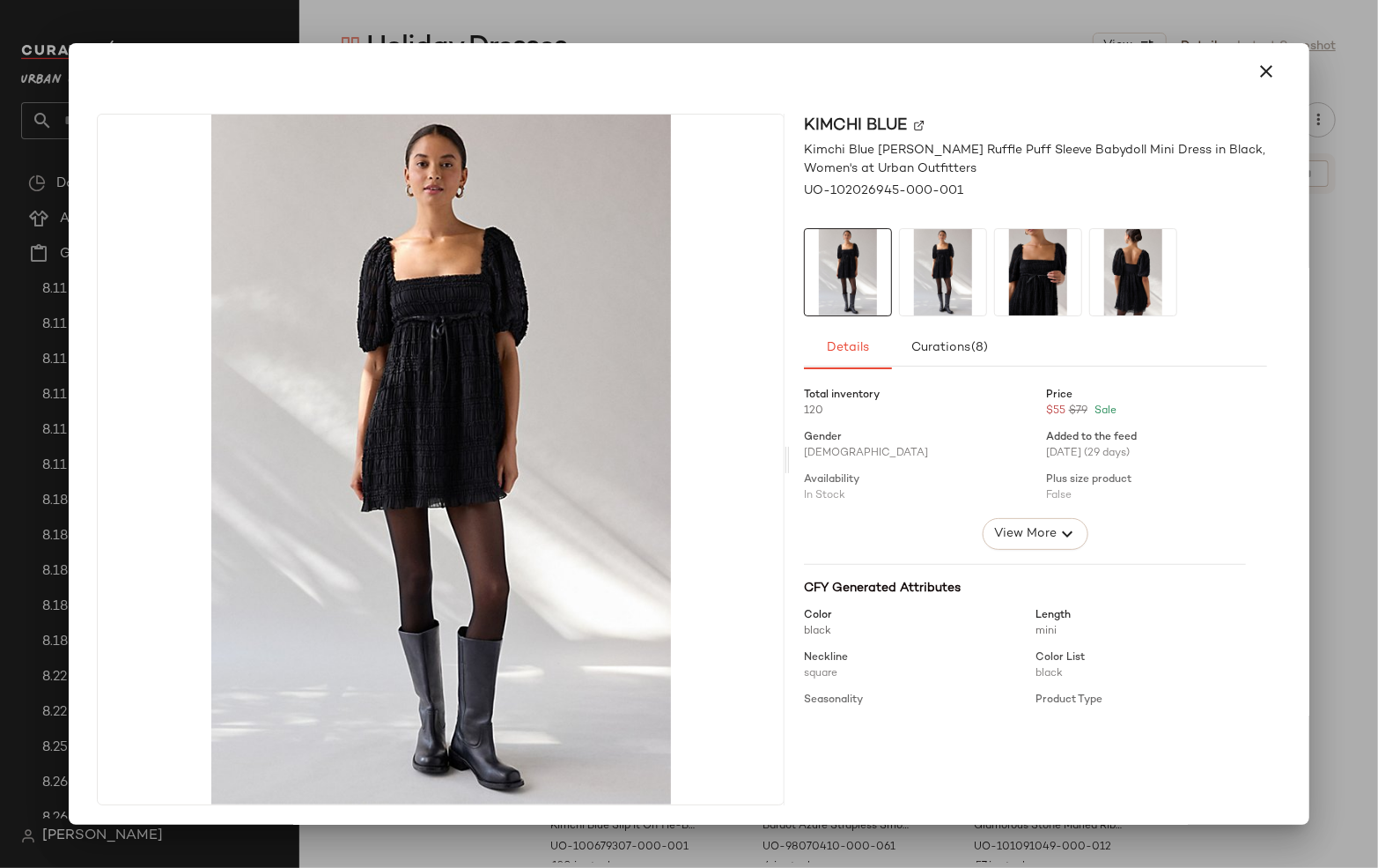
click at [1004, 45] on div at bounding box center [689, 71] width 1227 height 56
click at [1006, 34] on div at bounding box center [689, 434] width 1378 height 868
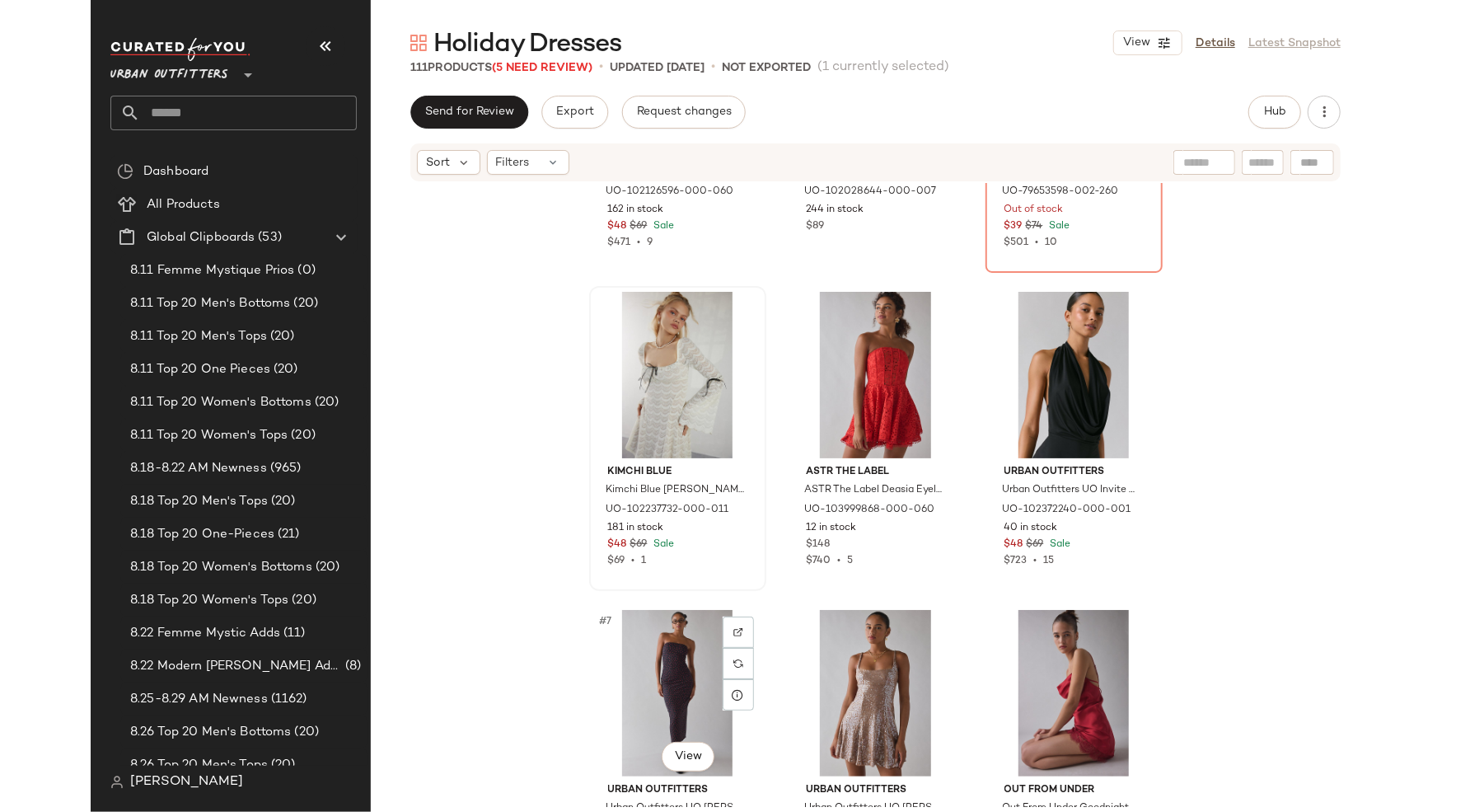
scroll to position [225, 0]
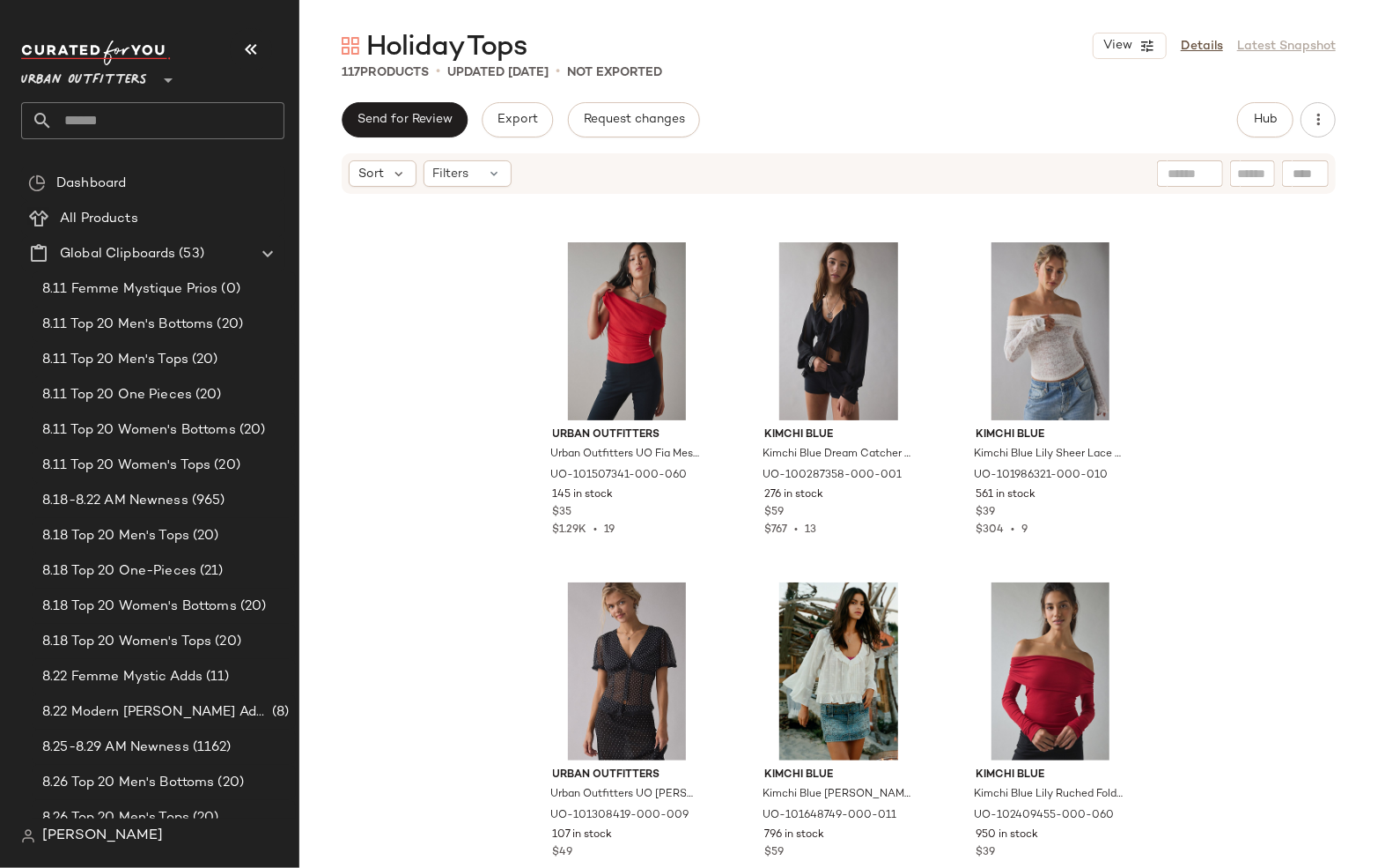
scroll to position [364, 0]
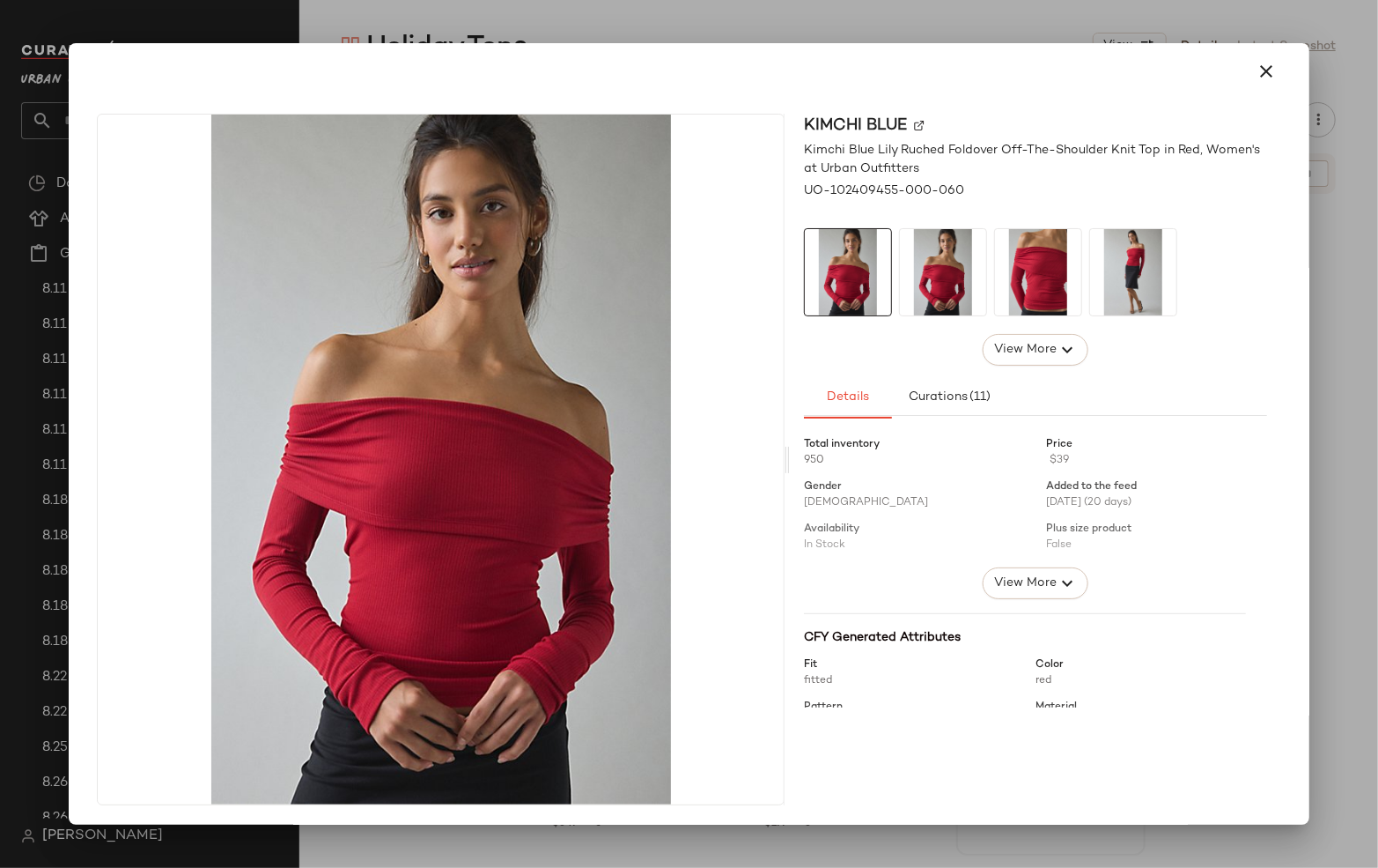
click at [1342, 469] on div at bounding box center [689, 434] width 1378 height 868
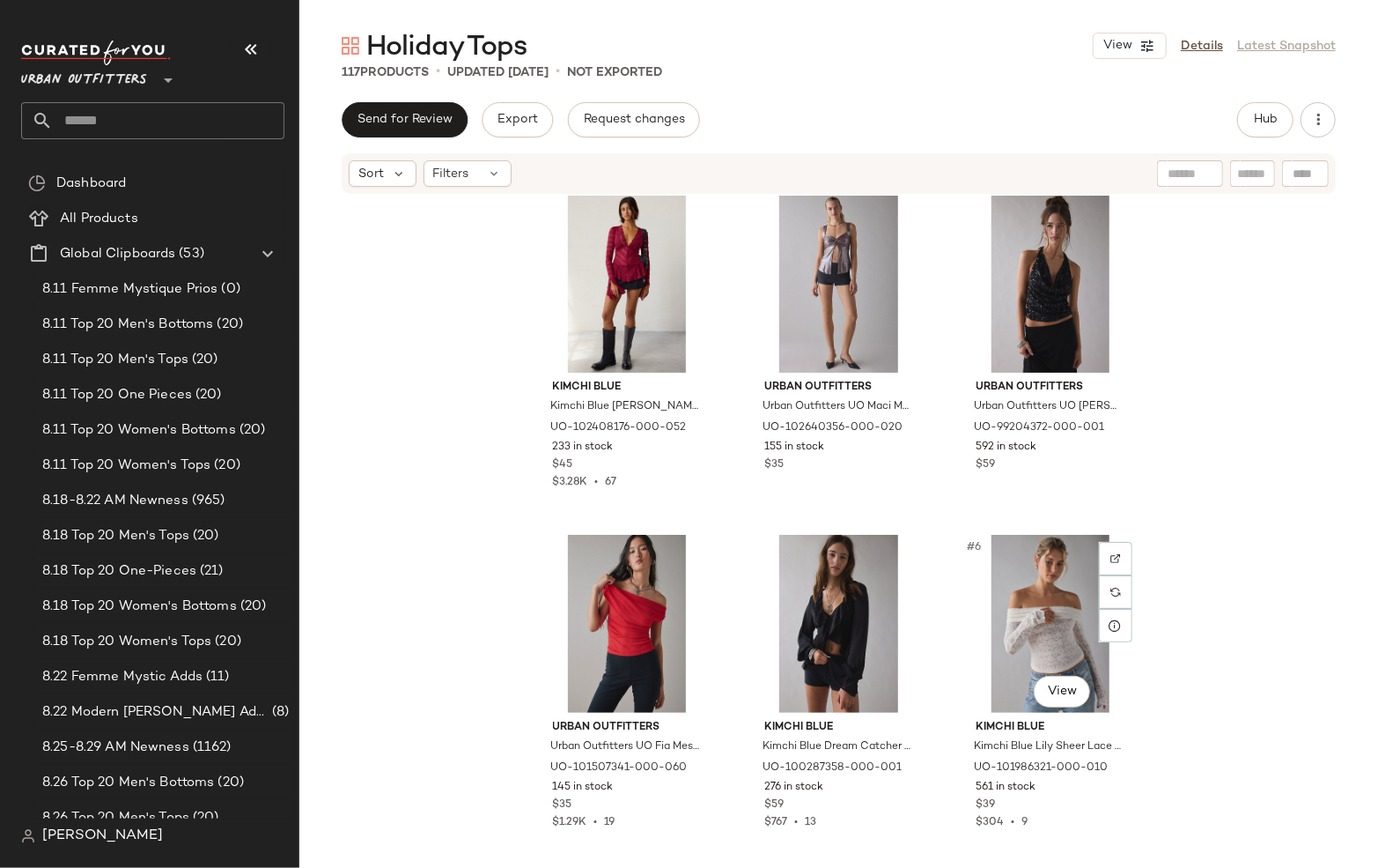
scroll to position [0, 0]
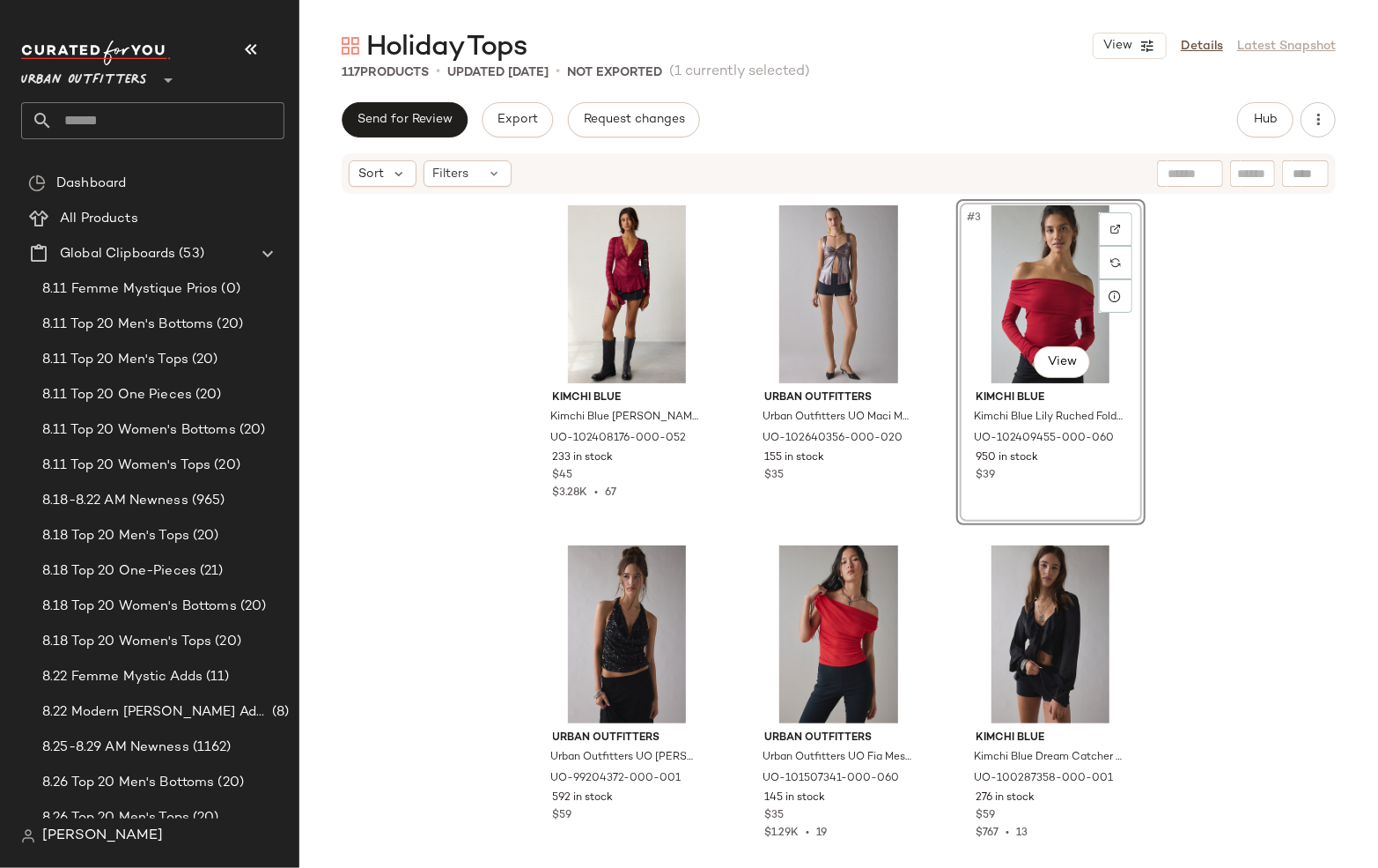
click at [1245, 370] on div "Kimchi Blue Kimchi Blue Irene Sheer Lace Ruffle Bell Sleeve Top in Berry, Women…" at bounding box center [839, 529] width 1079 height 667
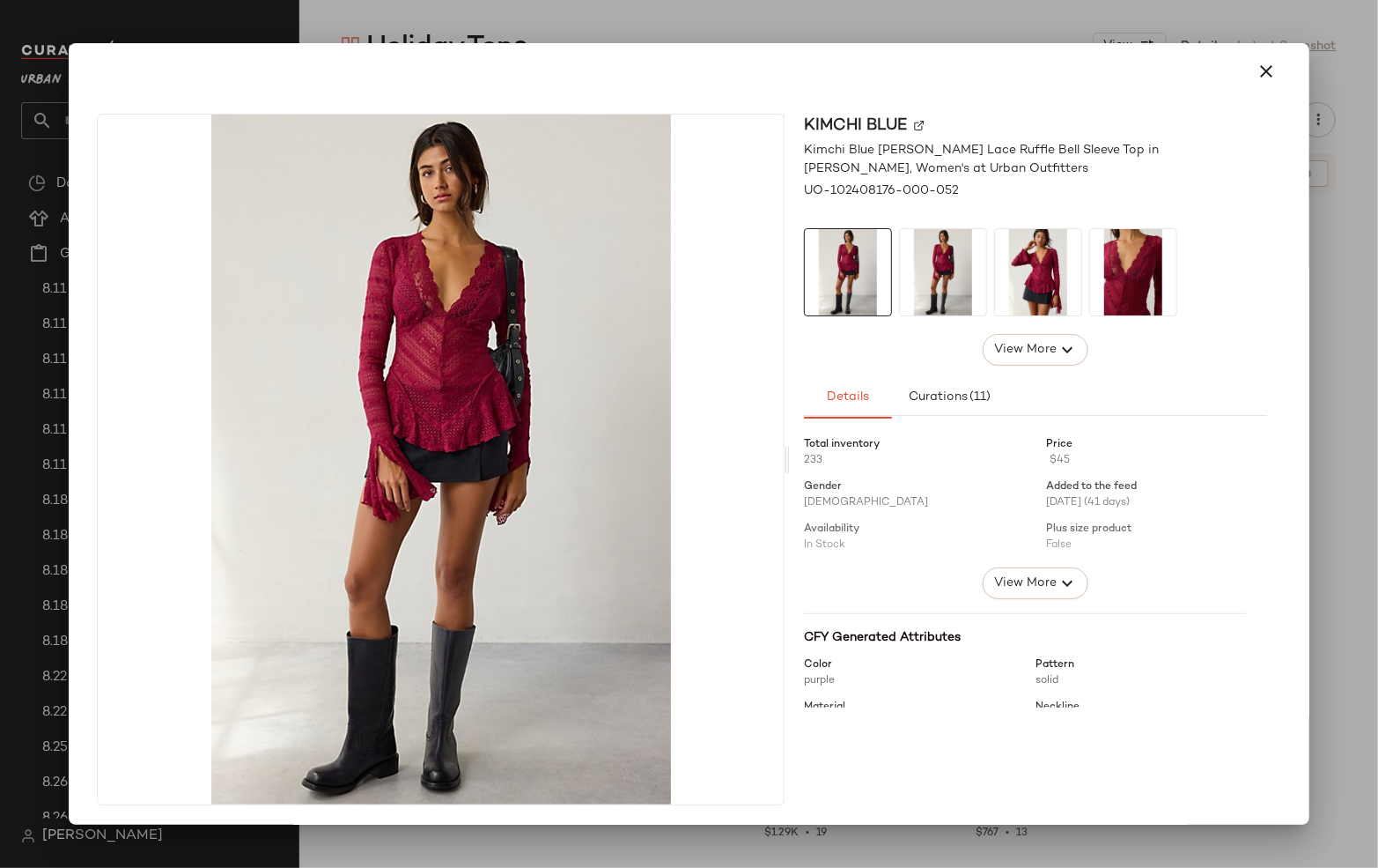
click at [797, 16] on div at bounding box center [689, 434] width 1378 height 868
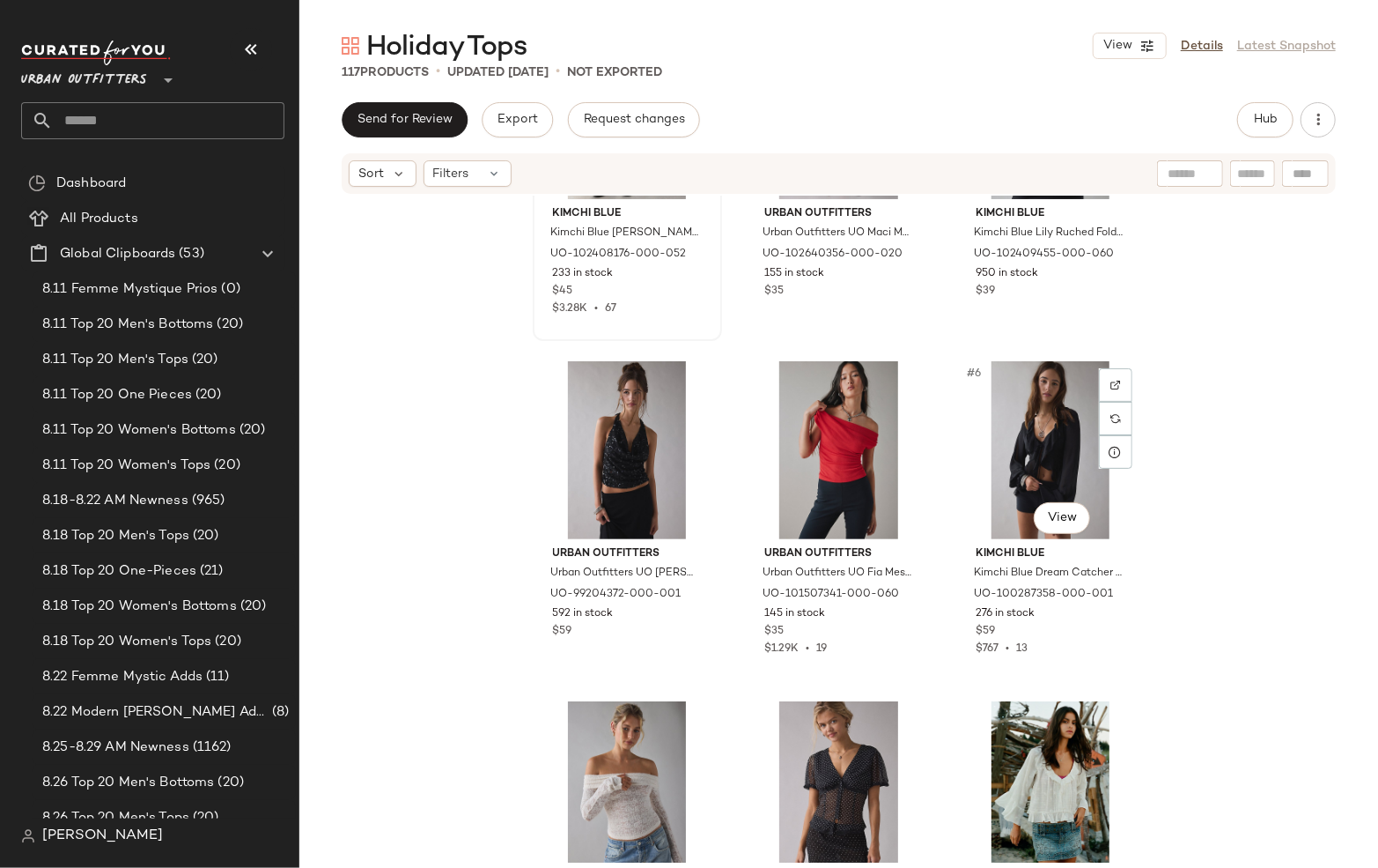
scroll to position [255, 0]
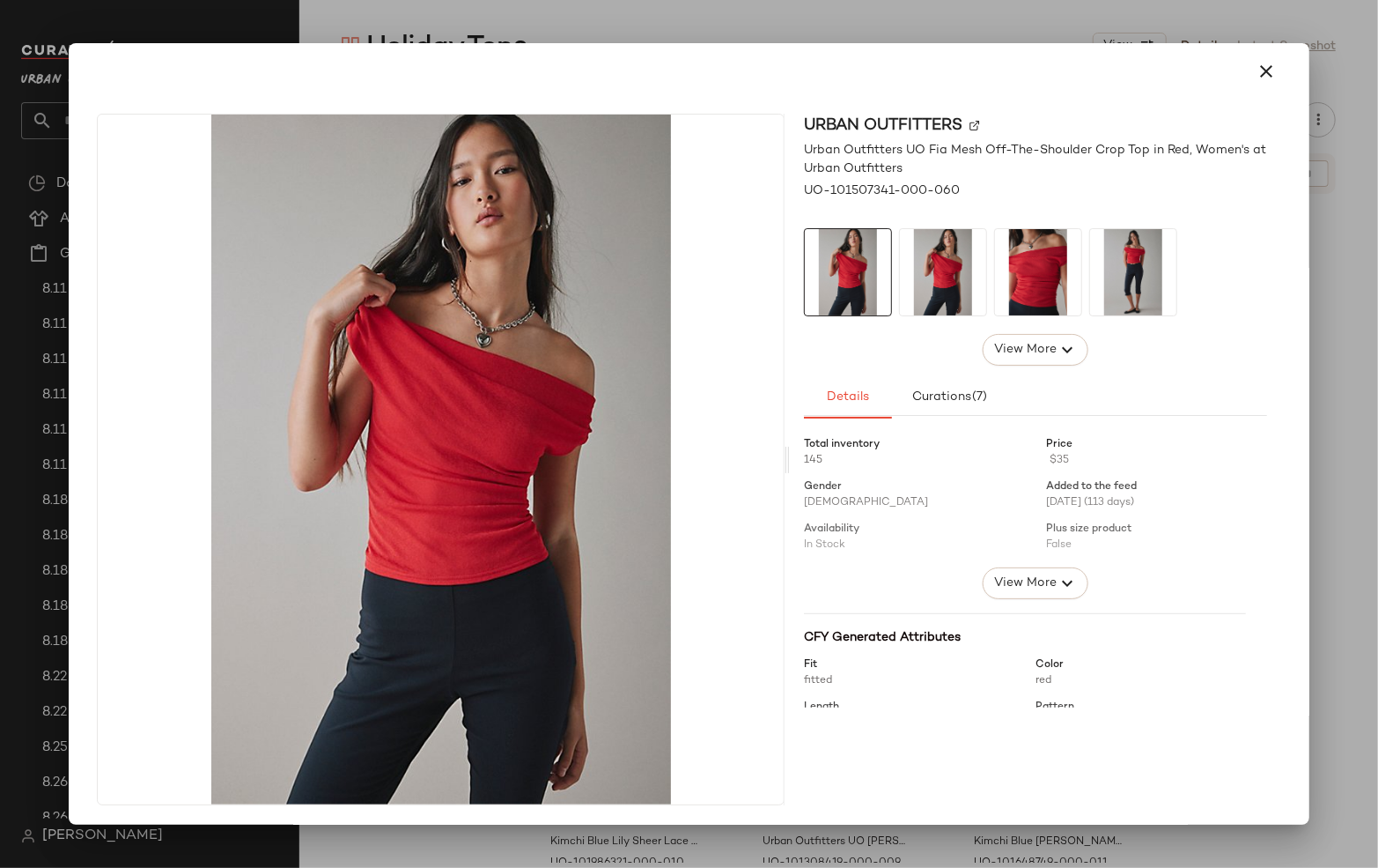
click at [1180, 21] on div at bounding box center [689, 434] width 1378 height 868
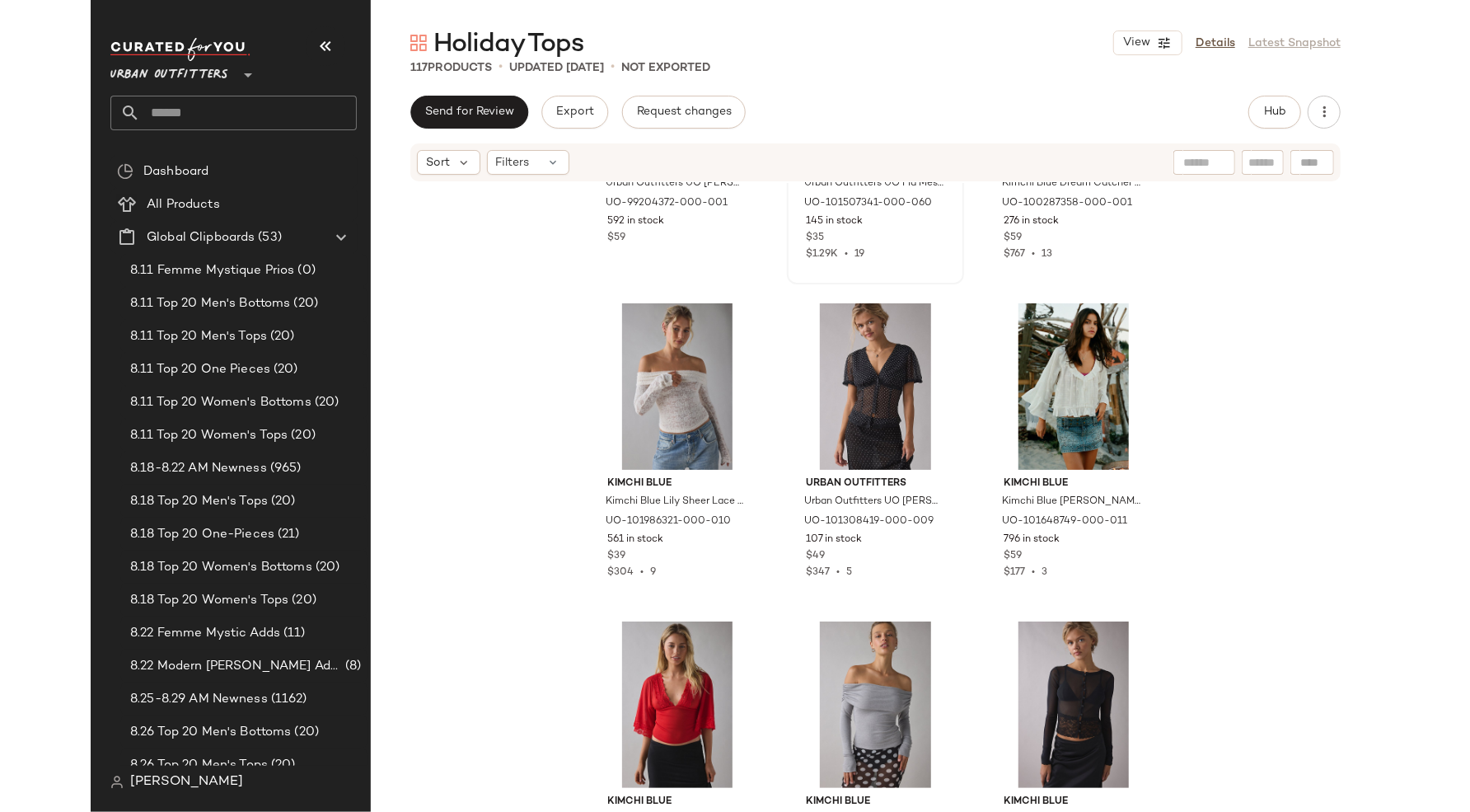
scroll to position [542, 0]
